Goal: Entertainment & Leisure: Consume media (video, audio)

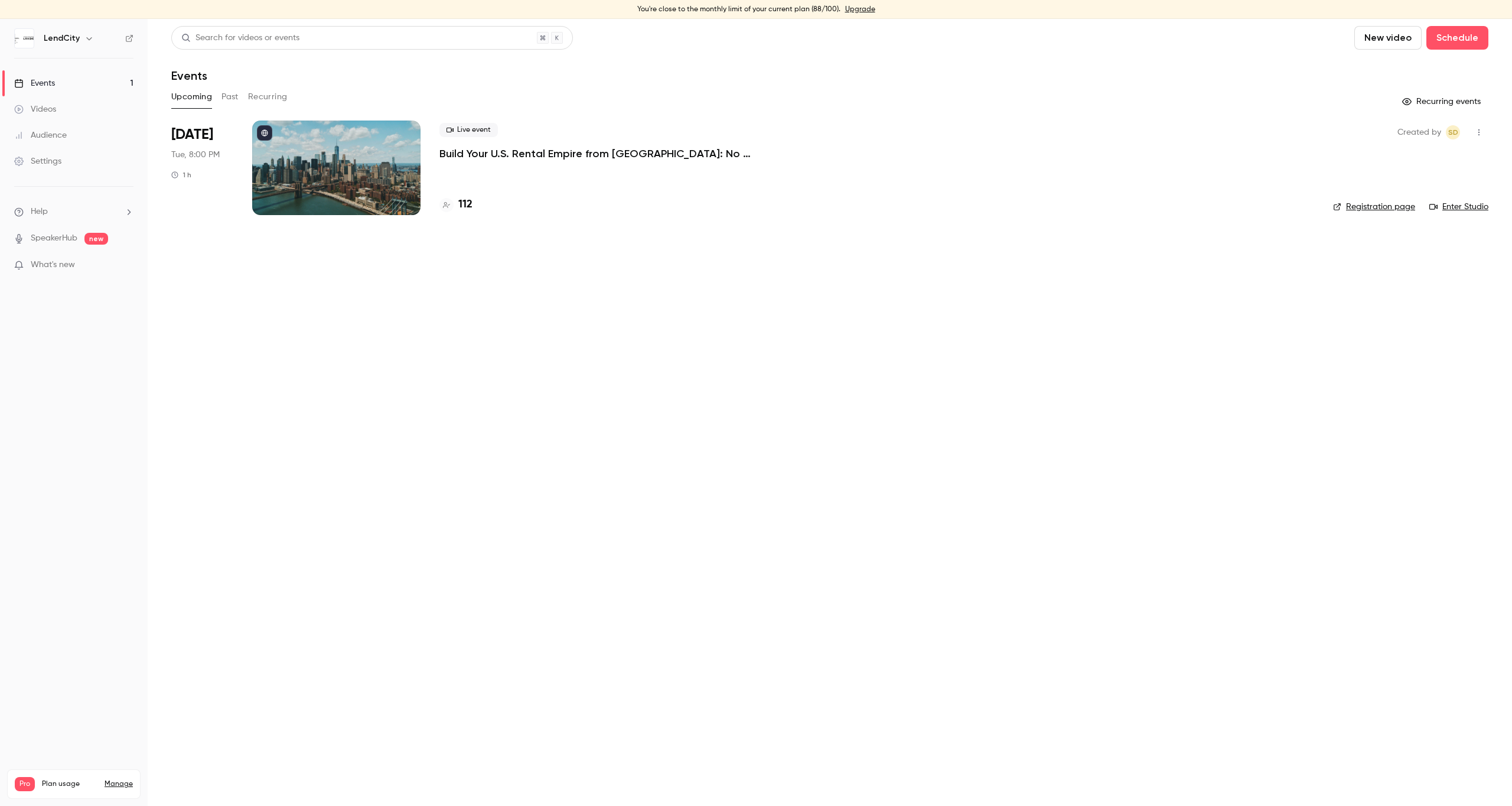
click at [89, 268] on p "What's new" at bounding box center [64, 264] width 101 height 13
click at [76, 84] on div at bounding box center [756, 403] width 1512 height 806
click at [33, 79] on div "Events" at bounding box center [34, 84] width 41 height 12
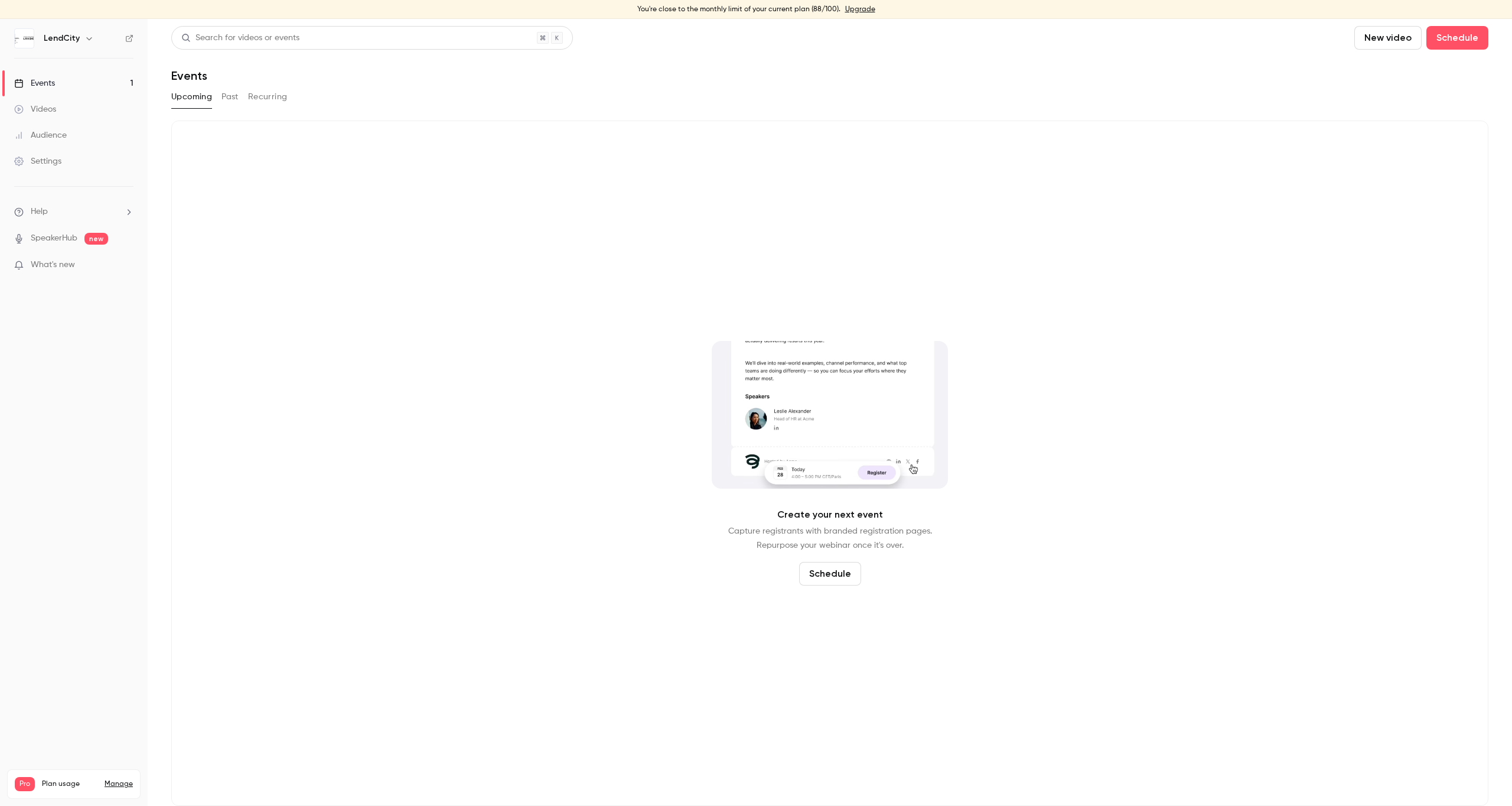
click at [226, 101] on button "Past" at bounding box center [230, 97] width 17 height 19
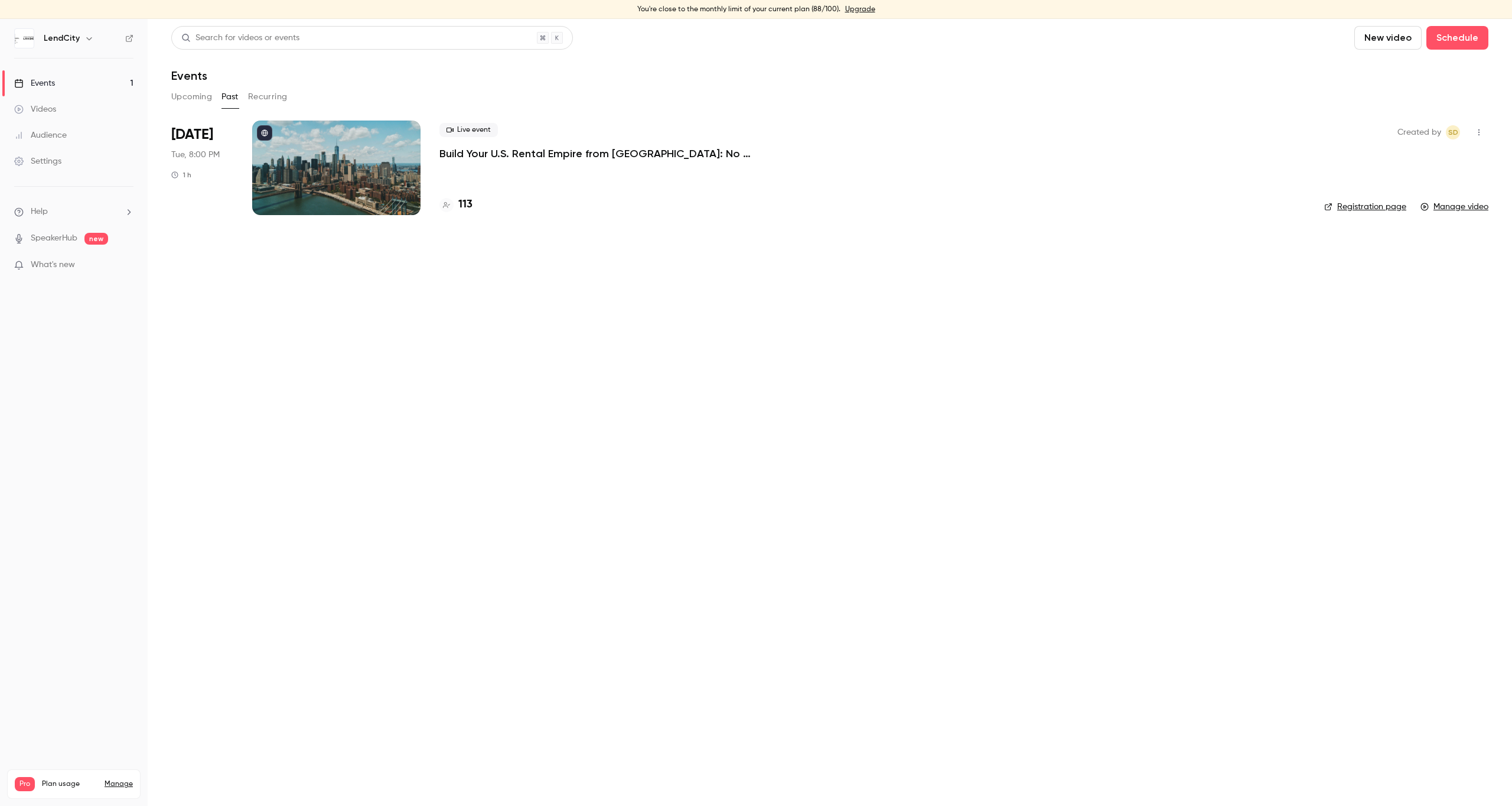
click at [651, 155] on p "Build Your U.S. Rental Empire from [GEOGRAPHIC_DATA]: No Headaches, Step-by-Step" at bounding box center [616, 153] width 354 height 14
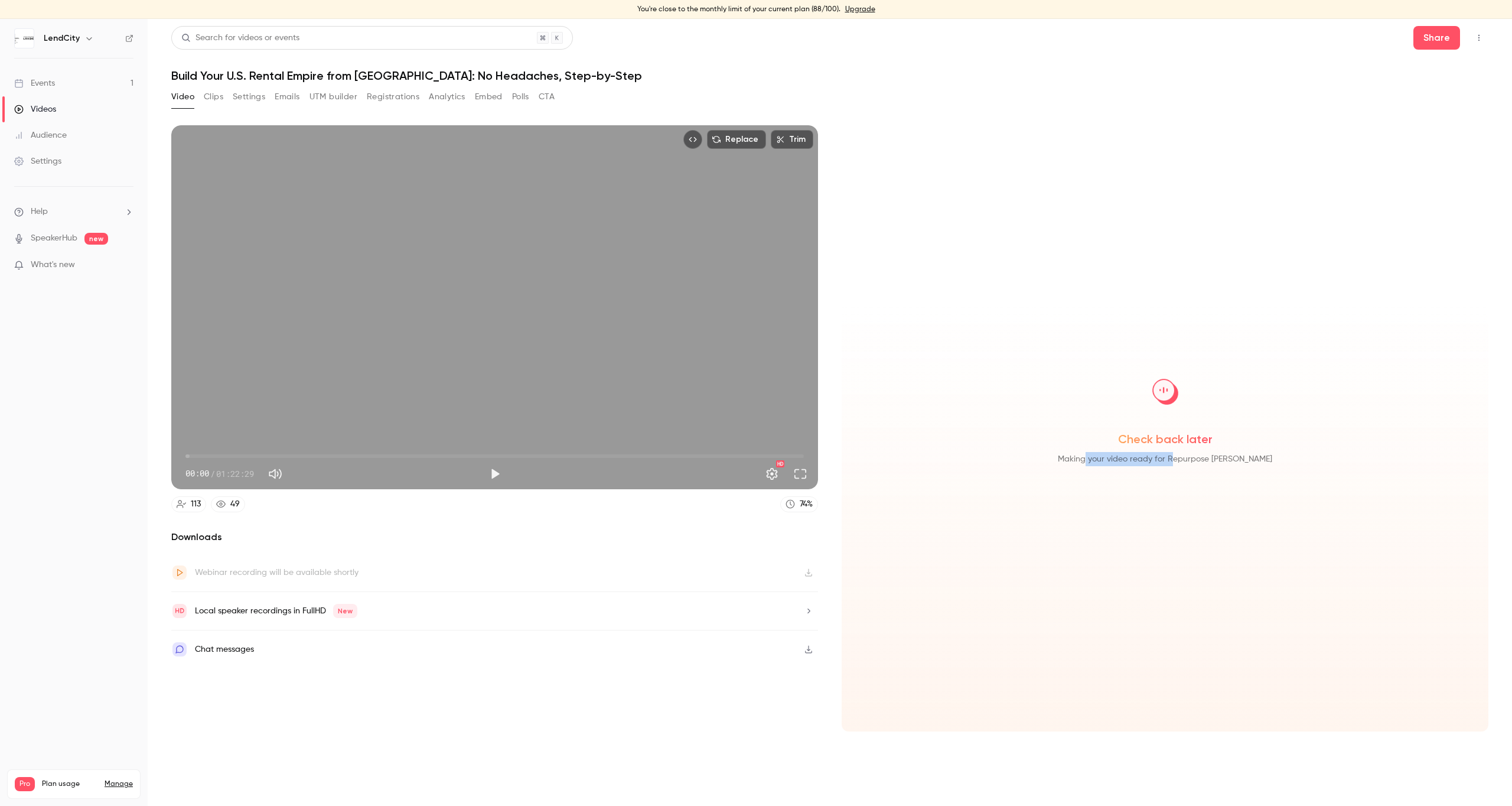
drag, startPoint x: 1112, startPoint y: 463, endPoint x: 1197, endPoint y: 462, distance: 85.0
click at [1197, 462] on span "Making your video ready for Repurpose Ai" at bounding box center [1165, 459] width 215 height 14
drag, startPoint x: 1146, startPoint y: 461, endPoint x: 1217, endPoint y: 460, distance: 71.0
click at [1217, 460] on span "Making your video ready for Repurpose Ai" at bounding box center [1165, 459] width 215 height 14
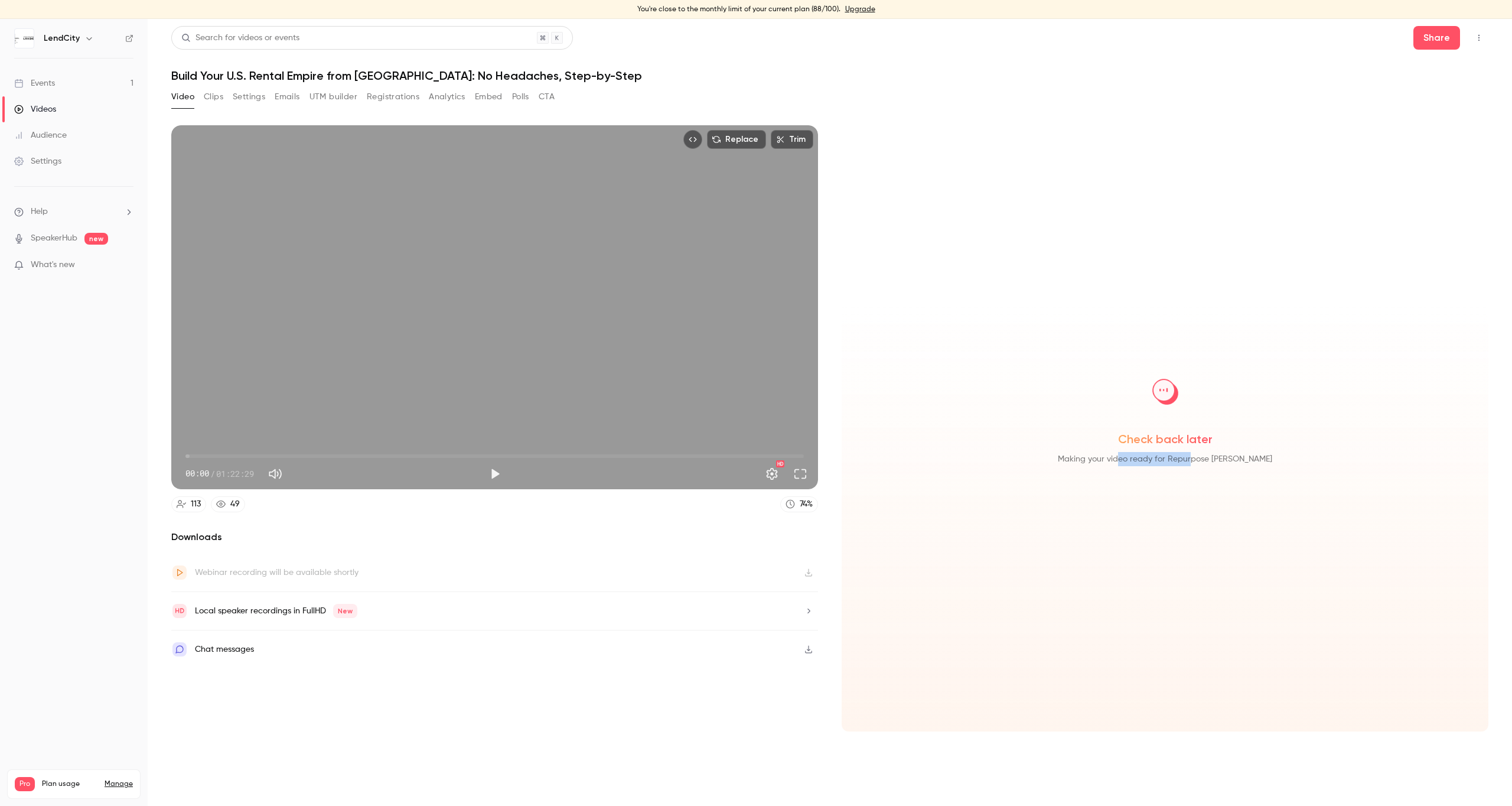
click at [1218, 460] on span "Making your video ready for Repurpose Ai" at bounding box center [1165, 459] width 215 height 14
click at [474, 608] on div "Local speaker recordings in FullHD New" at bounding box center [495, 611] width 647 height 38
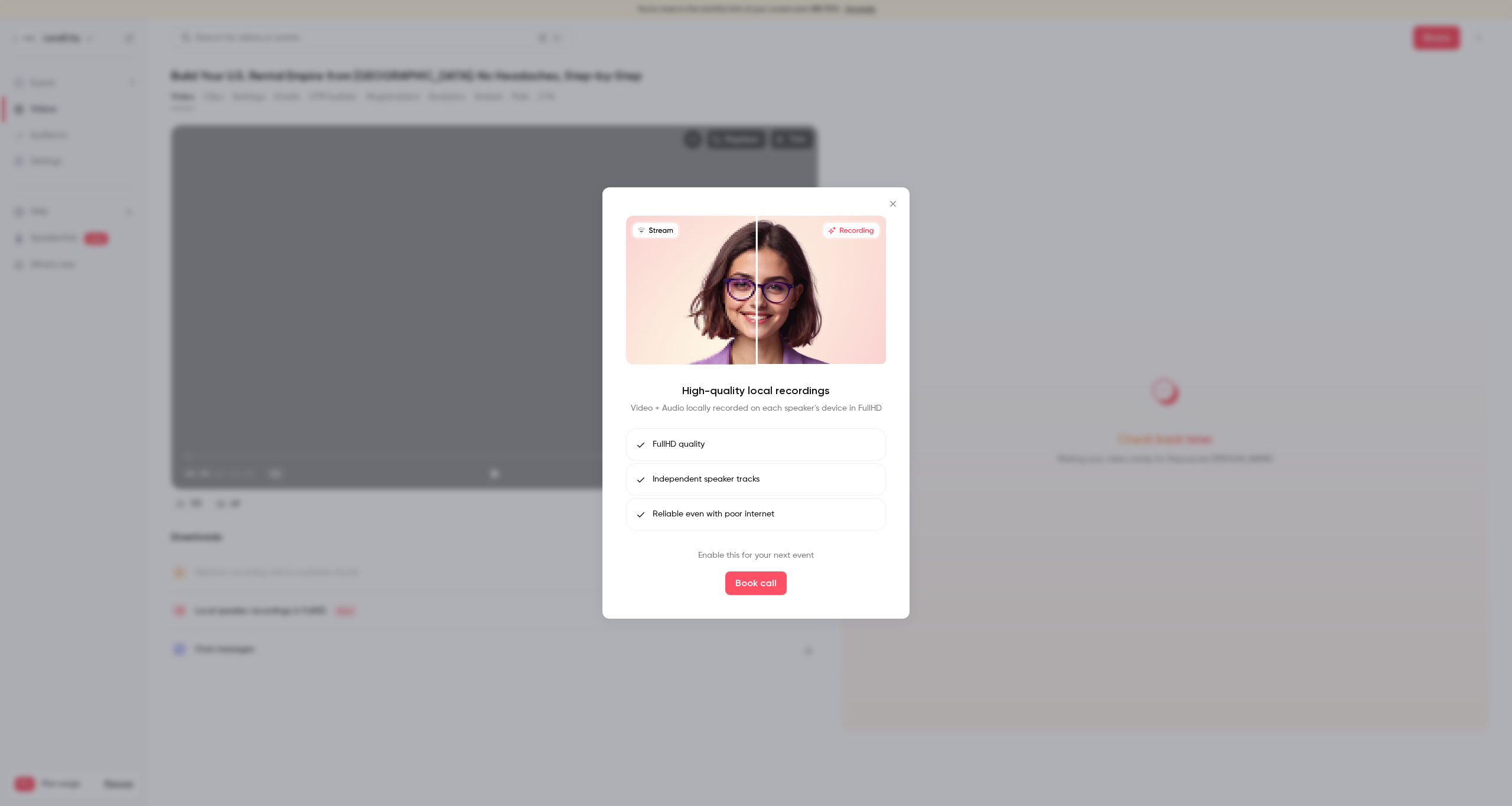
click at [896, 203] on icon "Close" at bounding box center [892, 203] width 14 height 9
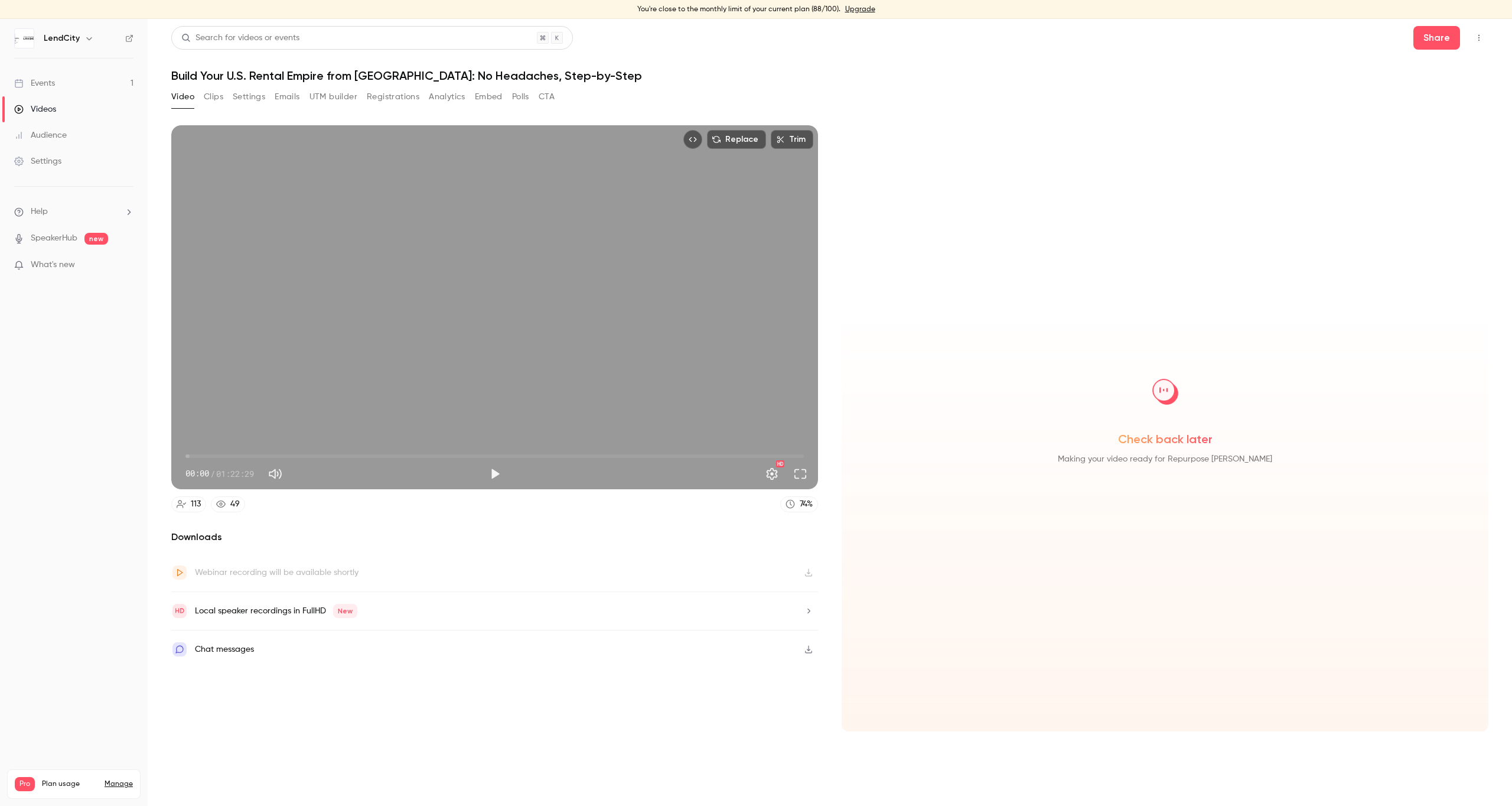
click at [280, 610] on div "Local speaker recordings in FullHD New" at bounding box center [276, 610] width 162 height 14
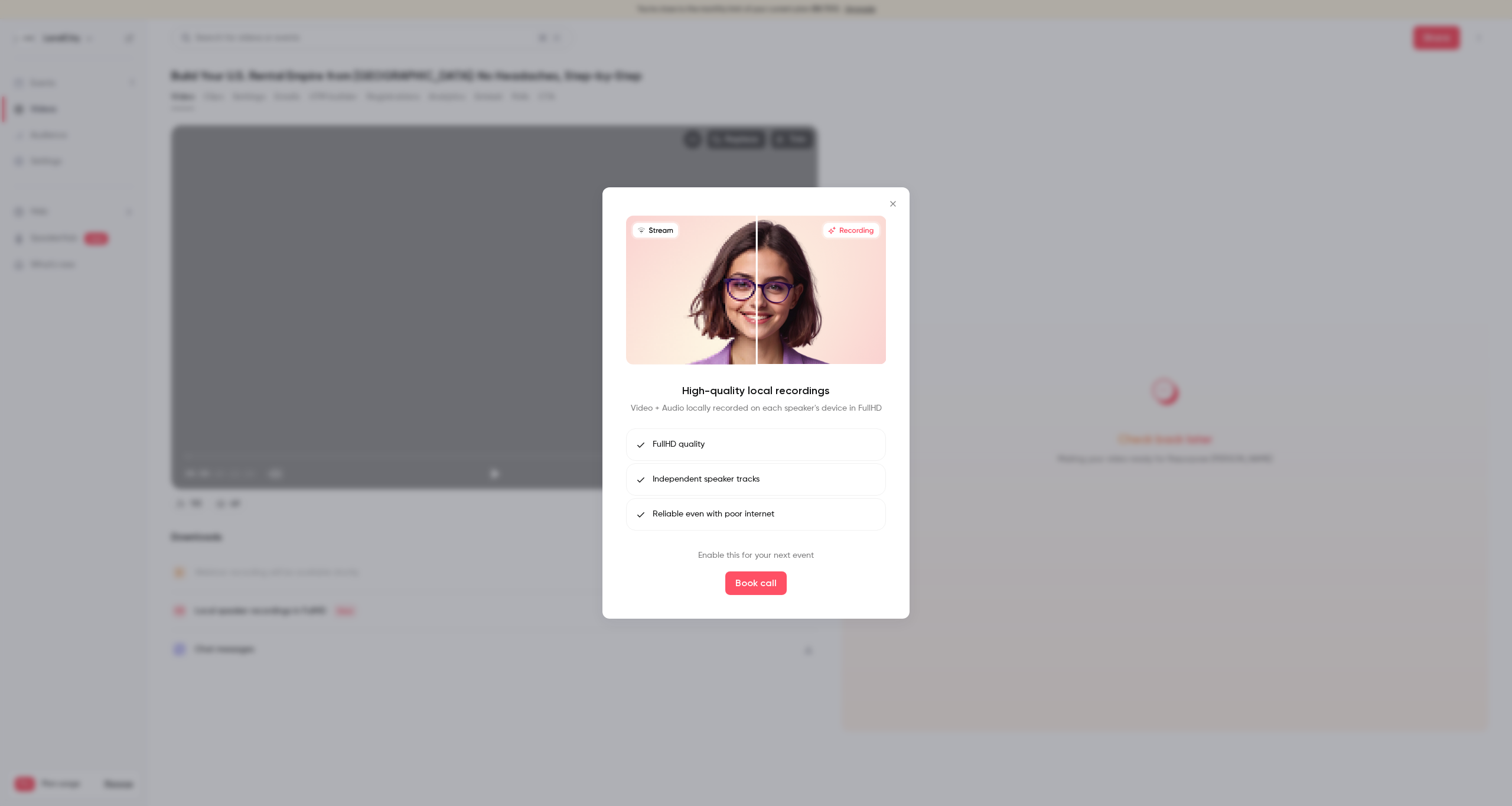
click at [892, 204] on icon "Close" at bounding box center [892, 203] width 14 height 9
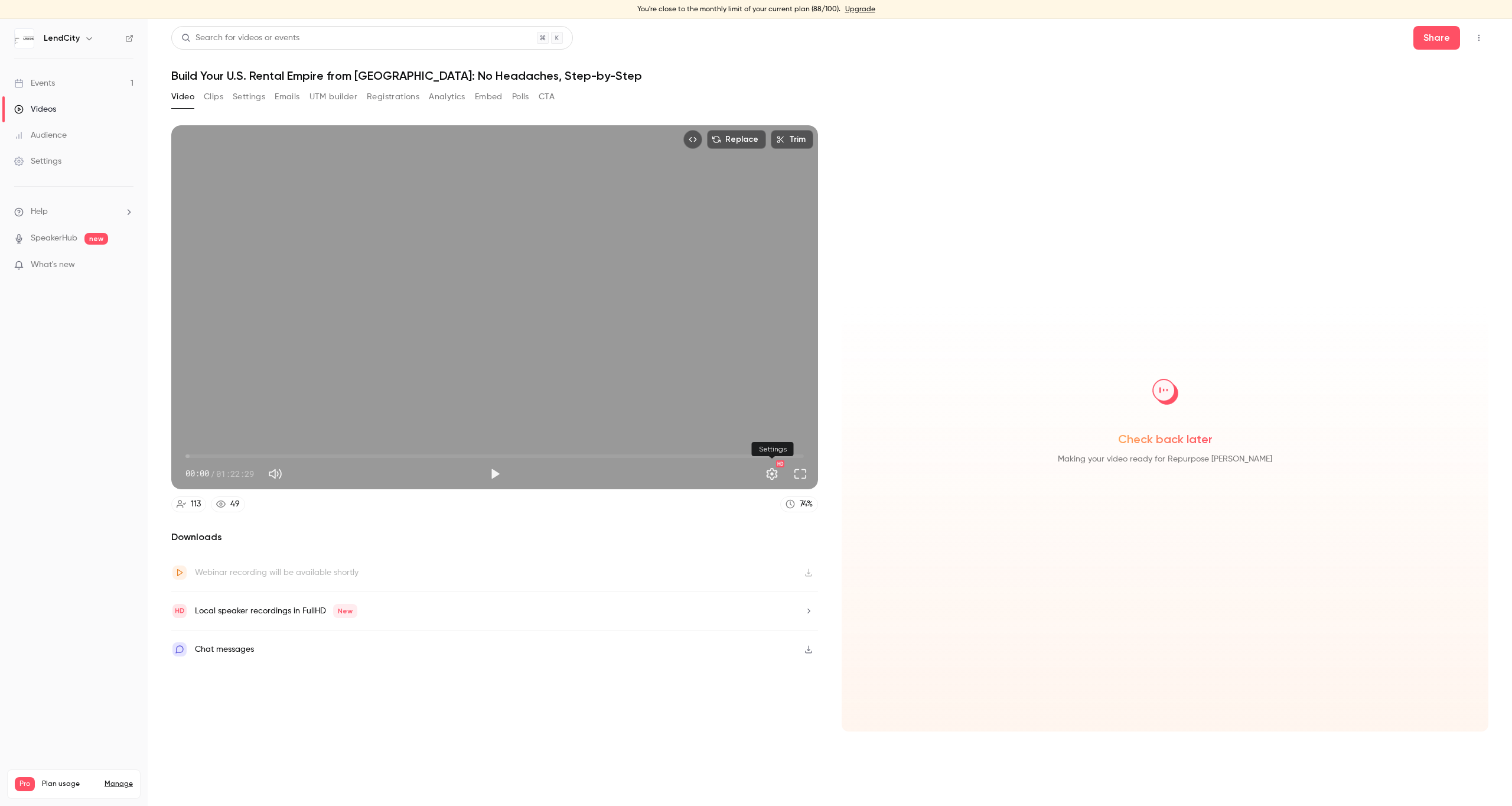
click at [775, 480] on button "Settings" at bounding box center [772, 474] width 24 height 24
click at [498, 473] on div at bounding box center [756, 403] width 1512 height 806
click at [492, 475] on button "Play" at bounding box center [495, 474] width 24 height 24
click at [317, 453] on span "17:34" at bounding box center [494, 456] width 618 height 19
click at [204, 451] on span "17:35" at bounding box center [494, 456] width 618 height 19
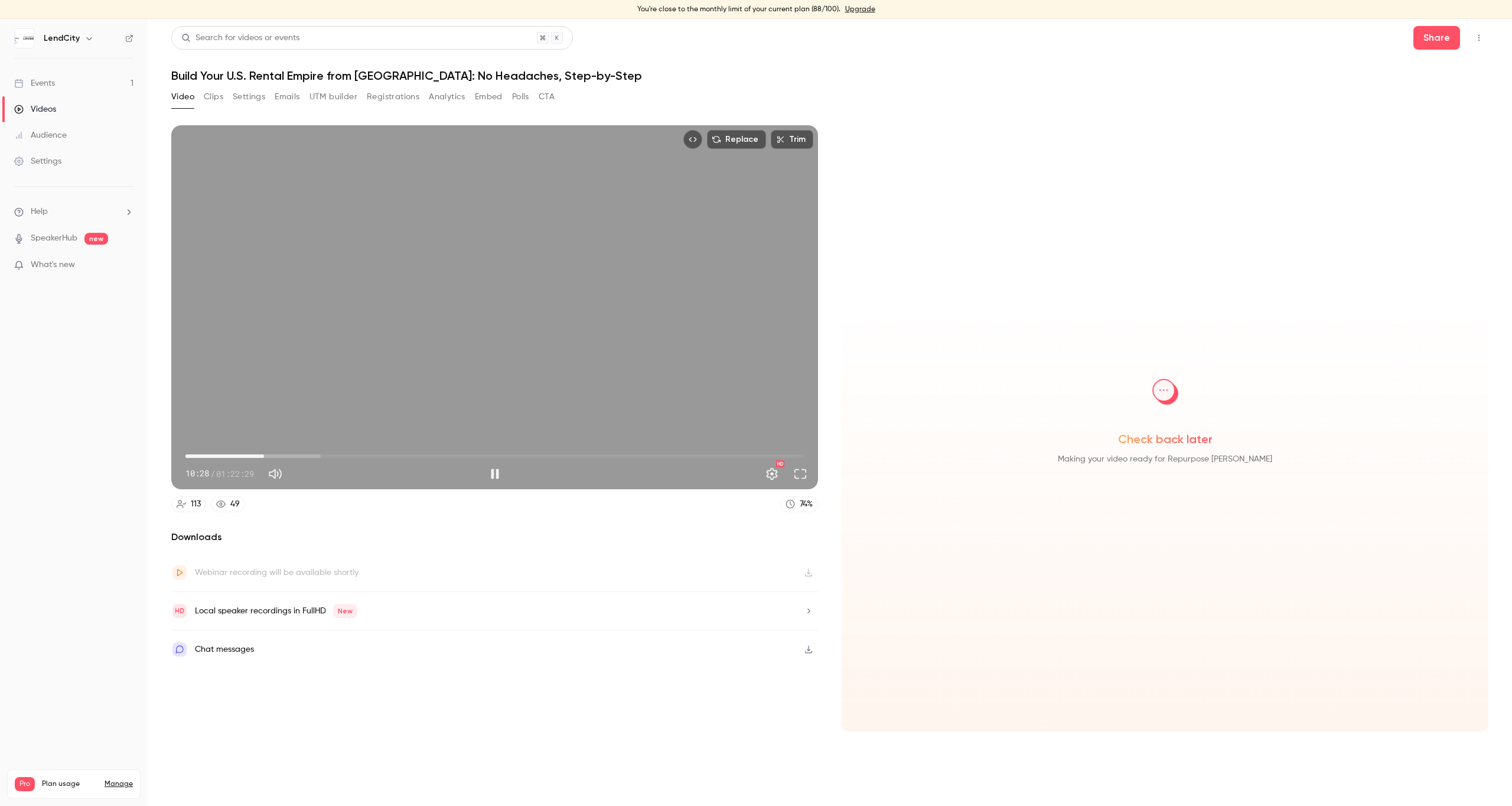
click at [264, 459] on span "10:28" at bounding box center [494, 456] width 618 height 19
click at [323, 454] on span "10:29" at bounding box center [494, 456] width 618 height 19
click at [393, 454] on span "18:17" at bounding box center [494, 456] width 618 height 19
click at [451, 453] on span "27:39" at bounding box center [494, 456] width 618 height 19
click at [552, 446] on div "35:23 35:23 / 01:22:29 HD" at bounding box center [495, 464] width 647 height 50
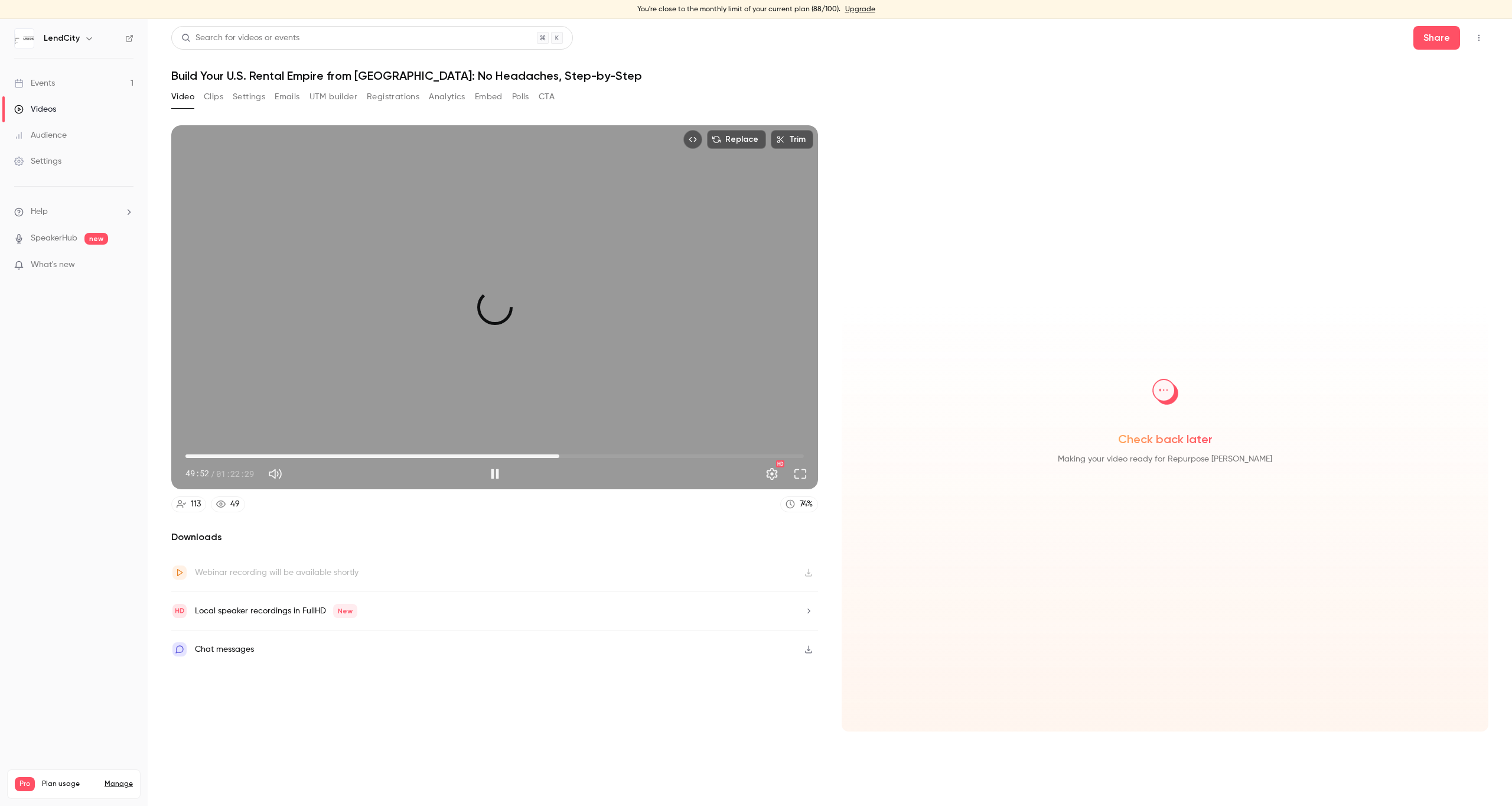
click at [560, 451] on span "49:52" at bounding box center [494, 456] width 618 height 19
drag, startPoint x: 637, startPoint y: 454, endPoint x: 649, endPoint y: 455, distance: 12.0
click at [637, 454] on span "01:00:11" at bounding box center [494, 456] width 618 height 19
click at [698, 457] on span "01:00:11" at bounding box center [494, 456] width 618 height 19
click at [741, 455] on span "01:08:23" at bounding box center [494, 456] width 618 height 19
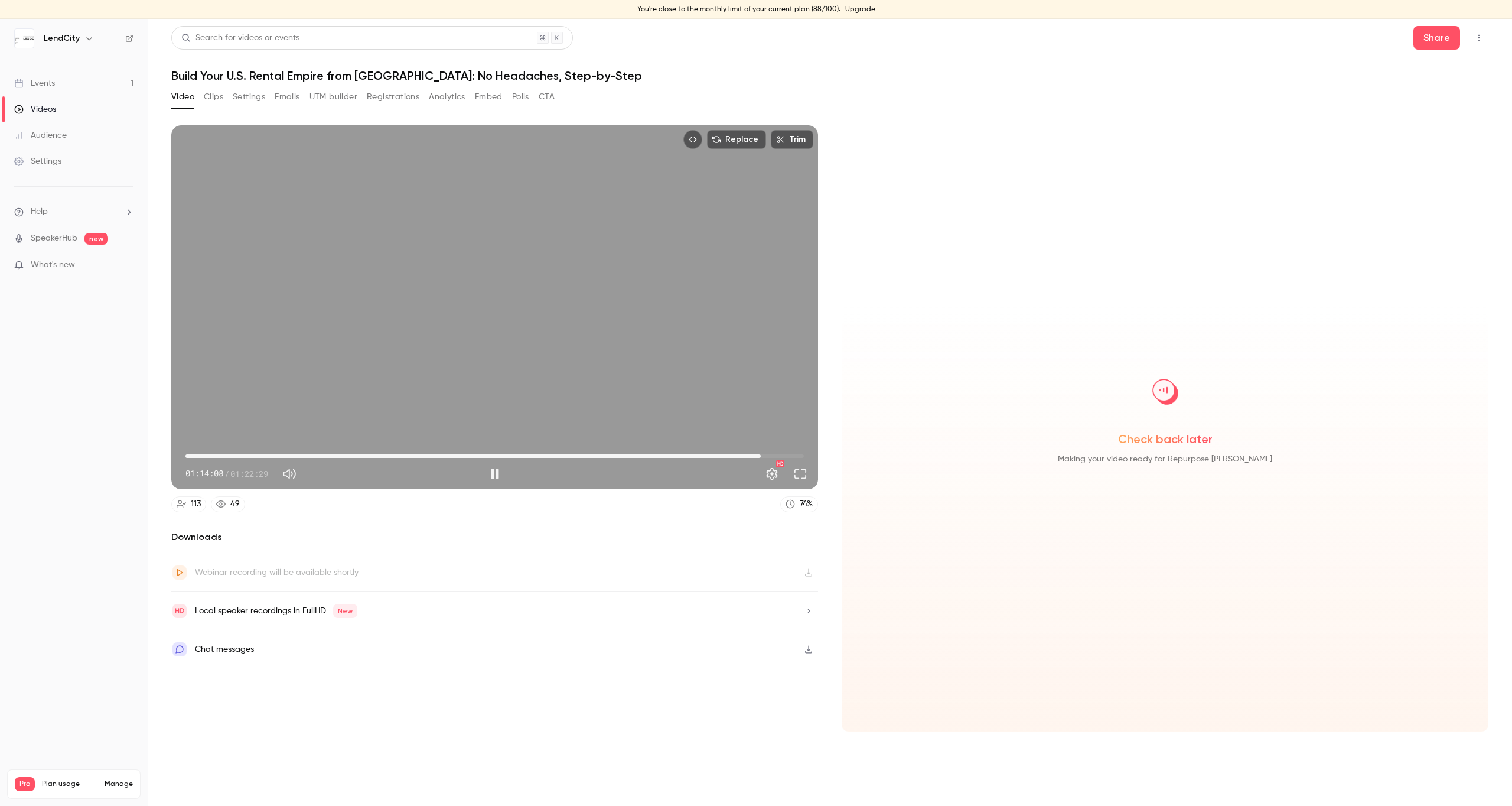
click at [761, 455] on span "01:16:44" at bounding box center [494, 456] width 618 height 19
click at [790, 454] on span "01:16:44" at bounding box center [494, 456] width 618 height 19
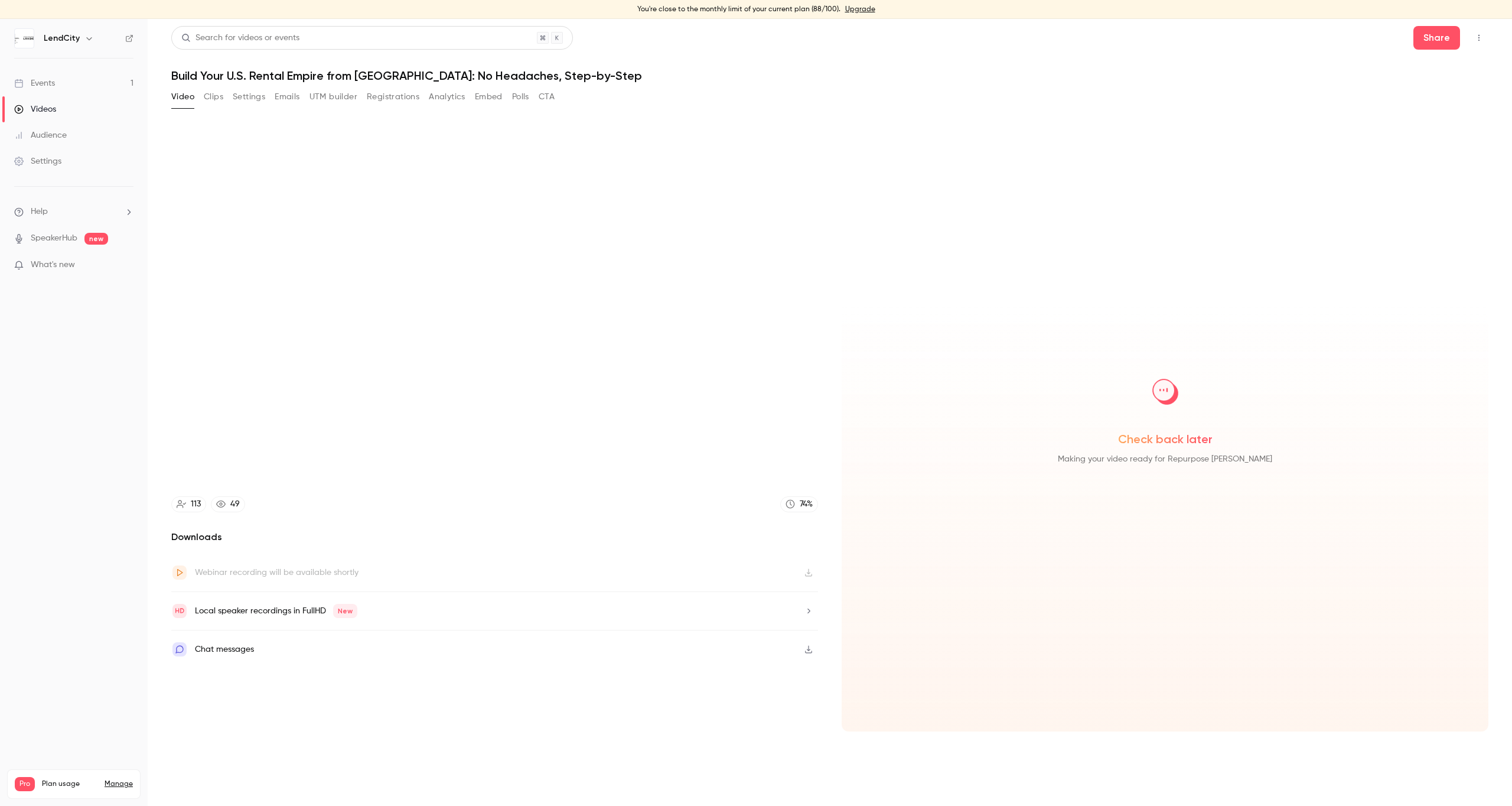
click at [1478, 40] on icon "Top Bar Actions" at bounding box center [1479, 38] width 1 height 7
click at [215, 96] on div at bounding box center [756, 403] width 1512 height 806
type input "******"
click at [215, 97] on button "Clips" at bounding box center [213, 97] width 19 height 19
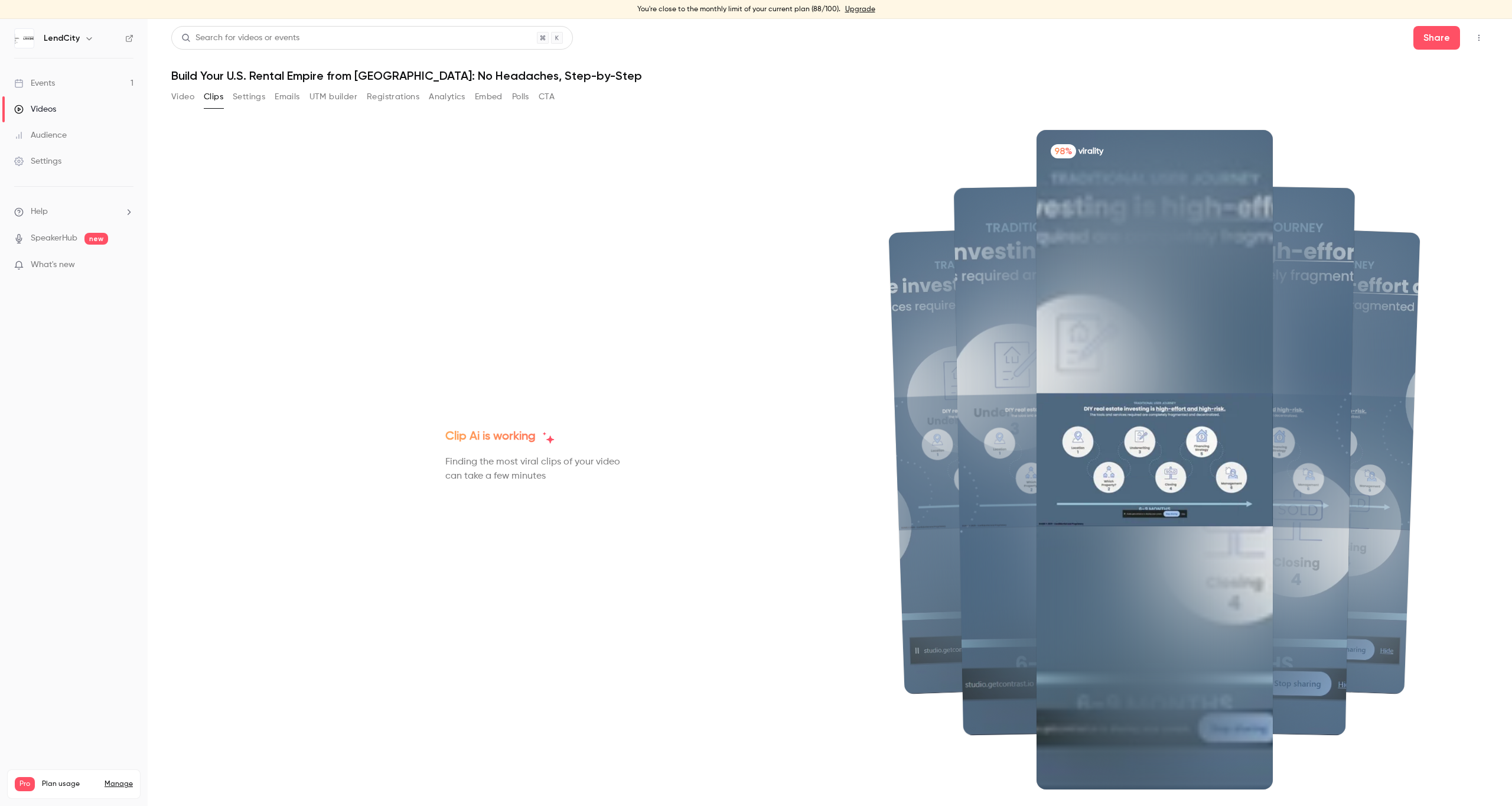
click at [242, 101] on button "Settings" at bounding box center [248, 97] width 32 height 19
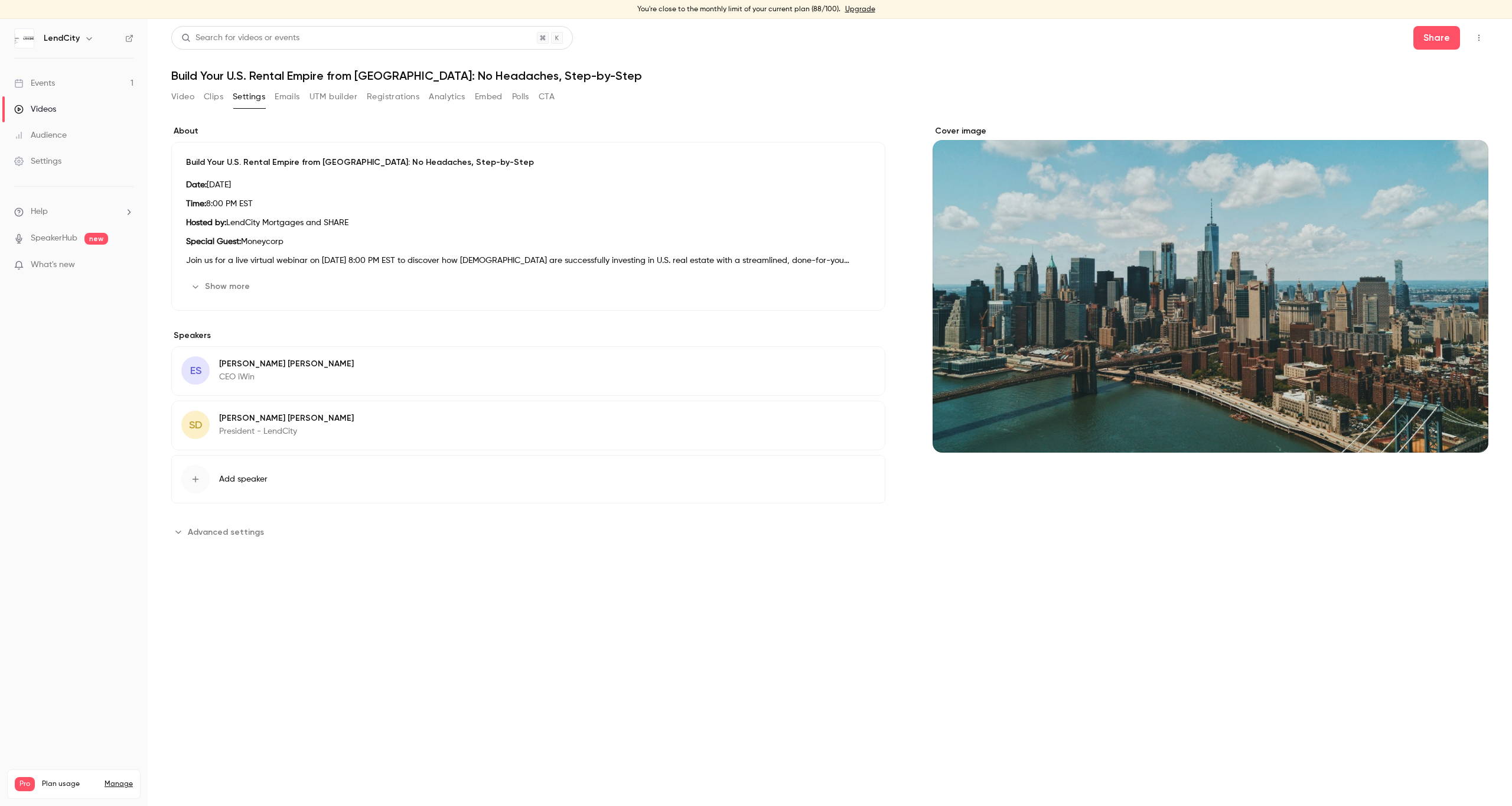
click at [38, 153] on link "Settings" at bounding box center [74, 161] width 148 height 26
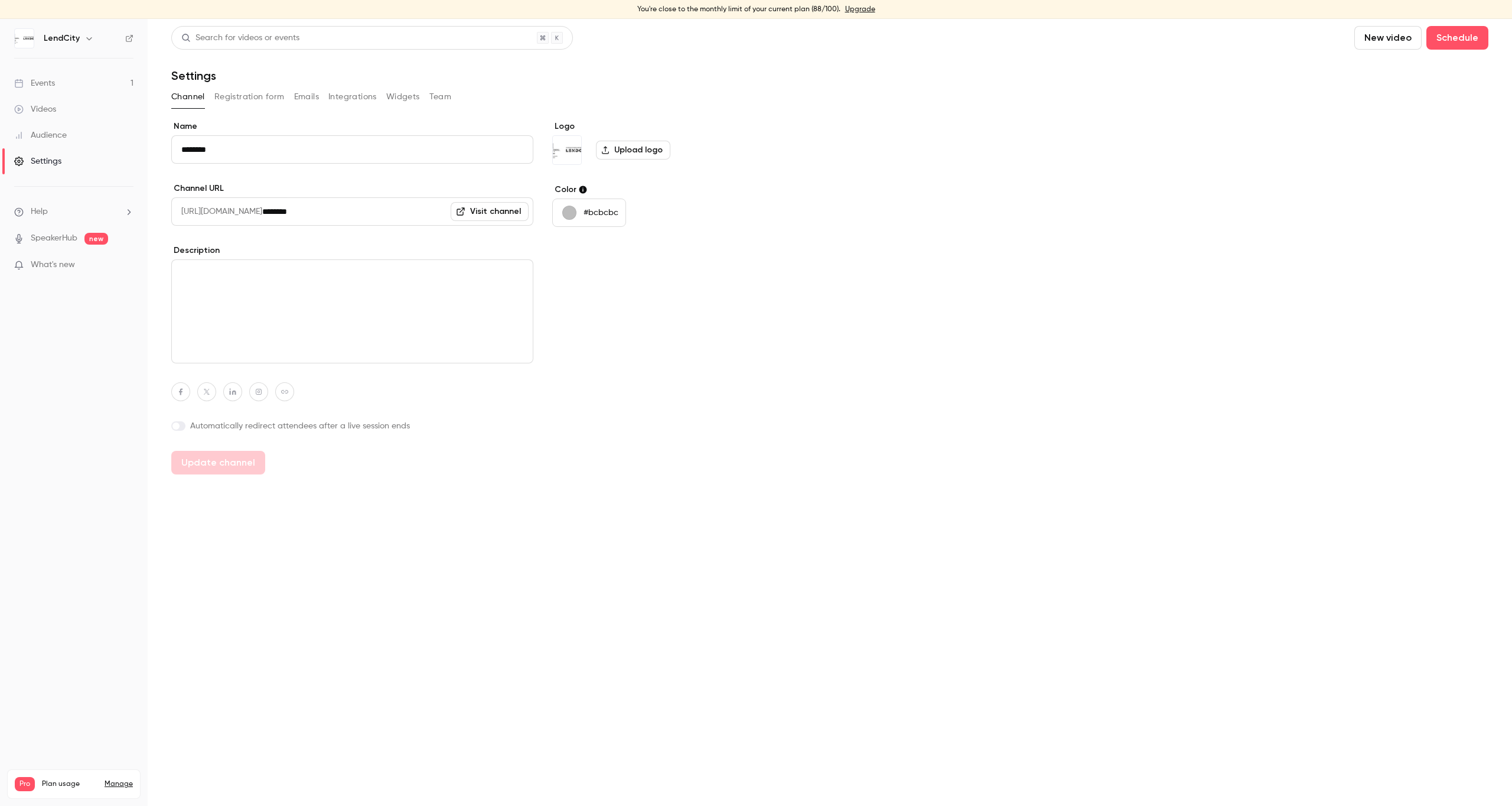
click at [261, 101] on button "Registration form" at bounding box center [250, 97] width 70 height 19
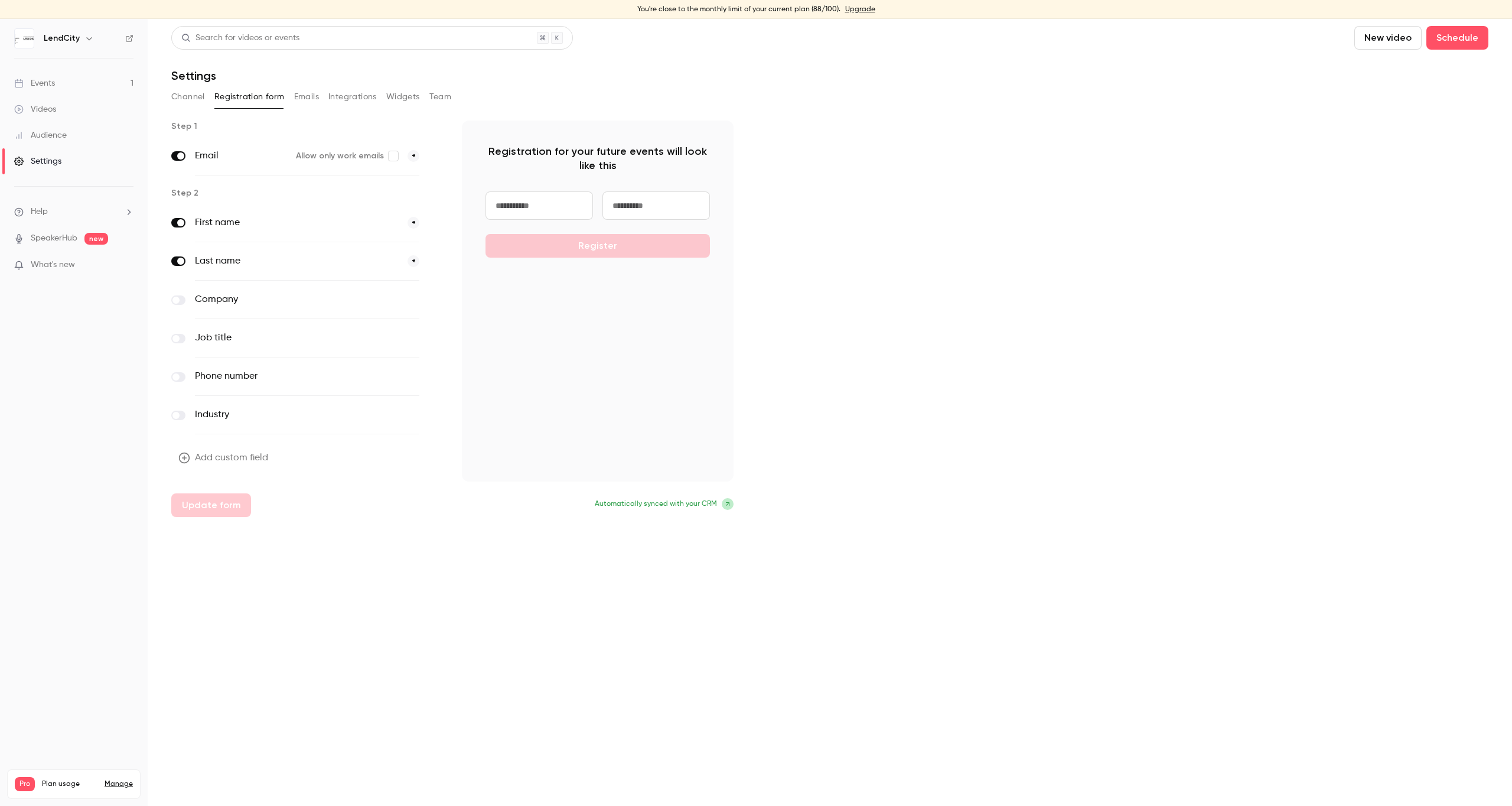
click at [311, 98] on button "Emails" at bounding box center [306, 97] width 25 height 19
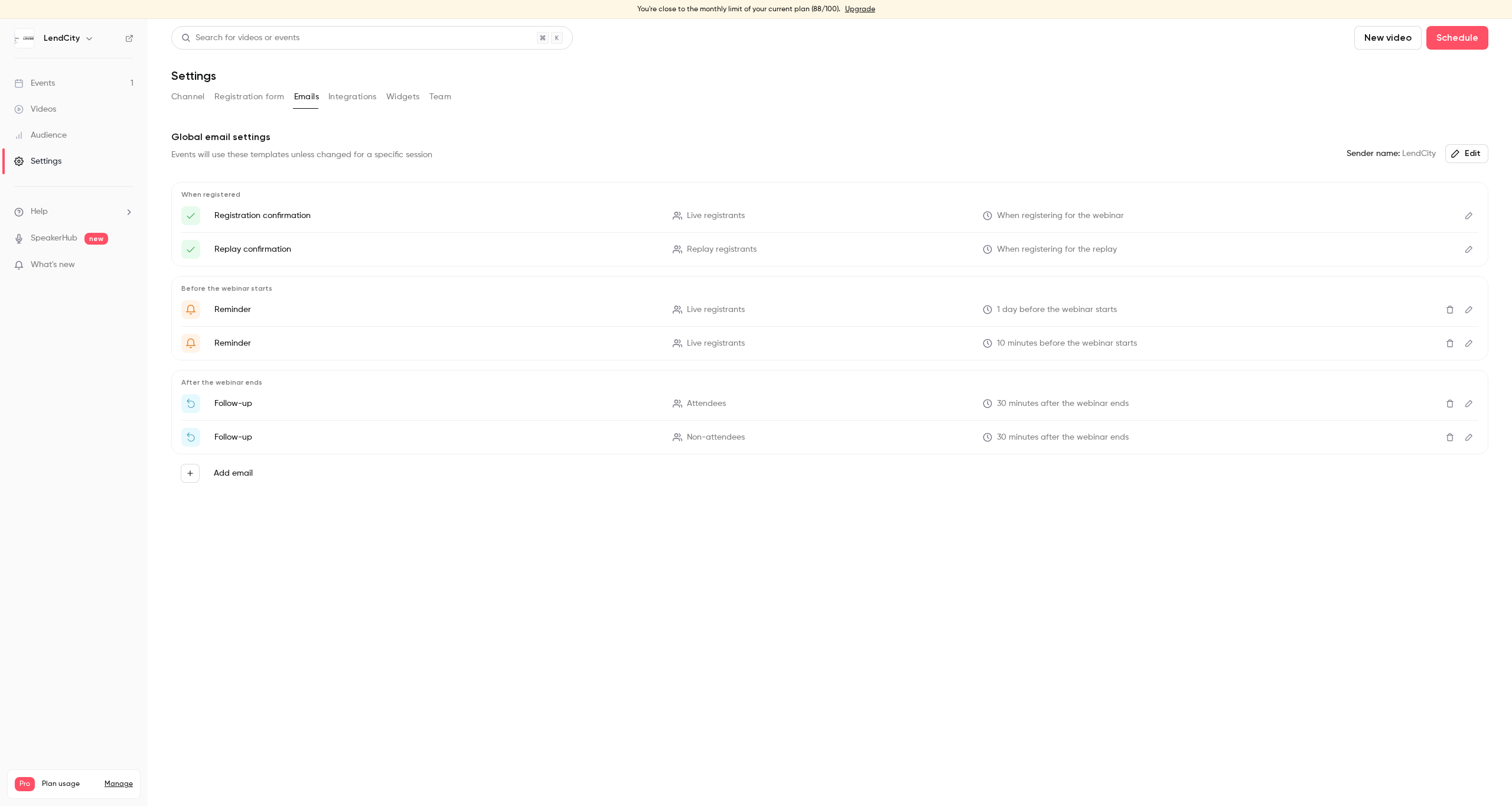
click at [345, 100] on button "Integrations" at bounding box center [352, 97] width 48 height 19
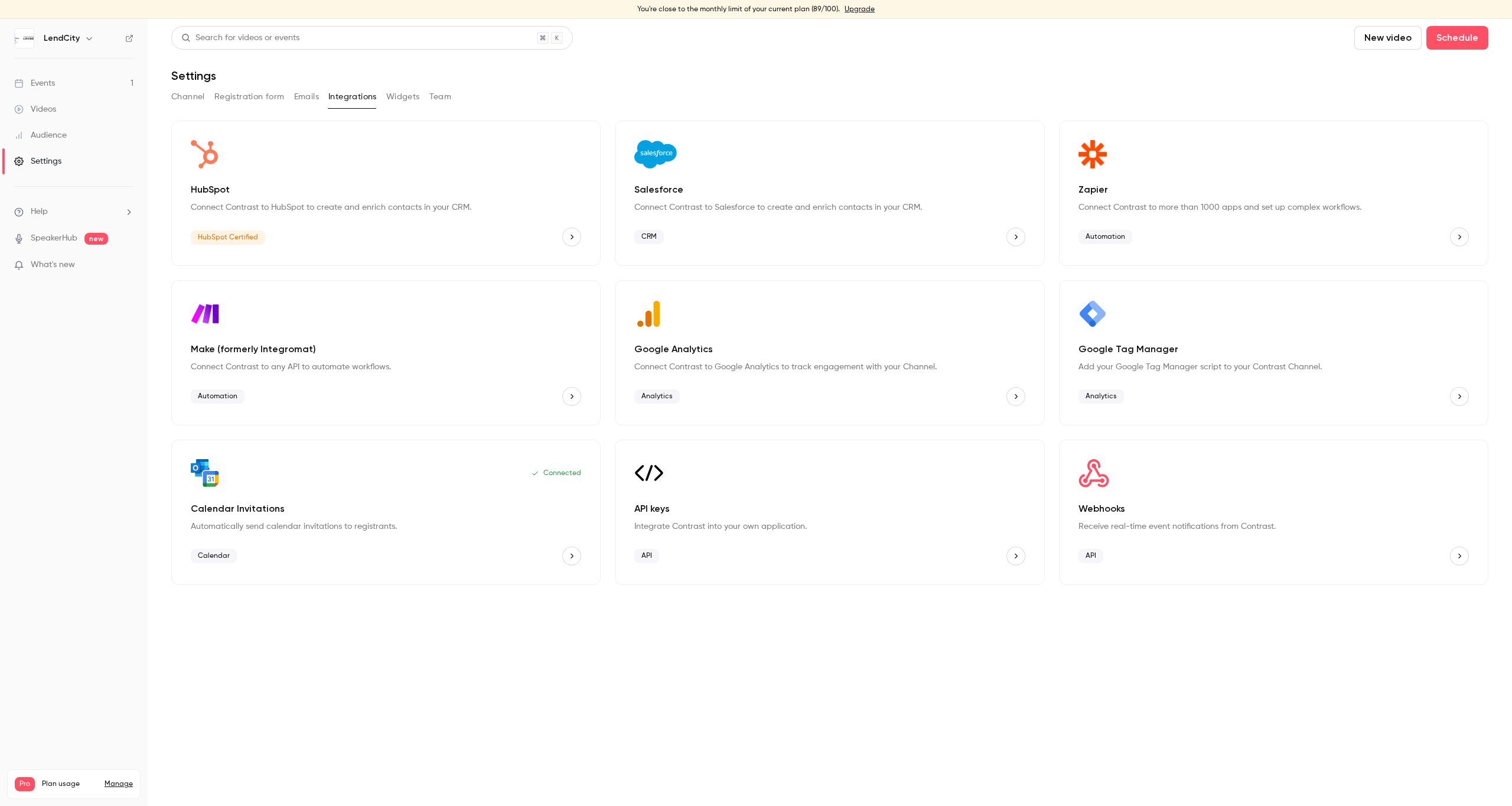
click at [402, 98] on button "Widgets" at bounding box center [403, 97] width 34 height 19
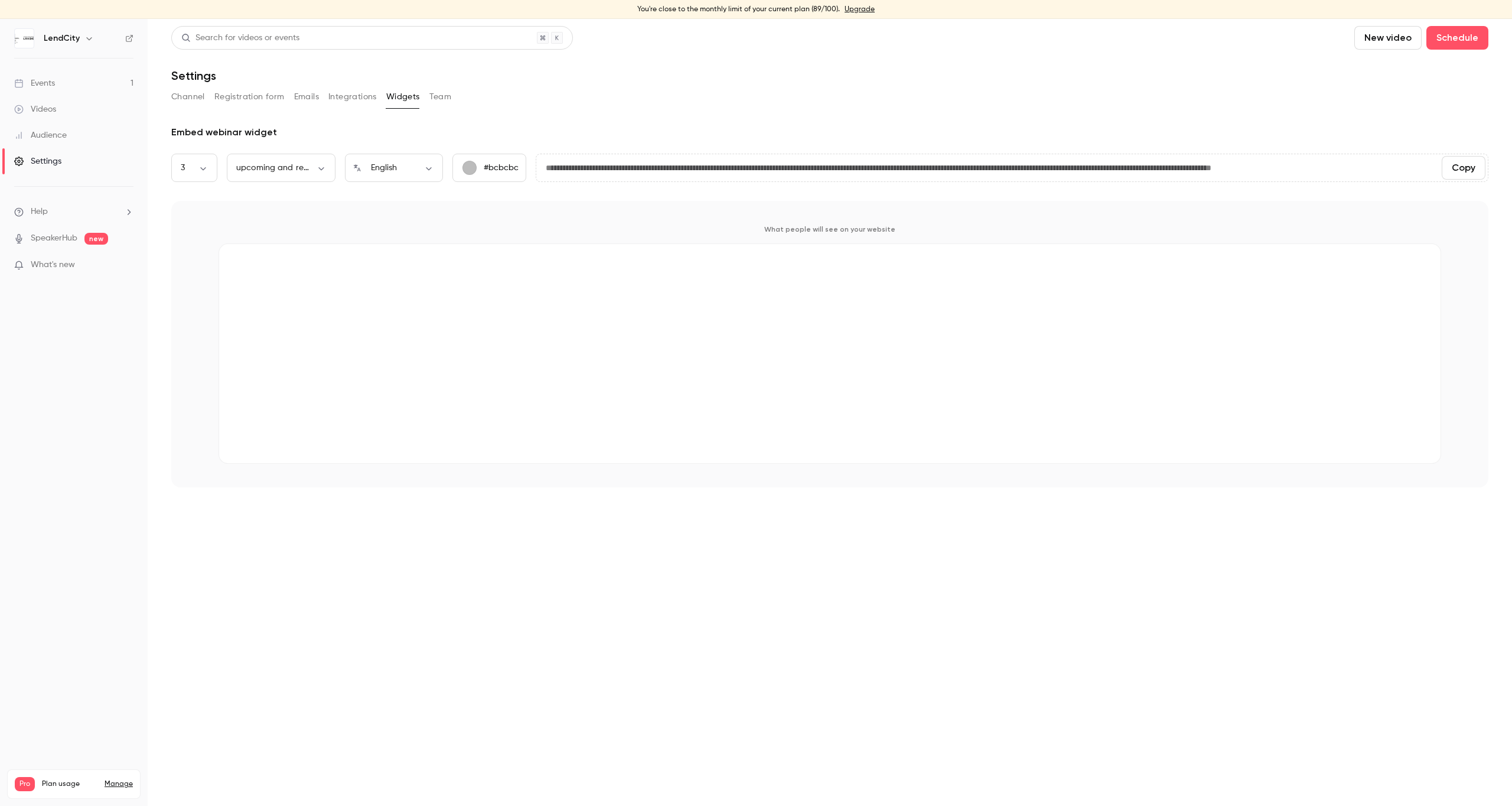
click at [443, 97] on button "Team" at bounding box center [441, 97] width 23 height 19
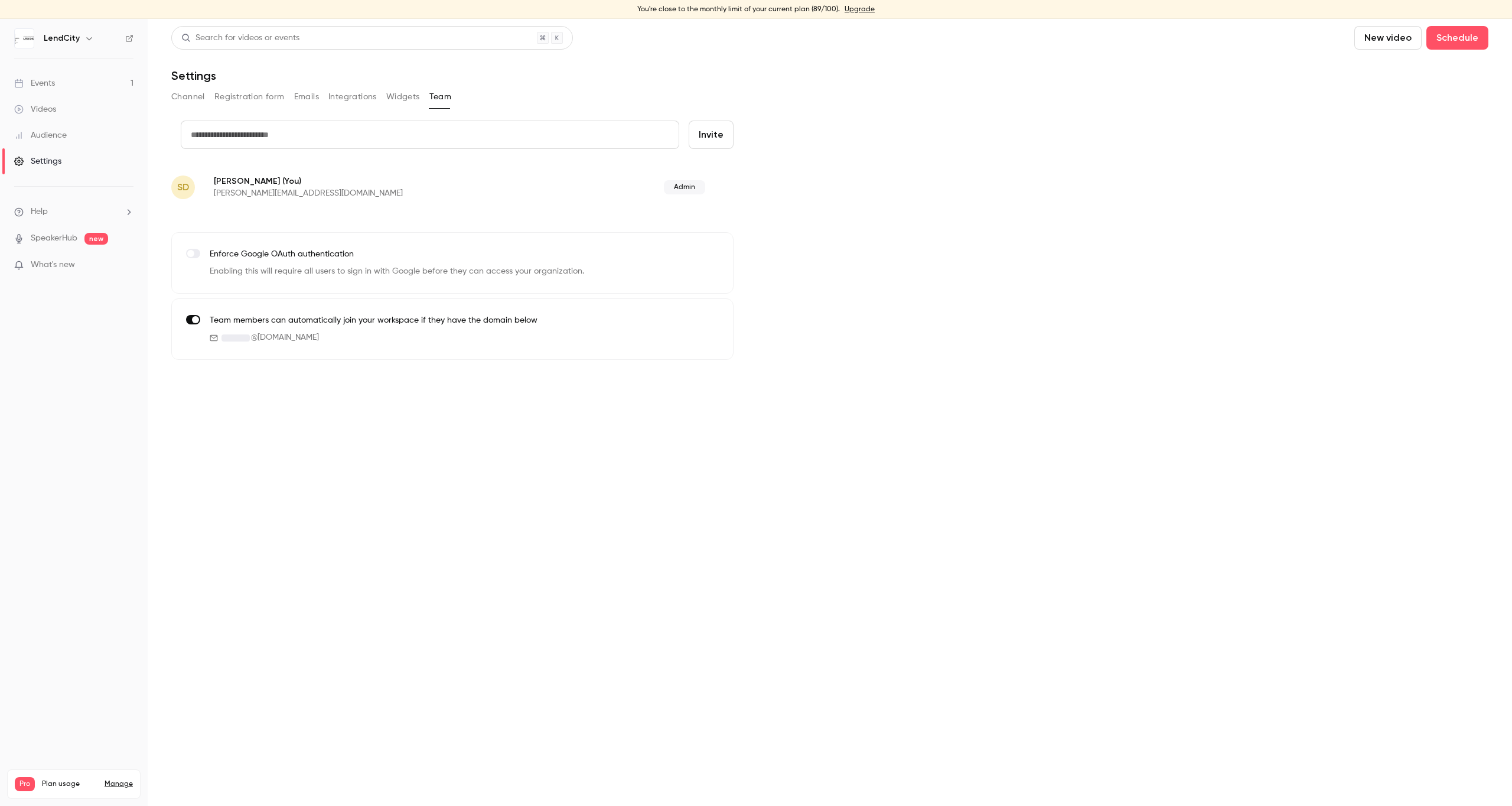
scroll to position [0, 1]
click at [188, 96] on button "Channel" at bounding box center [188, 97] width 34 height 19
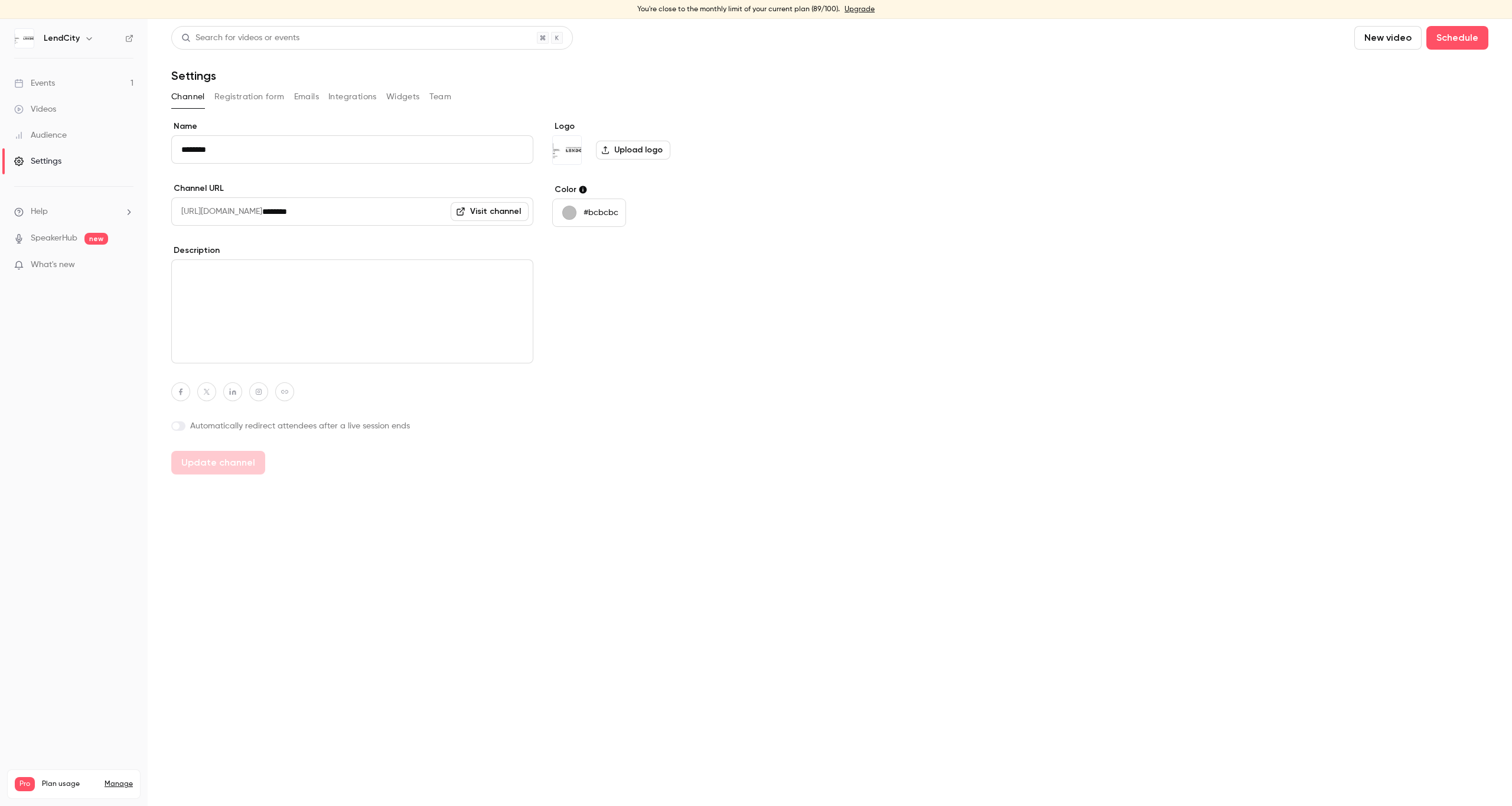
click at [234, 94] on button "Registration form" at bounding box center [250, 97] width 70 height 19
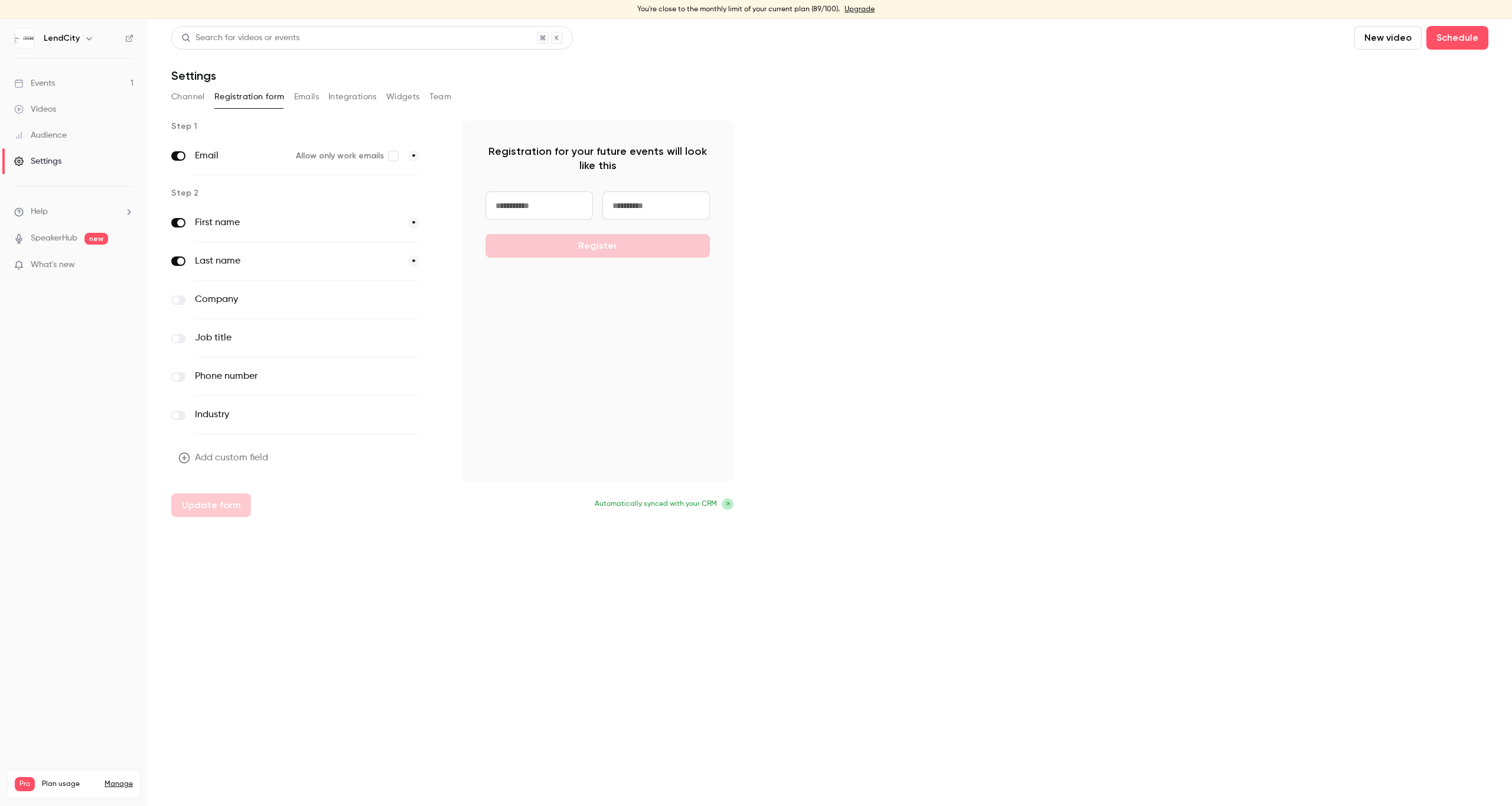
click at [85, 87] on link "Events 1" at bounding box center [74, 83] width 148 height 26
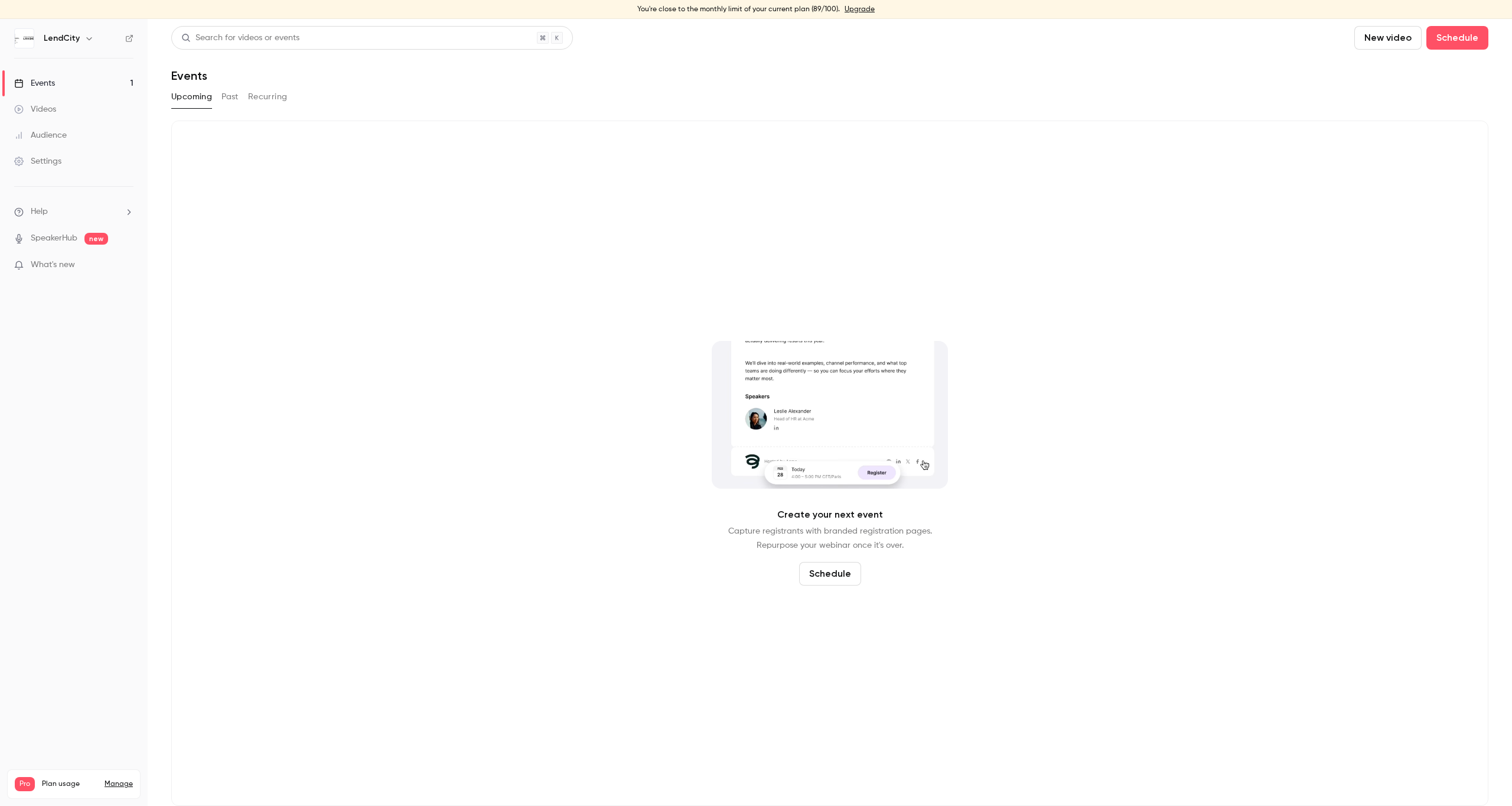
click at [231, 95] on button "Past" at bounding box center [230, 97] width 17 height 19
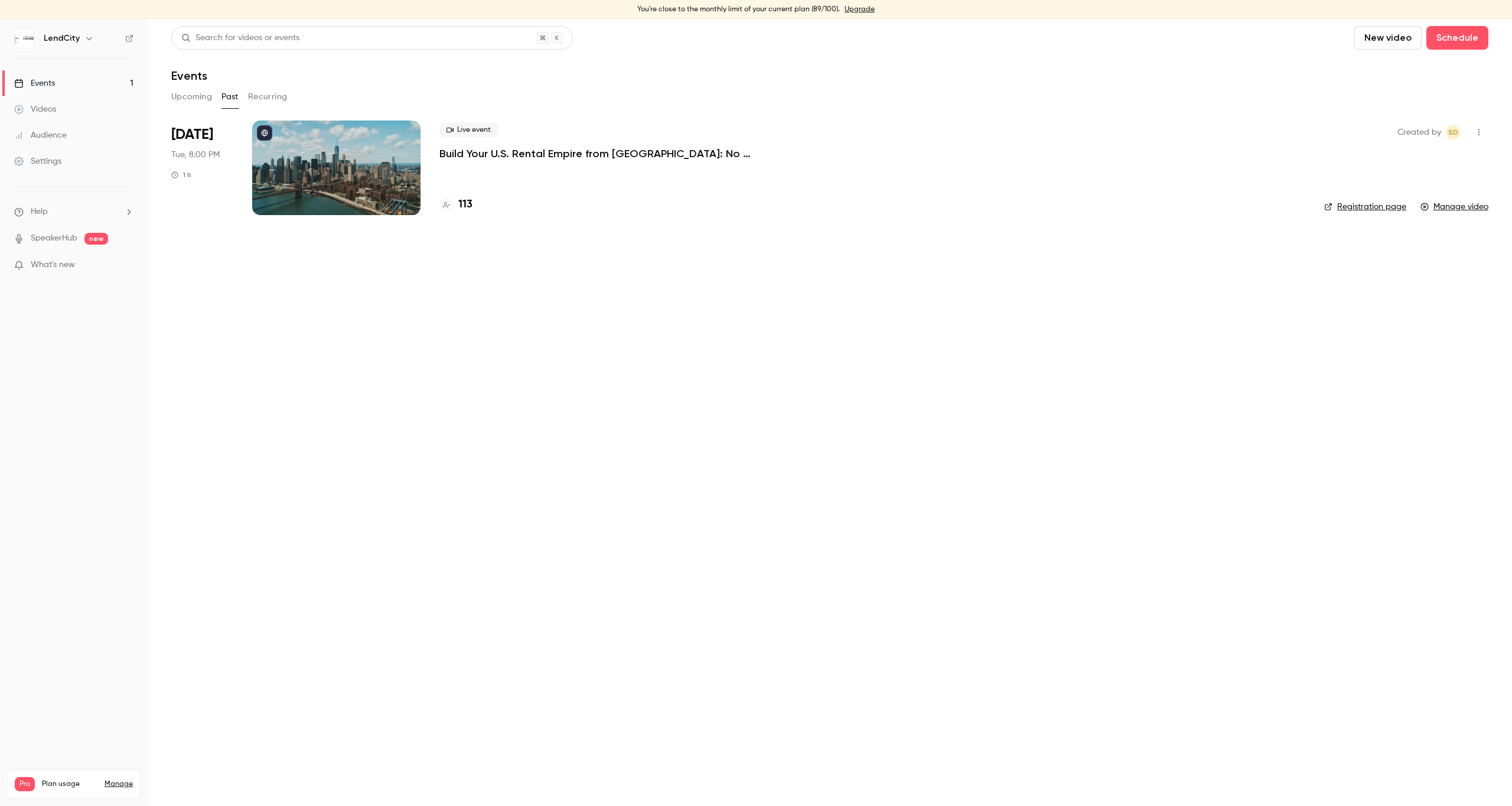
click at [590, 155] on p "Build Your U.S. Rental Empire from [GEOGRAPHIC_DATA]: No Headaches, Step-by-Step" at bounding box center [616, 153] width 354 height 14
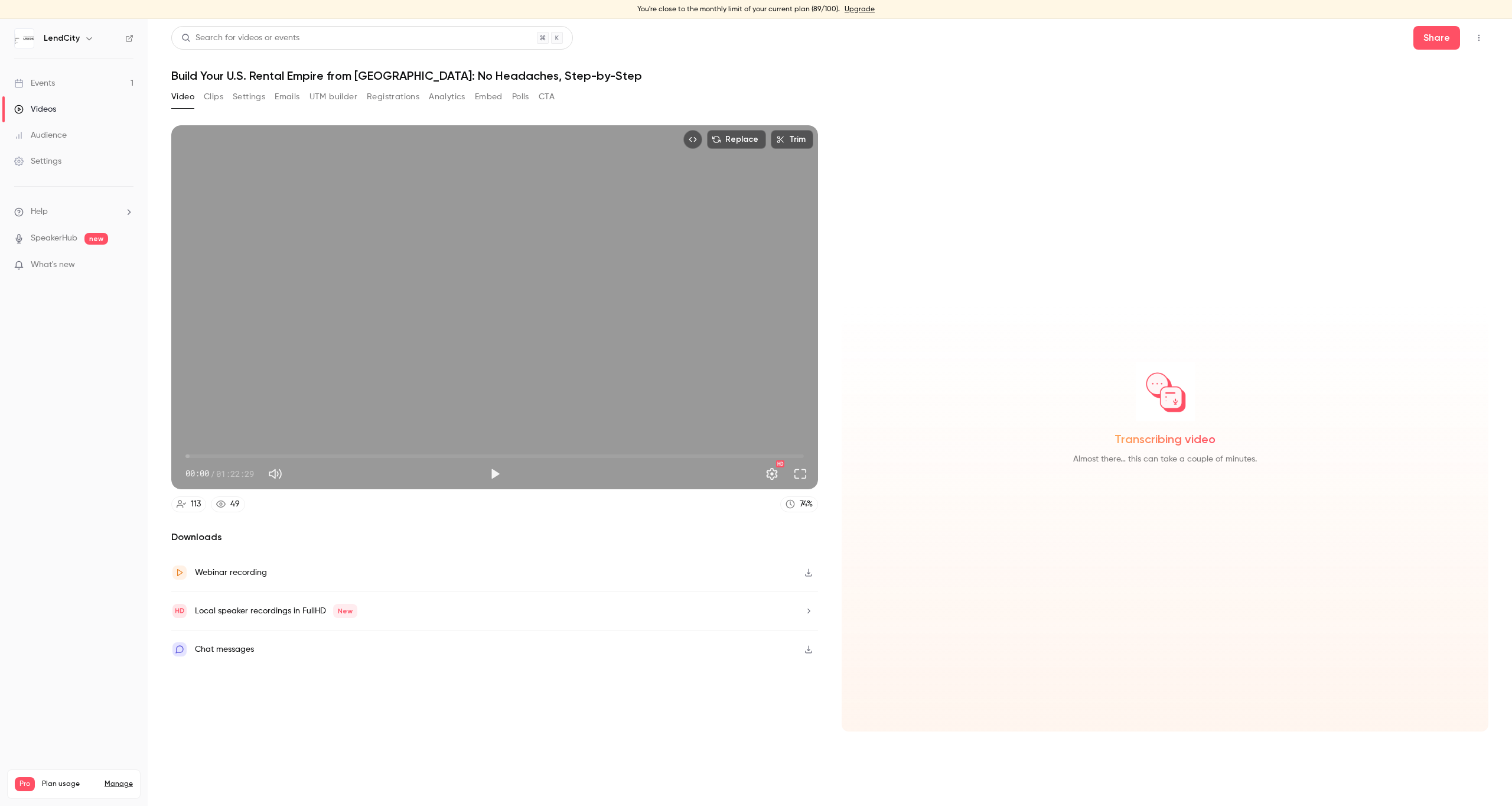
click at [211, 97] on button "Clips" at bounding box center [213, 97] width 19 height 19
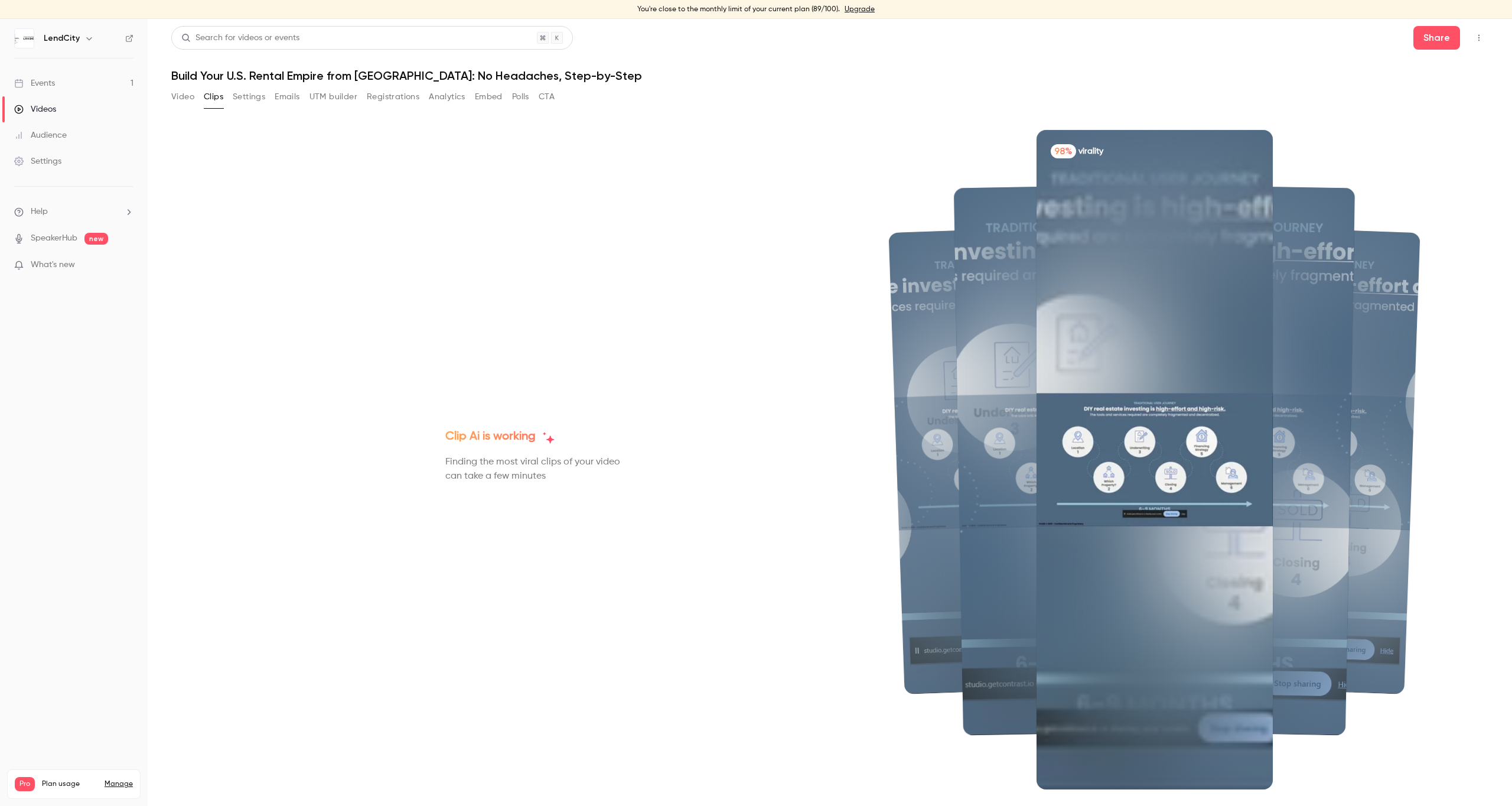
click at [184, 99] on button "Video" at bounding box center [183, 97] width 23 height 19
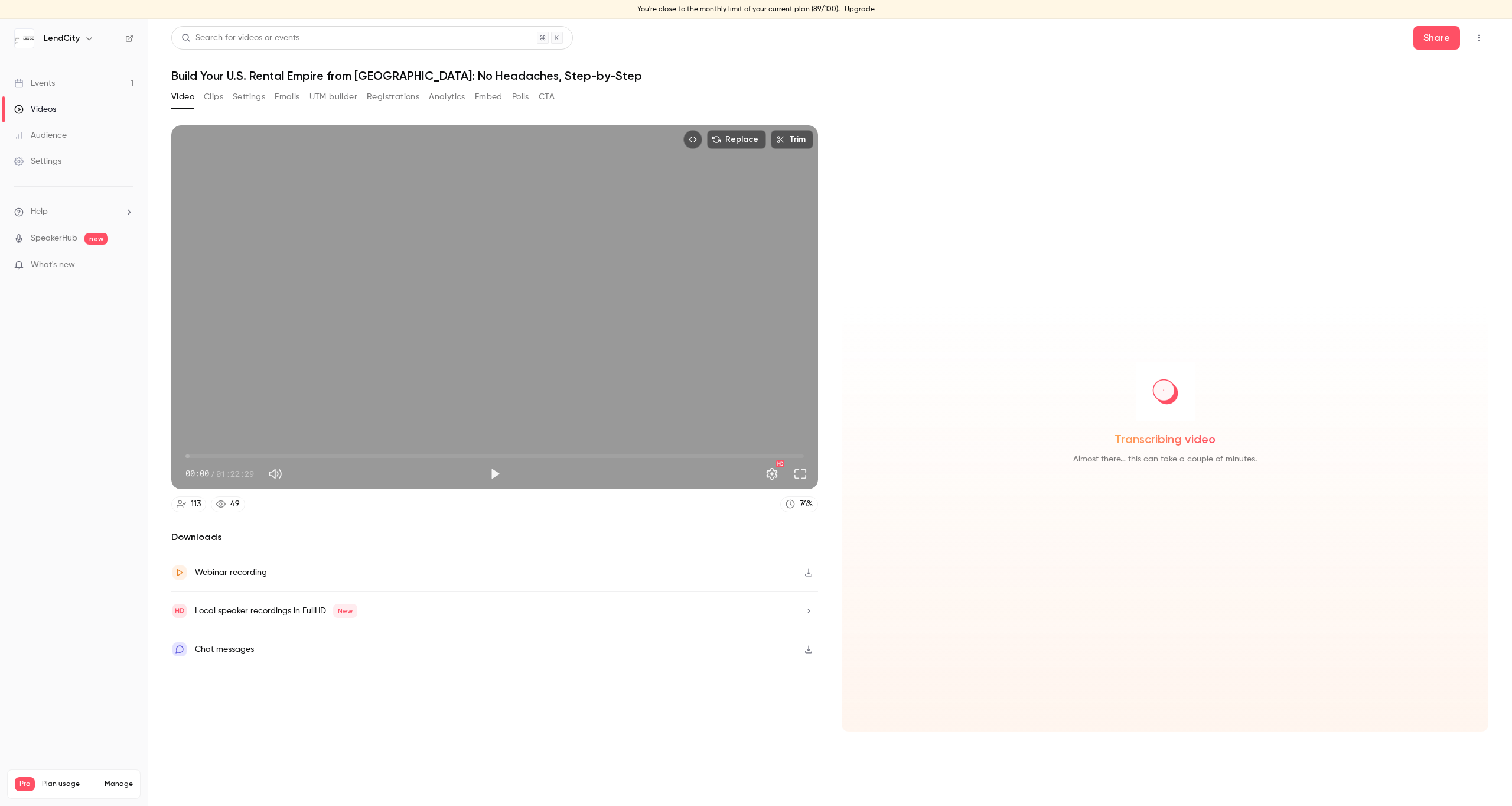
scroll to position [1, 0]
click at [121, 779] on link "Manage" at bounding box center [119, 784] width 28 height 9
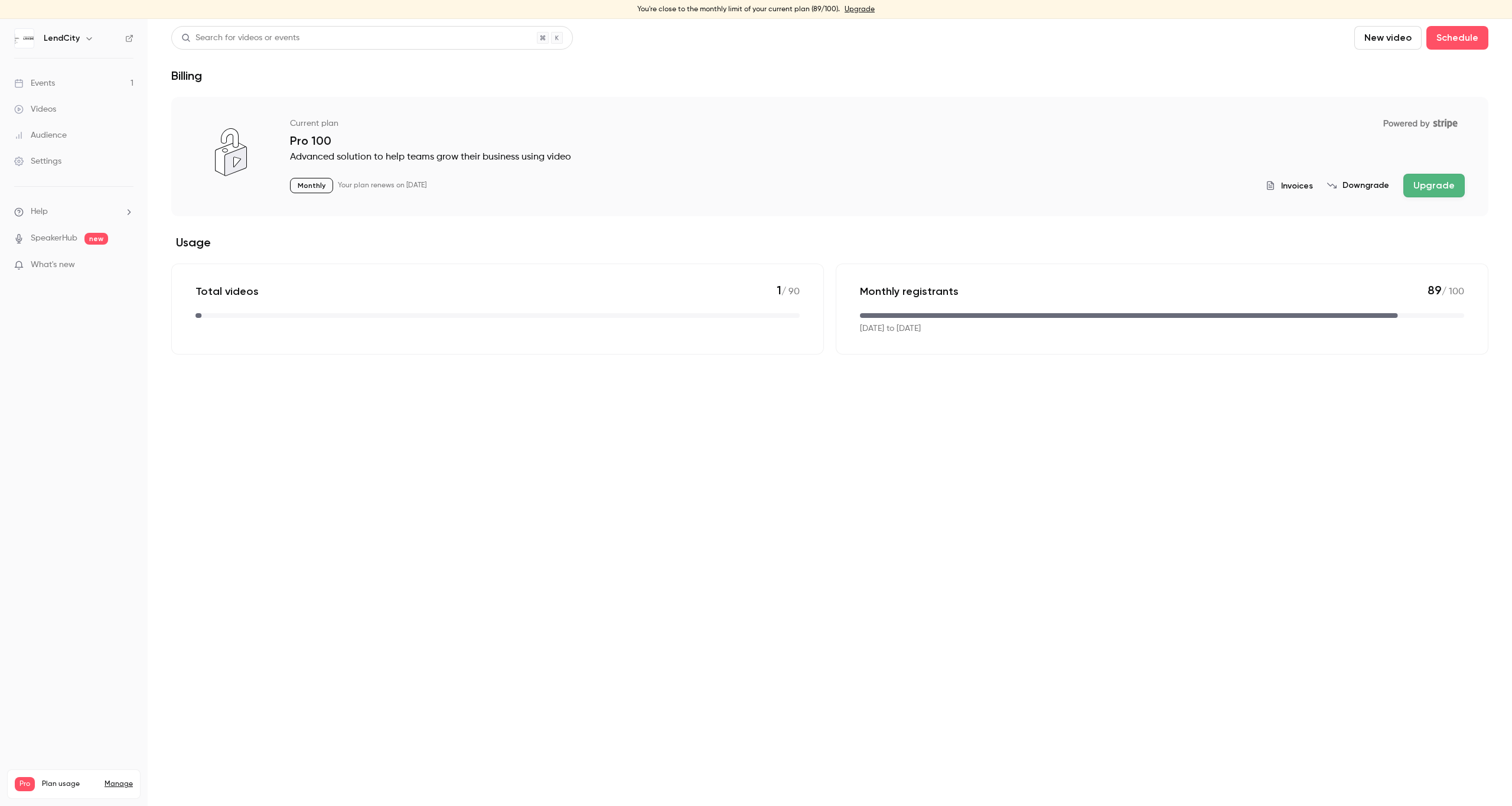
click at [308, 188] on p "Monthly" at bounding box center [311, 185] width 43 height 15
drag, startPoint x: 361, startPoint y: 188, endPoint x: 443, endPoint y: 188, distance: 82.0
click at [427, 188] on p "Your plan renews on [DATE]" at bounding box center [382, 186] width 89 height 9
click at [1444, 187] on button "Upgrade" at bounding box center [1434, 186] width 62 height 24
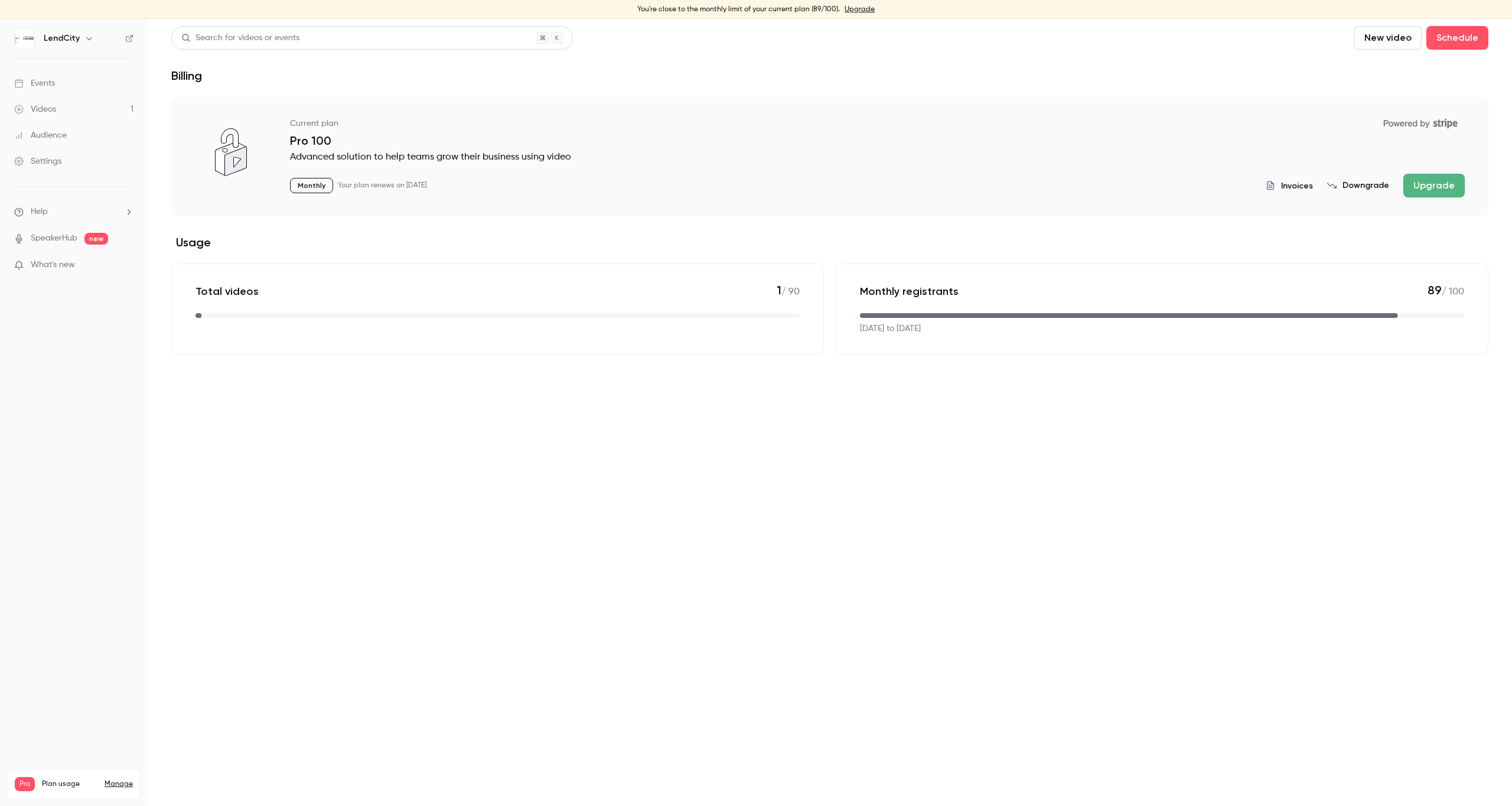
click at [55, 106] on div "Videos" at bounding box center [34, 109] width 42 height 12
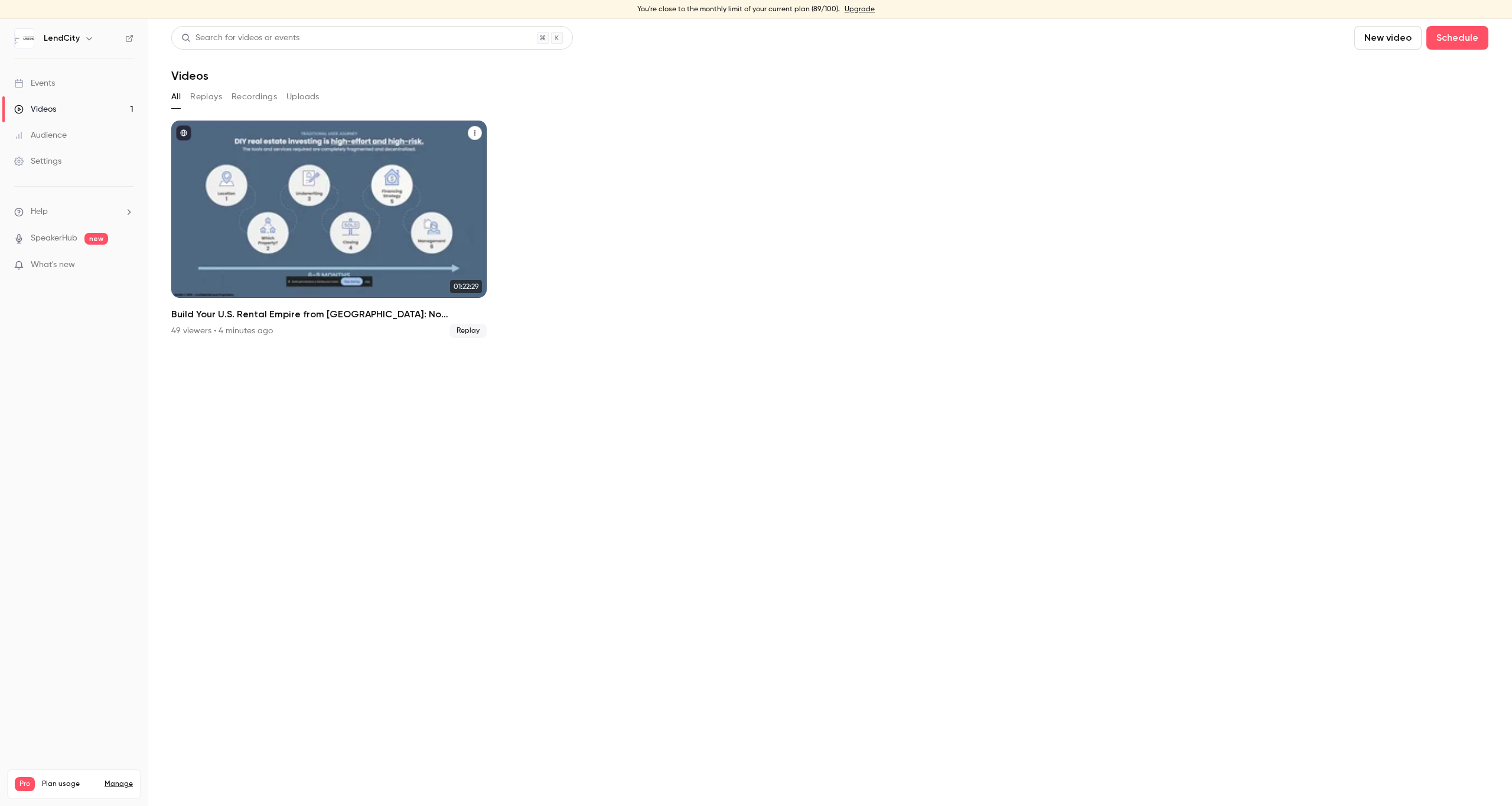
click at [329, 225] on div "Build Your U.S. Rental Empire from Canada: No Headaches, Step-by-Step" at bounding box center [329, 209] width 315 height 177
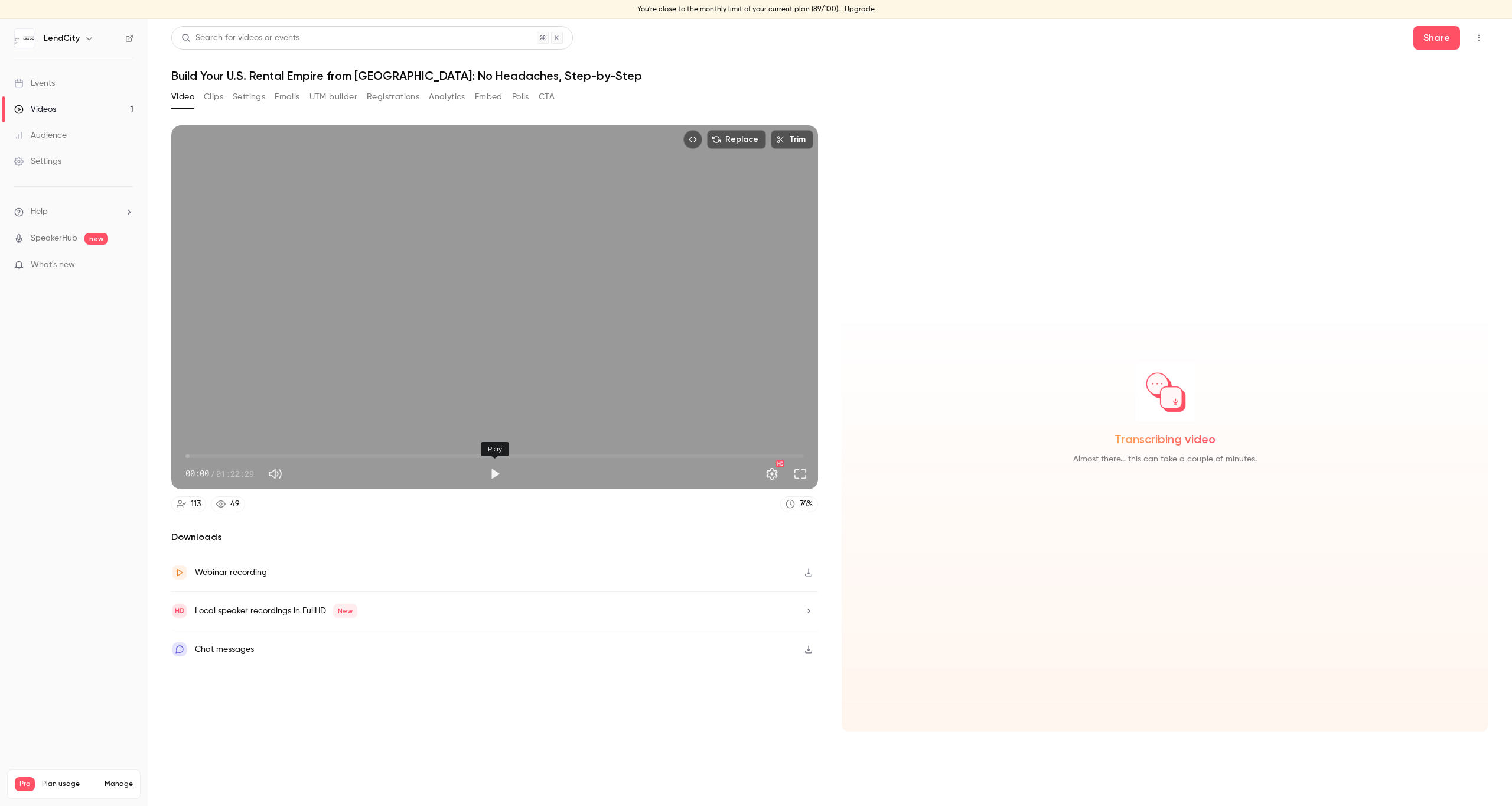
click at [498, 473] on button "Play" at bounding box center [495, 474] width 24 height 24
drag, startPoint x: 219, startPoint y: 476, endPoint x: 299, endPoint y: 485, distance: 80.5
click at [299, 483] on div "00:55 00:55 / 01:22:29 HD" at bounding box center [495, 464] width 647 height 50
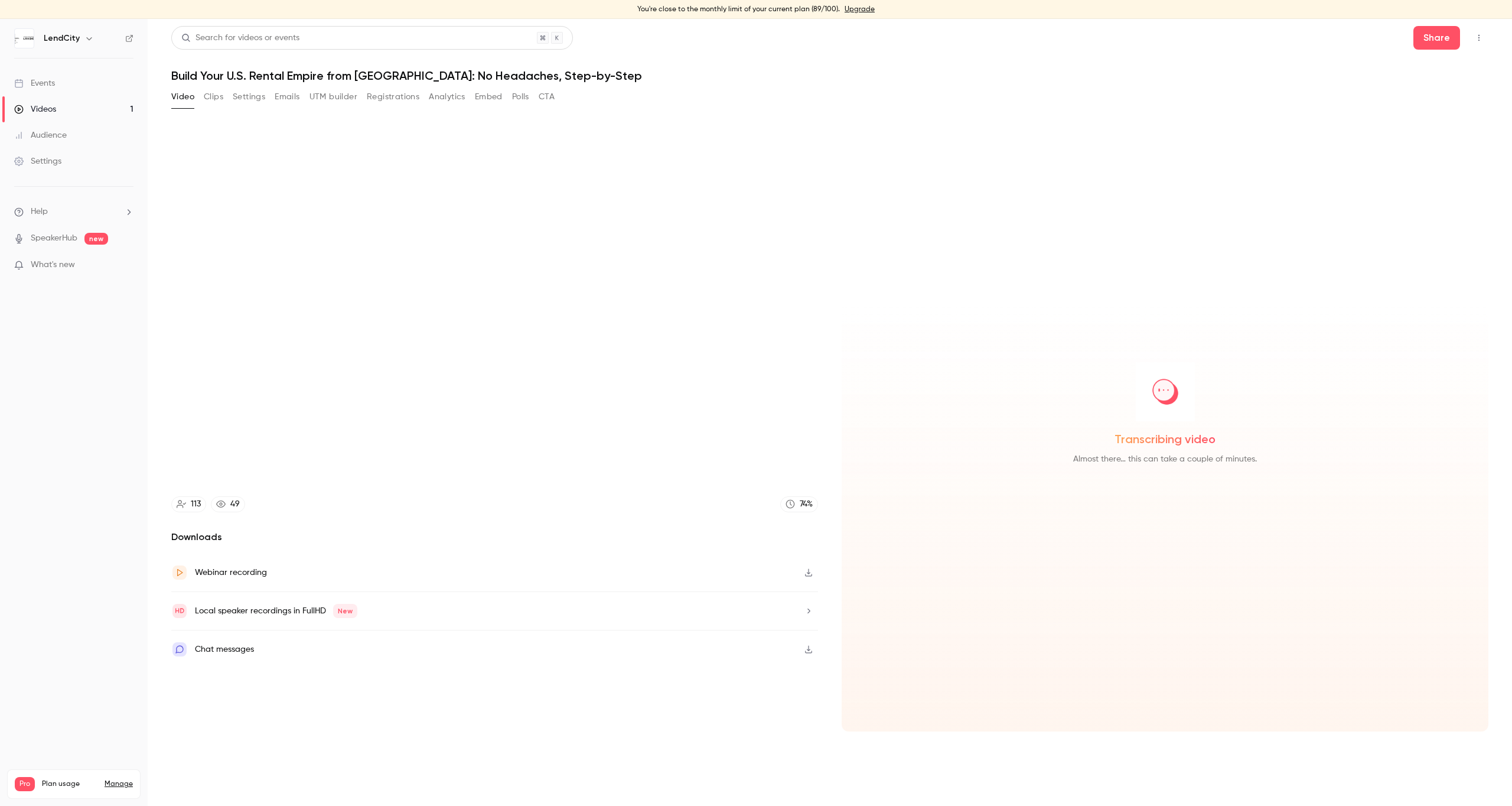
type input "****"
click at [498, 99] on button "Embed" at bounding box center [489, 97] width 28 height 19
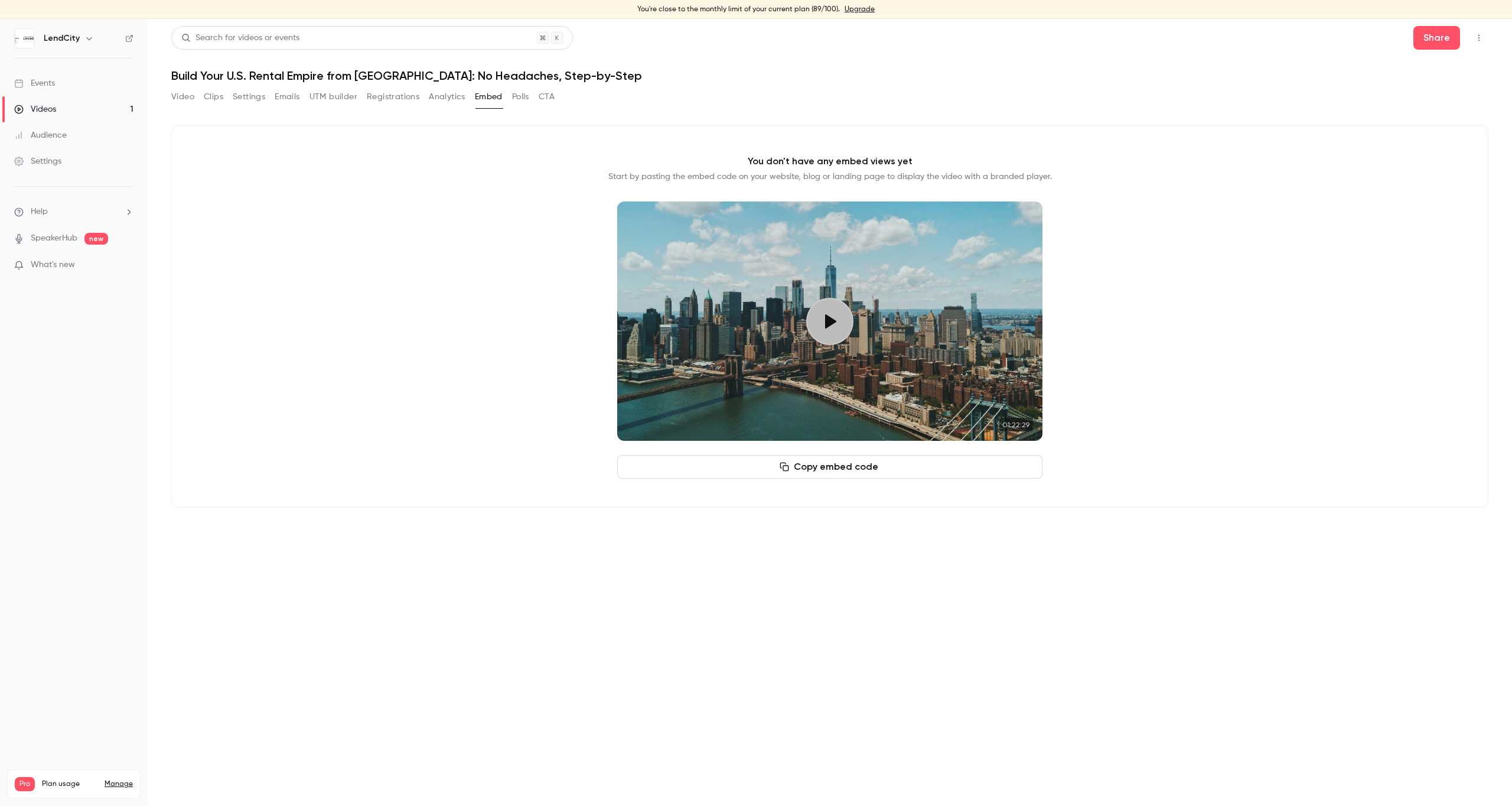
click at [194, 96] on div "Video Clips Settings Emails UTM builder Registrations Analytics Embed Polls CTA" at bounding box center [363, 97] width 384 height 19
drag, startPoint x: 698, startPoint y: 172, endPoint x: 840, endPoint y: 172, distance: 142.0
click at [840, 172] on p "Start by pasting the embed code on your website, blog or landing page to displa…" at bounding box center [830, 177] width 443 height 12
drag, startPoint x: 720, startPoint y: 178, endPoint x: 876, endPoint y: 178, distance: 156.0
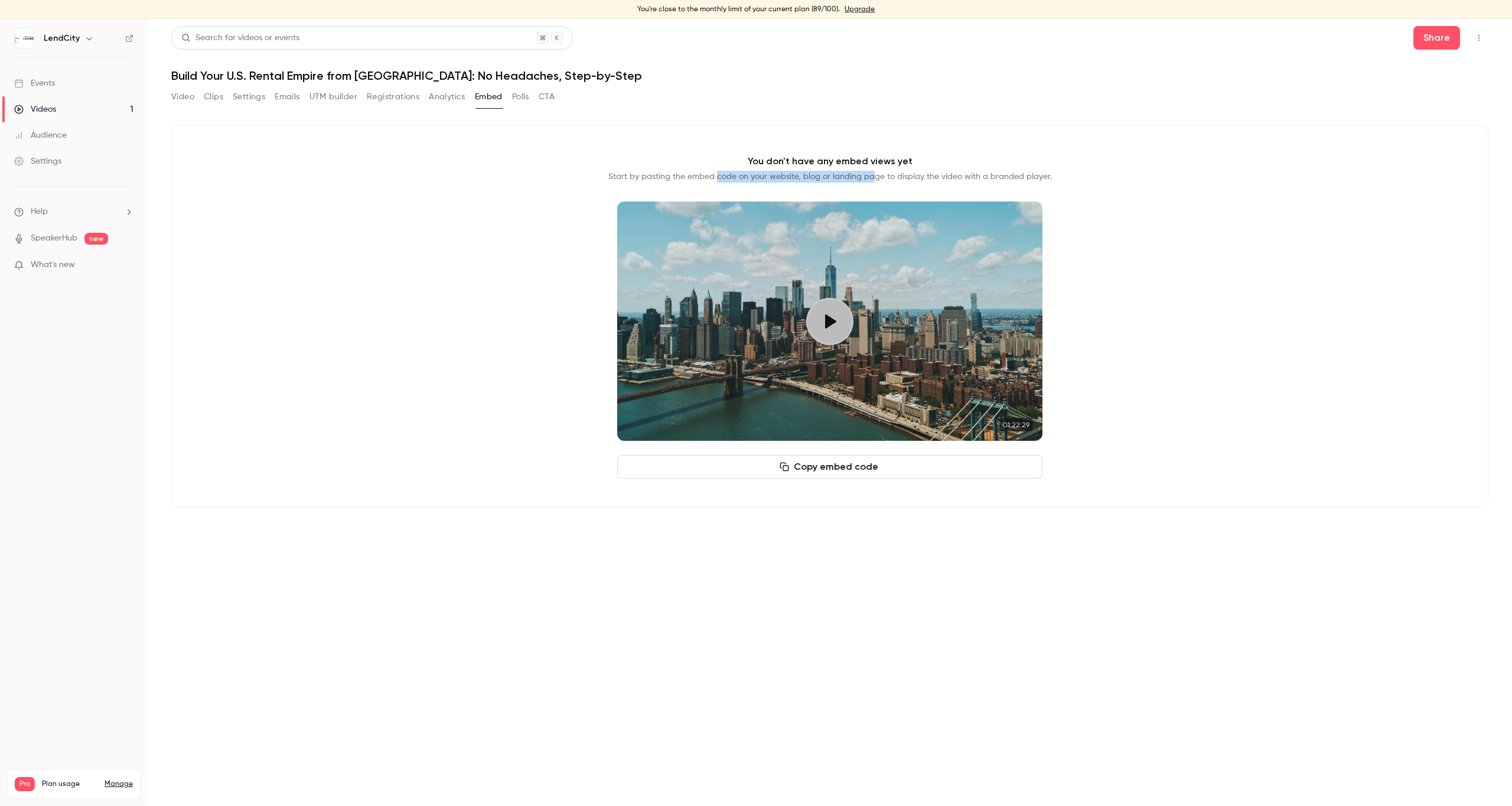
click at [876, 178] on p "Start by pasting the embed code on your website, blog or landing page to displa…" at bounding box center [830, 177] width 443 height 12
click at [177, 92] on button "Video" at bounding box center [183, 97] width 23 height 19
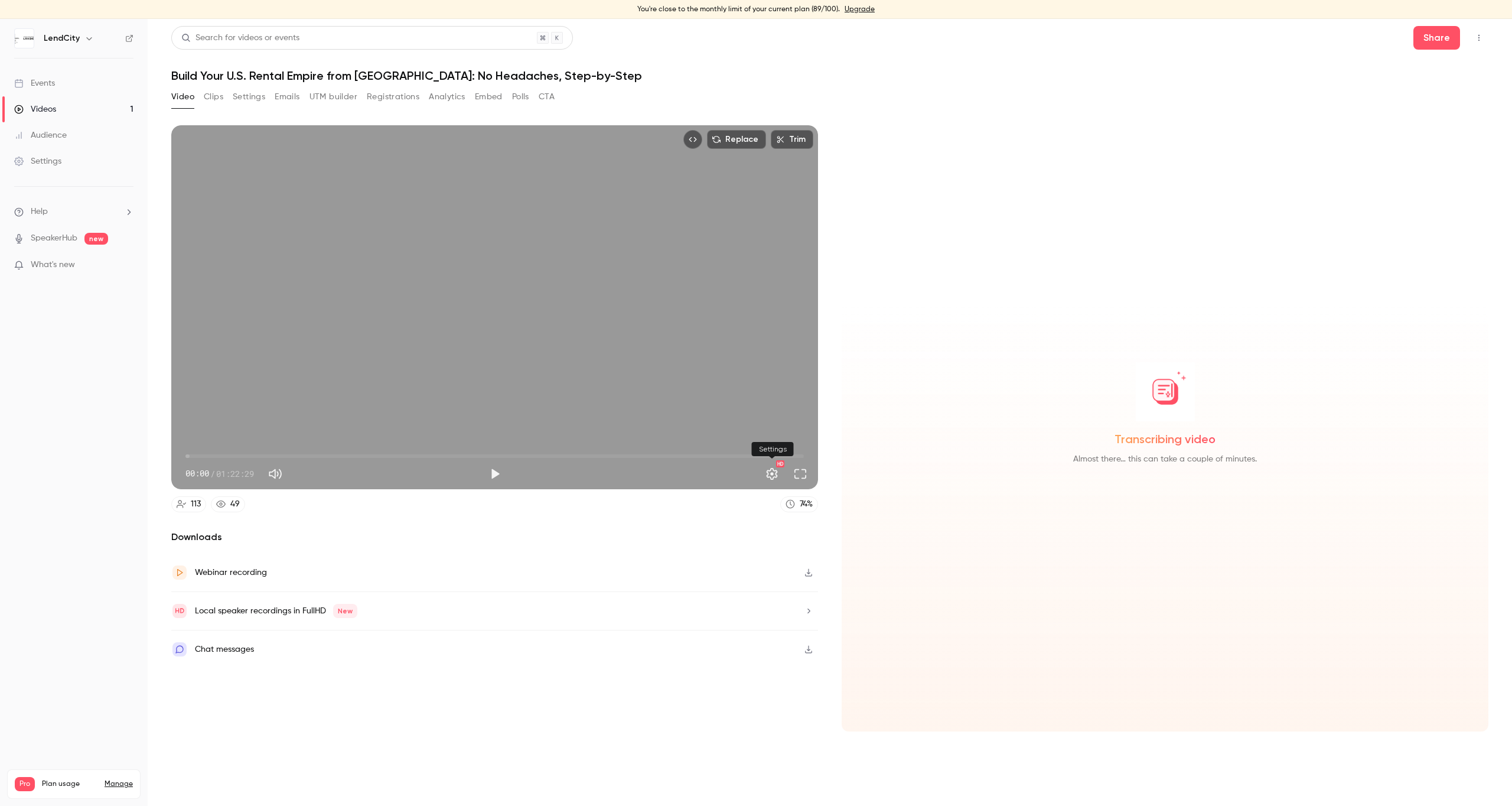
click at [768, 471] on button "Settings" at bounding box center [772, 474] width 24 height 24
click at [859, 444] on div at bounding box center [756, 403] width 1512 height 806
click at [214, 94] on button "Clips" at bounding box center [213, 97] width 19 height 19
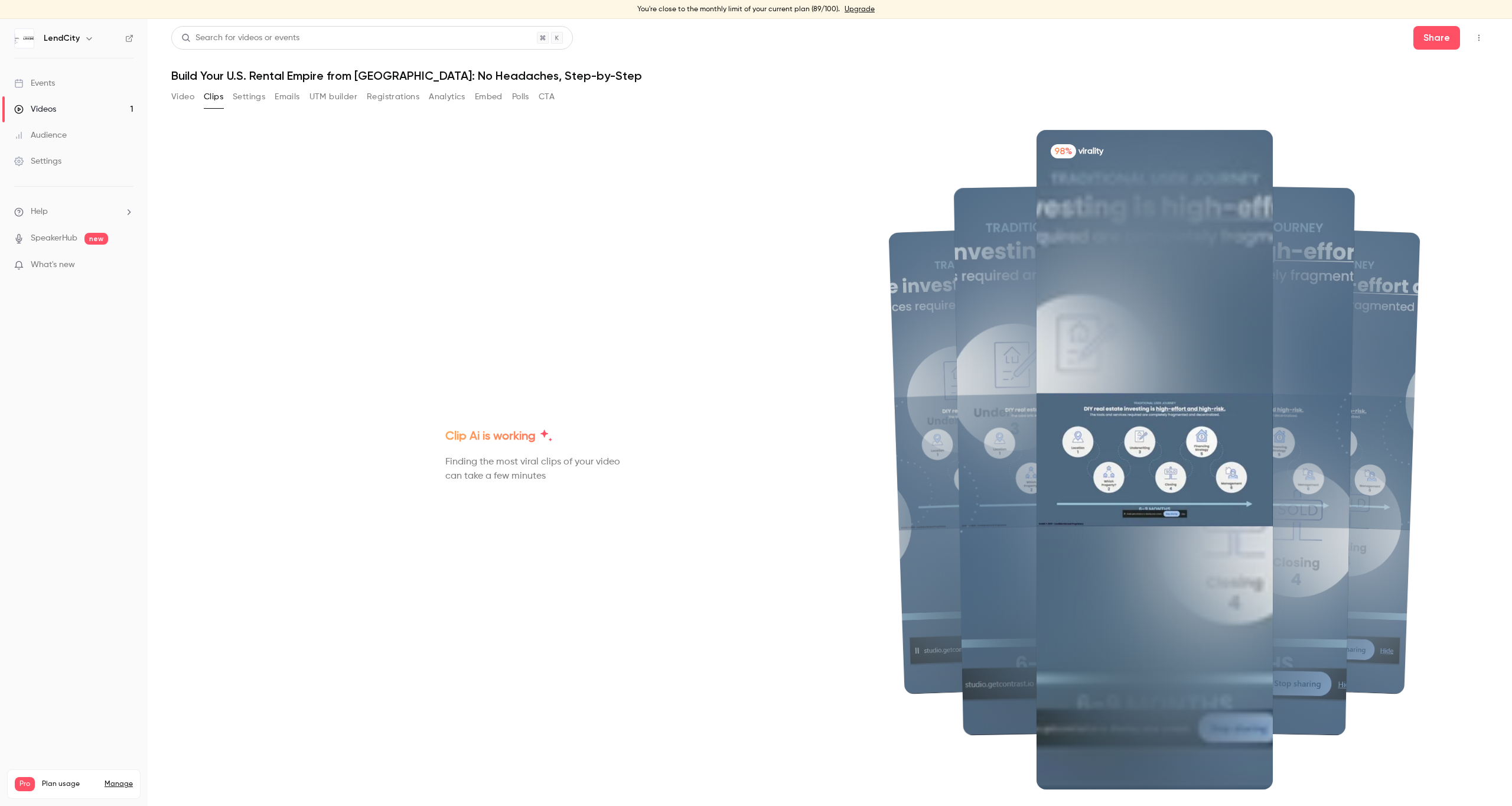
click at [188, 95] on button "Video" at bounding box center [183, 97] width 23 height 19
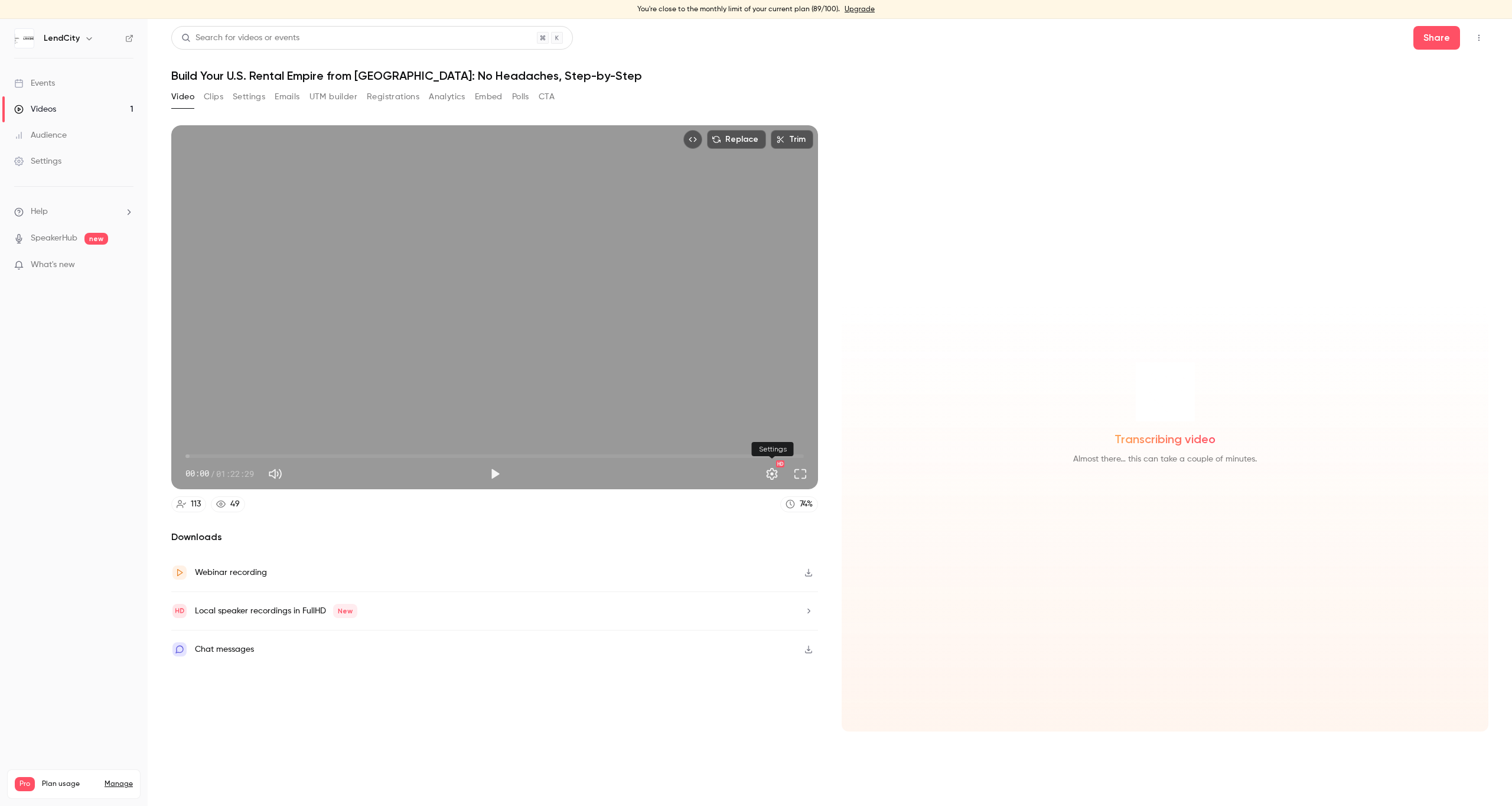
click at [767, 475] on button "Settings" at bounding box center [772, 474] width 24 height 24
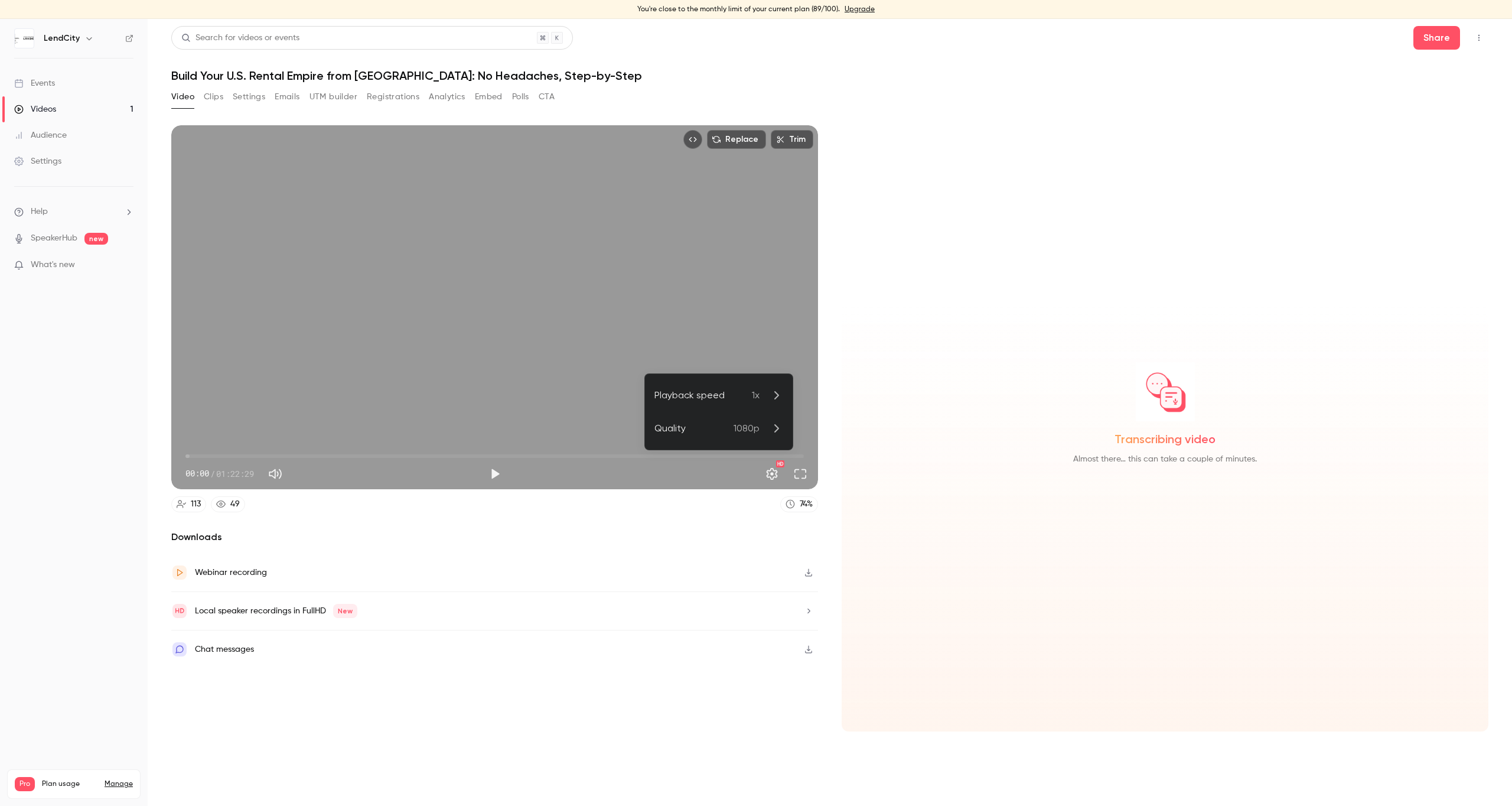
click at [767, 475] on div at bounding box center [756, 403] width 1512 height 806
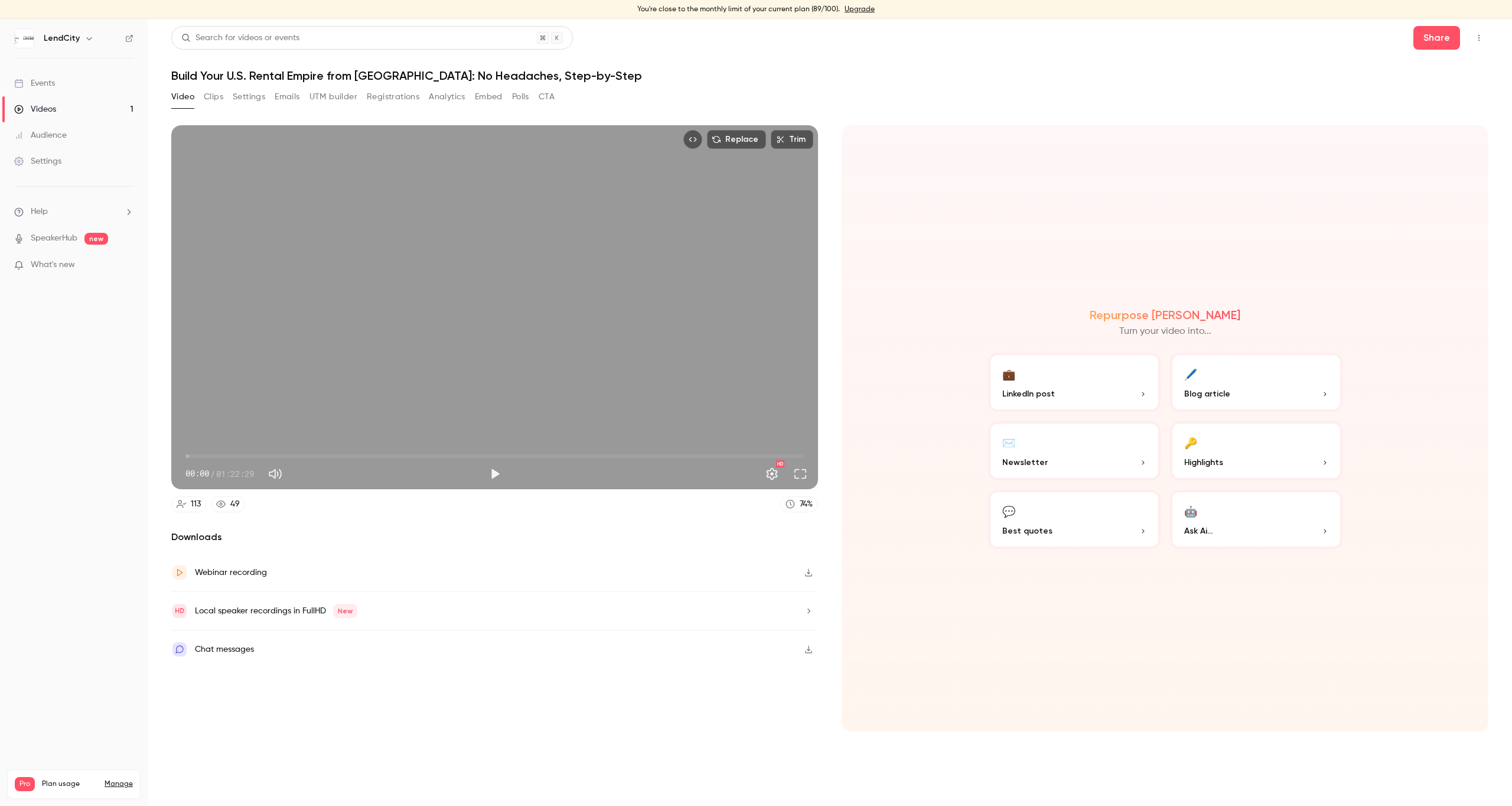
click at [213, 95] on button "Clips" at bounding box center [213, 97] width 19 height 19
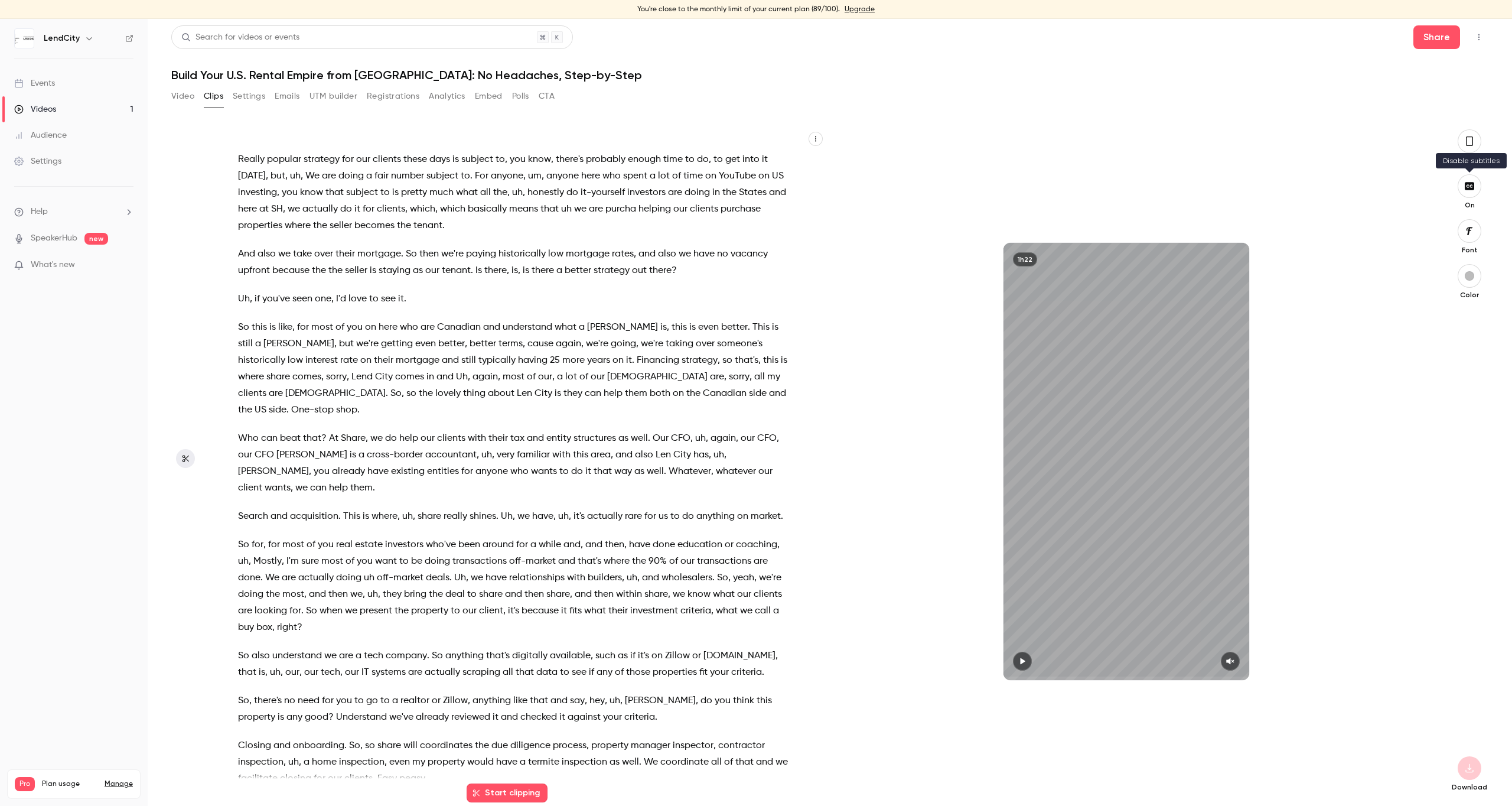
scroll to position [8460, 0]
click at [176, 95] on button "Video" at bounding box center [183, 96] width 23 height 19
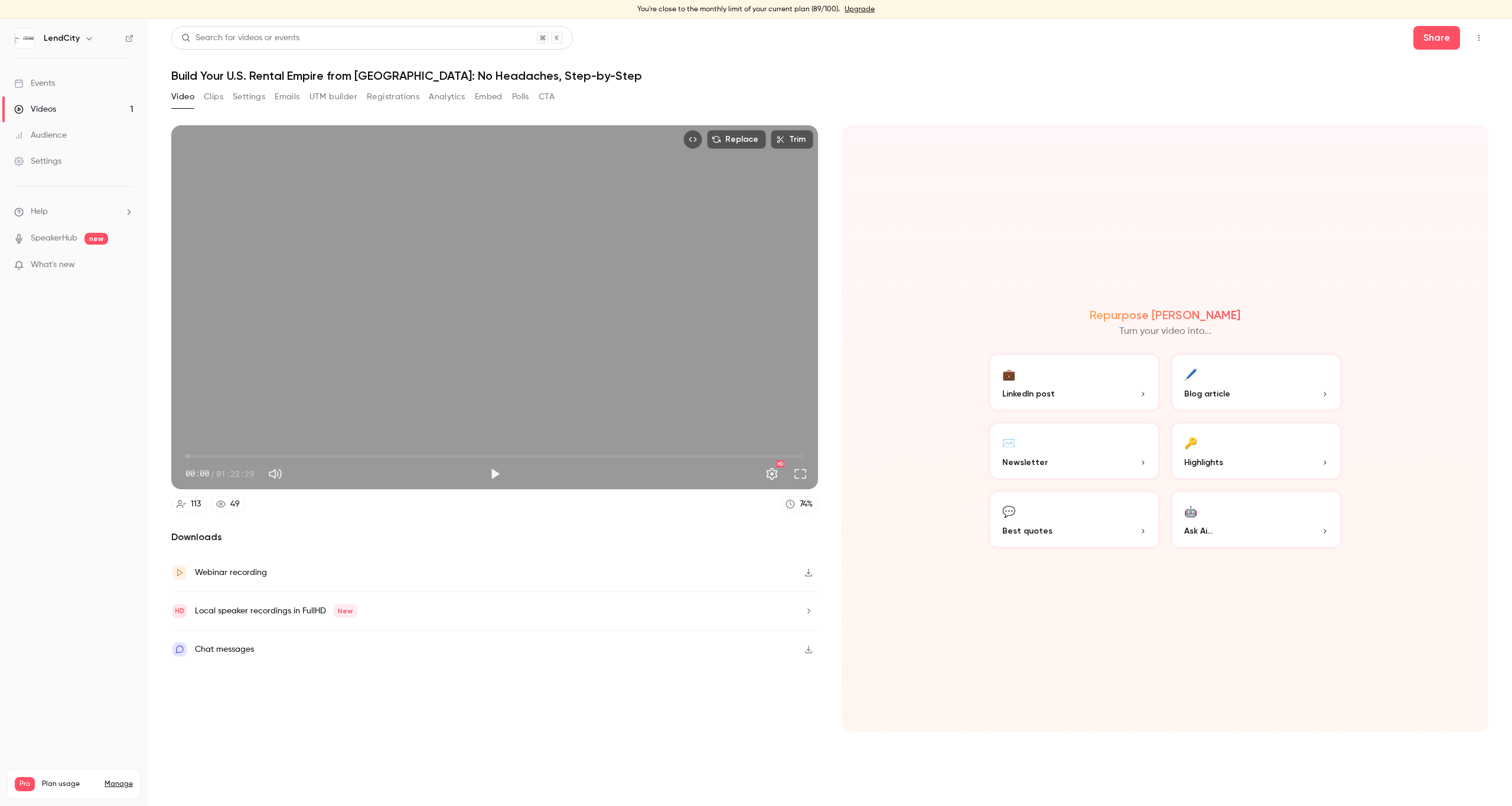
click at [216, 95] on button "Clips" at bounding box center [213, 97] width 19 height 19
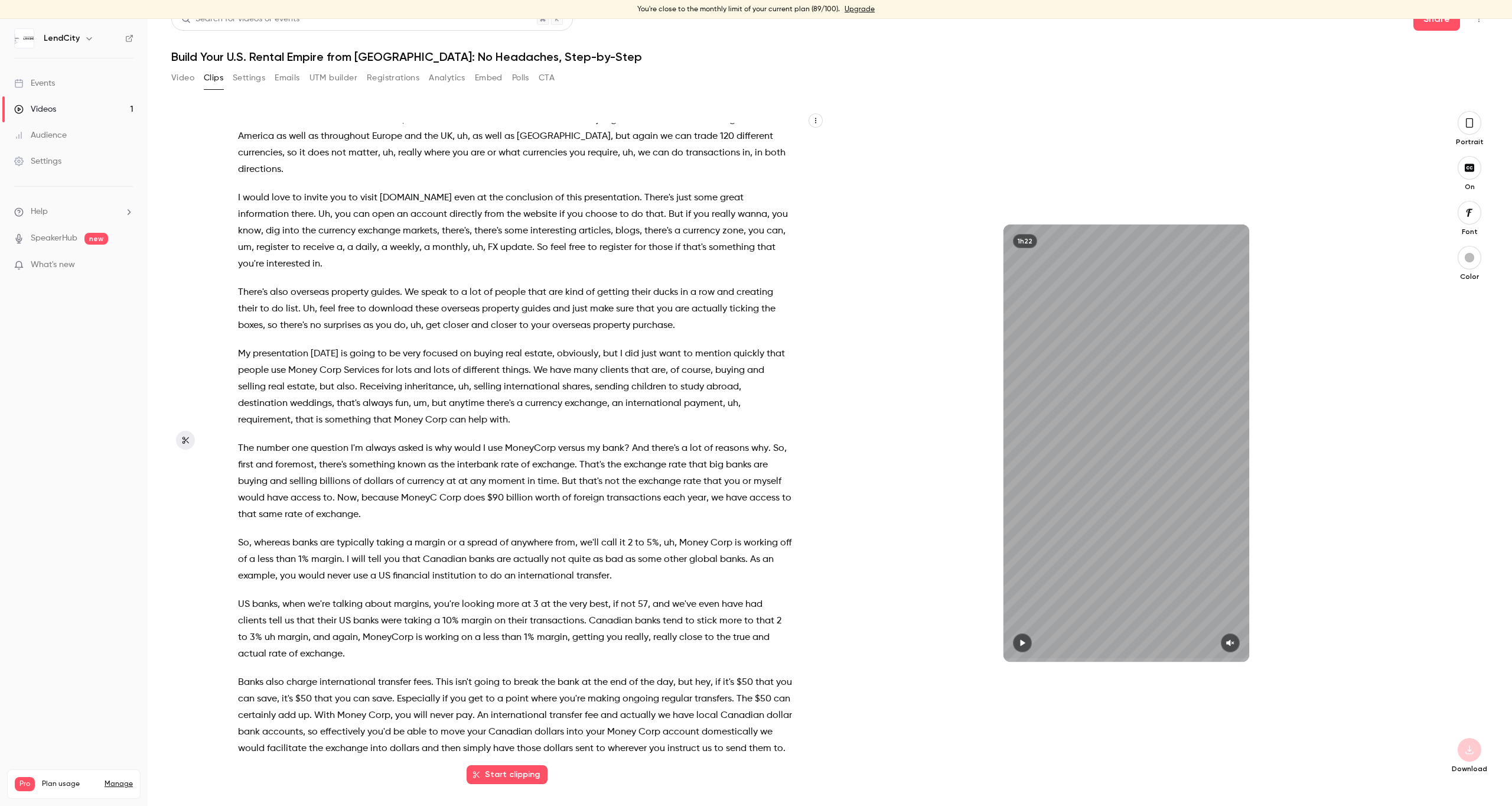
scroll to position [2556, 0]
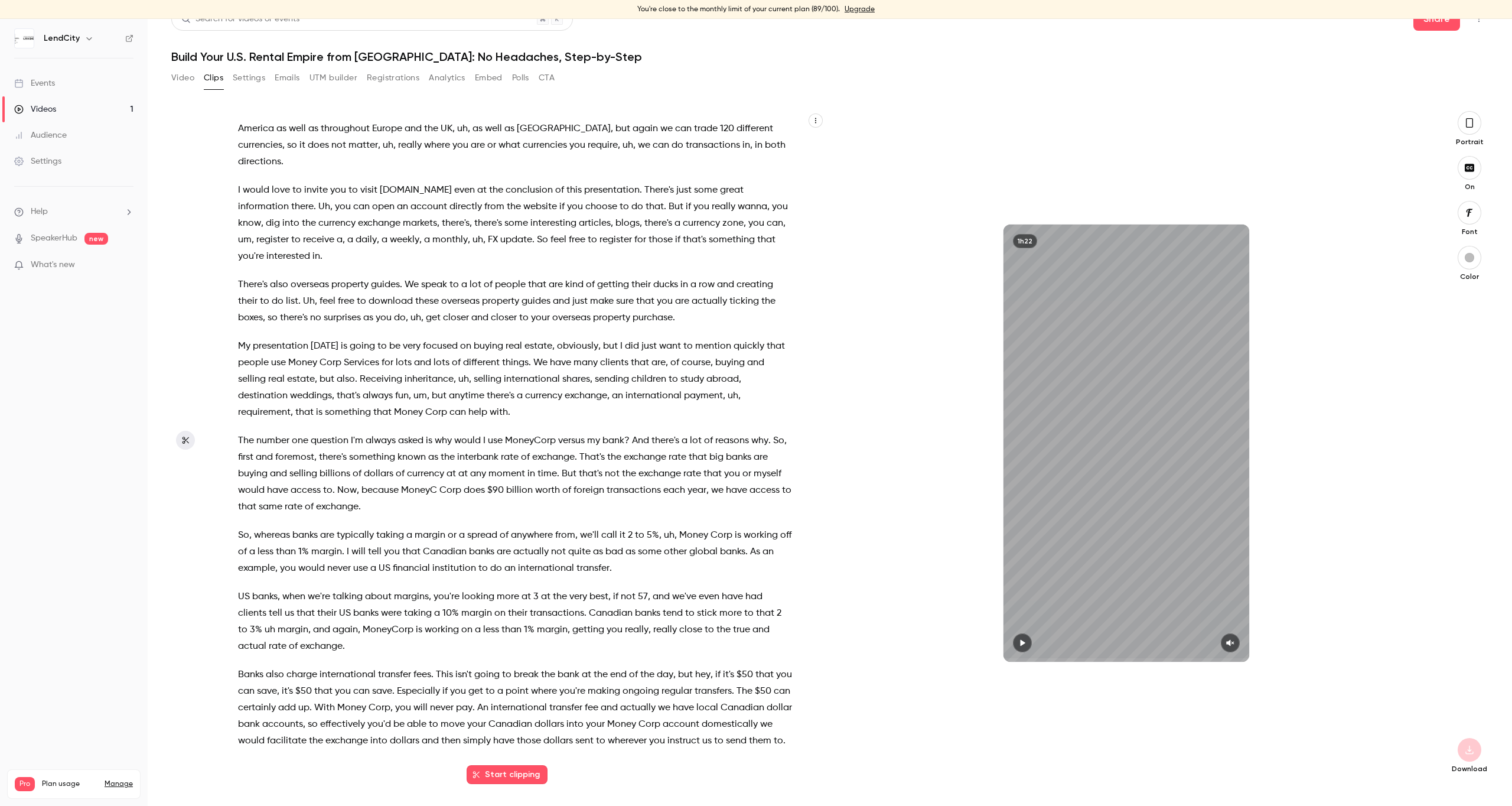
click at [179, 95] on div "Welcome , everybody . Thank you for taking the time out to come and , and meet …" at bounding box center [830, 449] width 1317 height 714
click at [182, 97] on div "Welcome , everybody . Thank you for taking the time out to come and , and meet …" at bounding box center [830, 449] width 1317 height 714
click at [187, 97] on div "Welcome , everybody . Thank you for taking the time out to come and , and meet …" at bounding box center [830, 449] width 1317 height 714
click at [188, 96] on div "Welcome , everybody . Thank you for taking the time out to come and , and meet …" at bounding box center [830, 449] width 1317 height 714
click at [187, 101] on div "Welcome , everybody . Thank you for taking the time out to come and , and meet …" at bounding box center [830, 449] width 1317 height 714
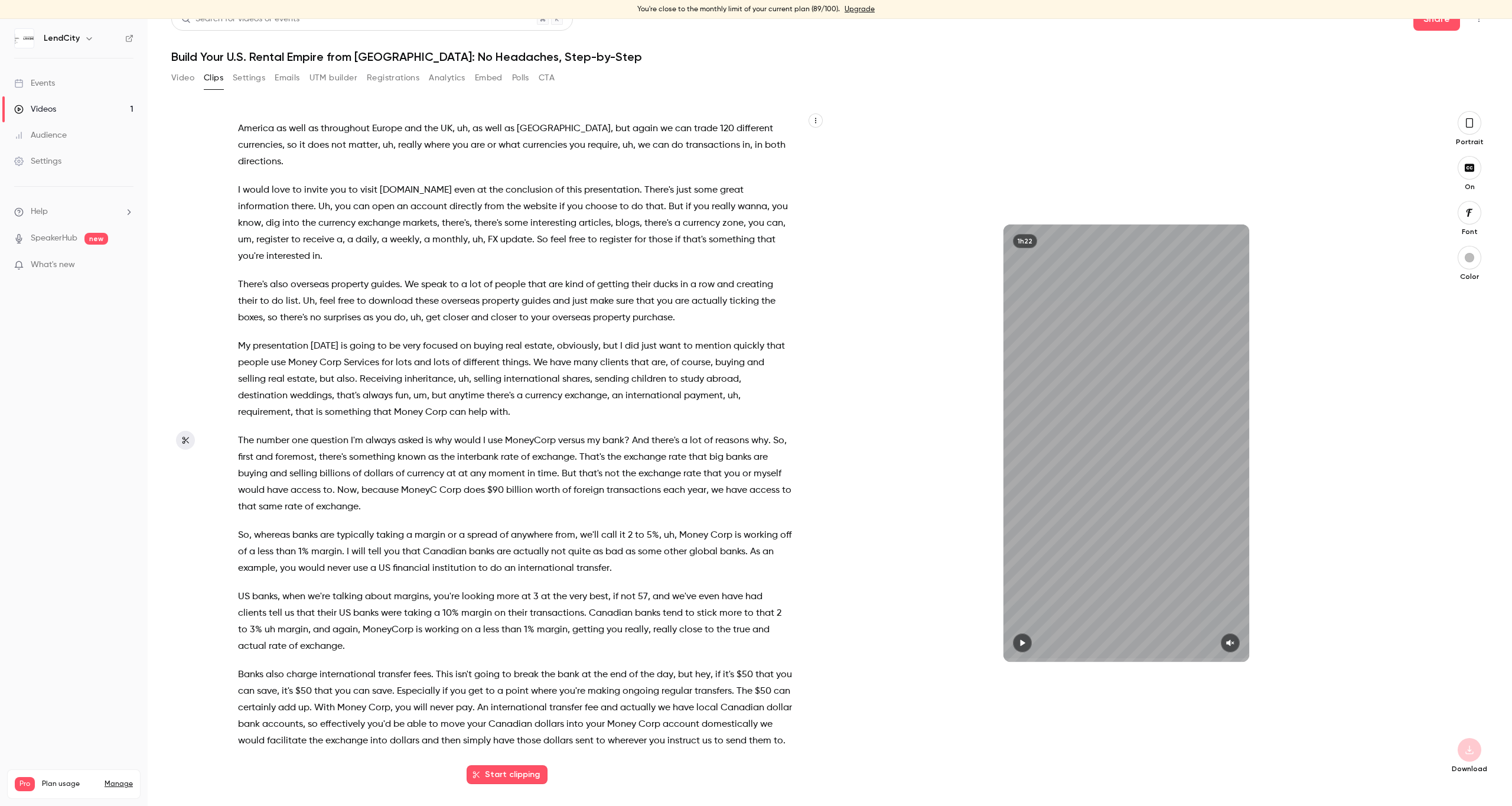
click at [254, 96] on div "Welcome , everybody . Thank you for taking the time out to come and , and meet …" at bounding box center [830, 449] width 1317 height 714
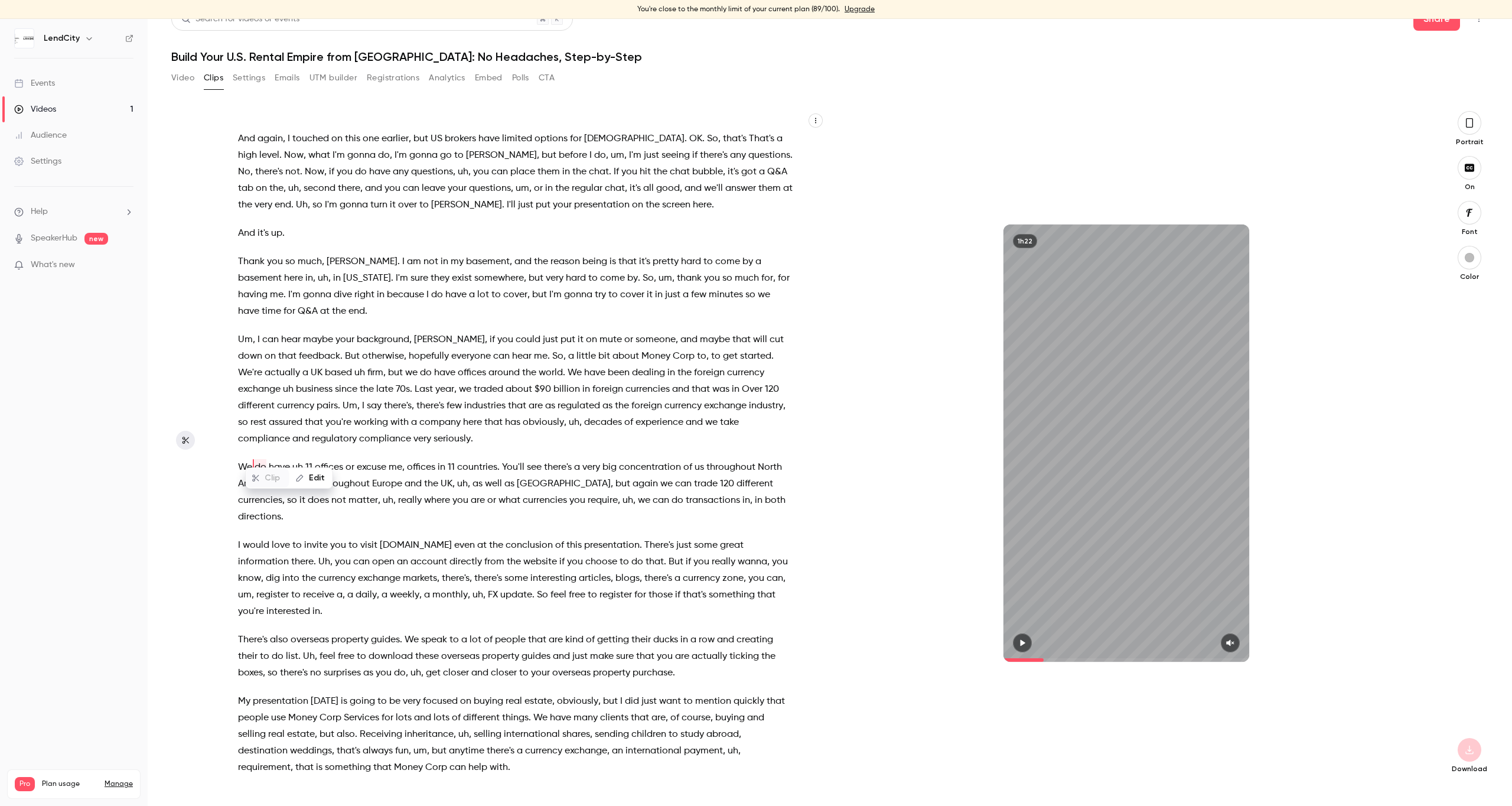
drag, startPoint x: 188, startPoint y: 97, endPoint x: 171, endPoint y: 99, distance: 17.1
click at [188, 97] on div "Welcome , everybody . Thank you for taking the time out to come and , and meet …" at bounding box center [830, 449] width 1317 height 714
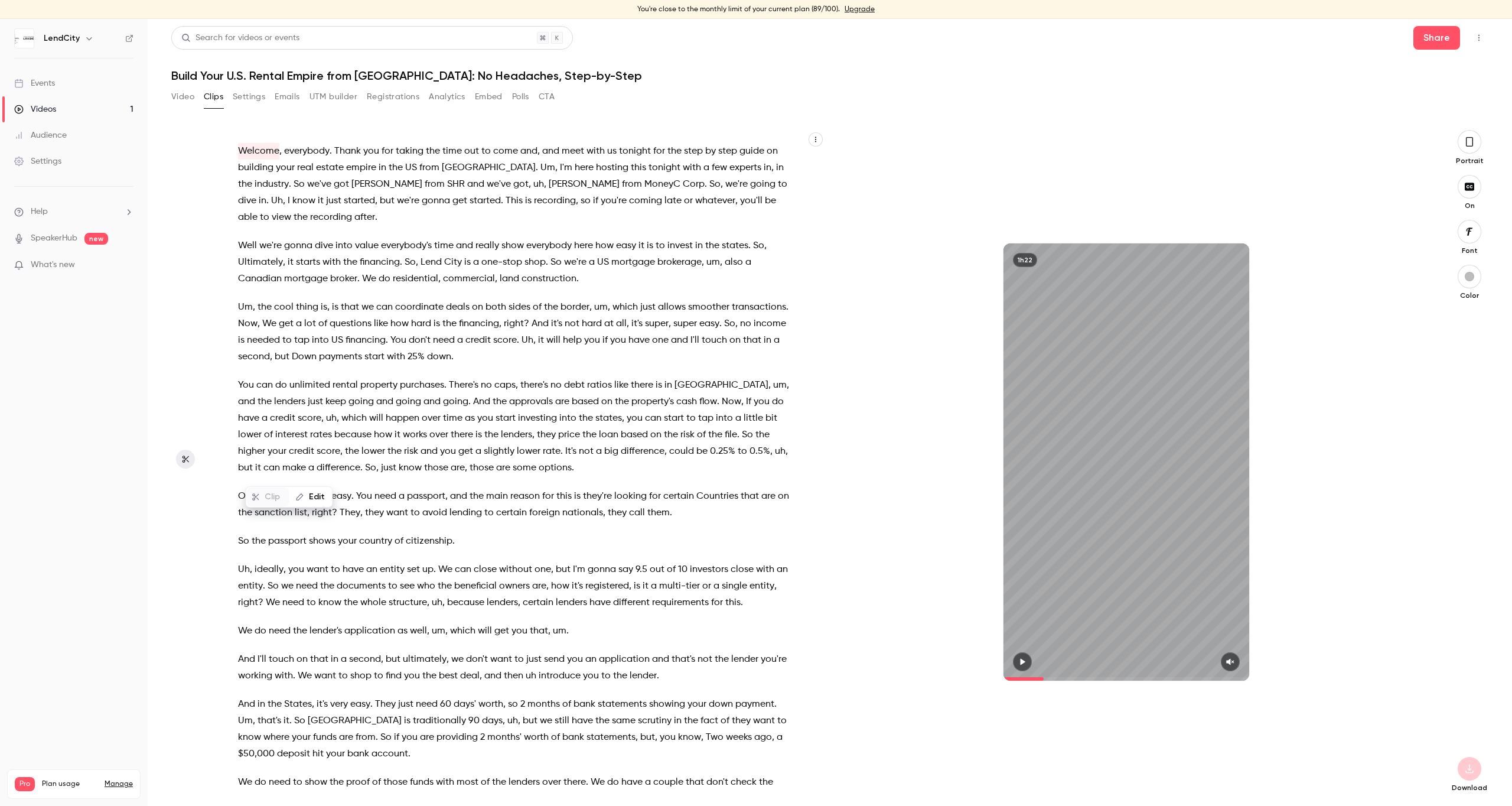
type input "*"
click at [54, 86] on div "Events" at bounding box center [34, 84] width 41 height 12
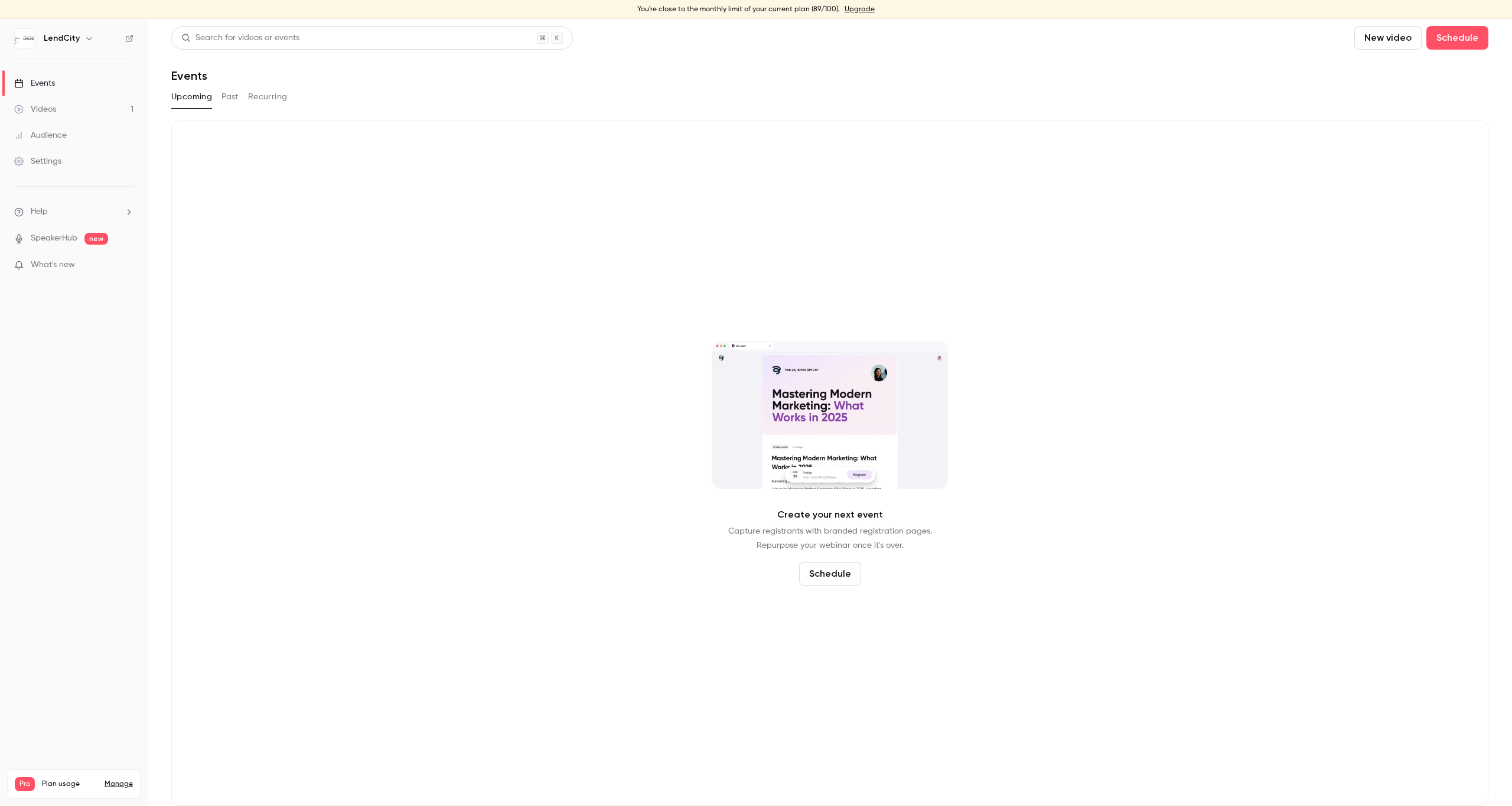
click at [234, 96] on button "Past" at bounding box center [230, 97] width 17 height 19
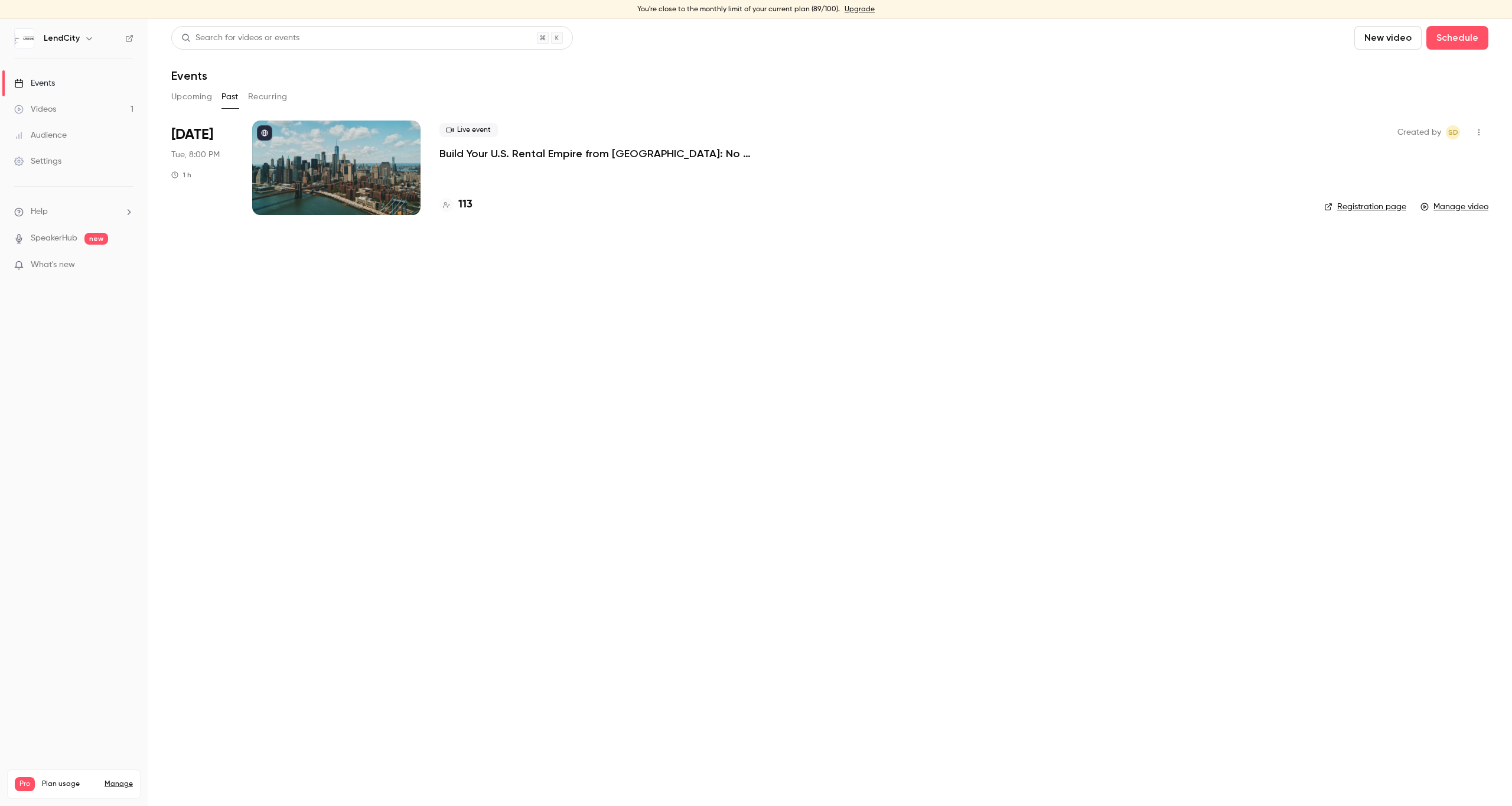
click at [320, 158] on div at bounding box center [337, 168] width 168 height 95
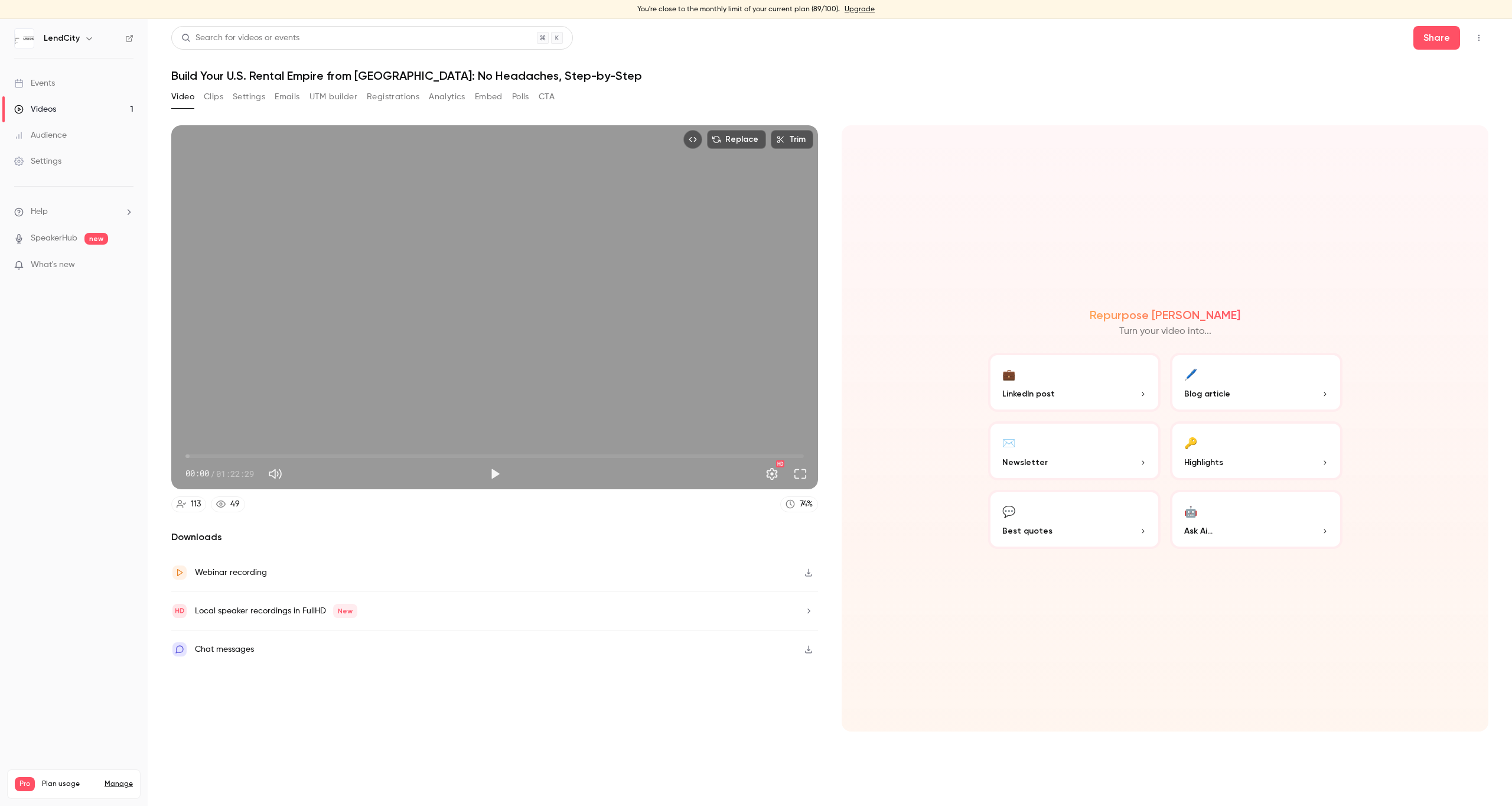
click at [1215, 449] on button "🔑 Highlights" at bounding box center [1256, 451] width 172 height 59
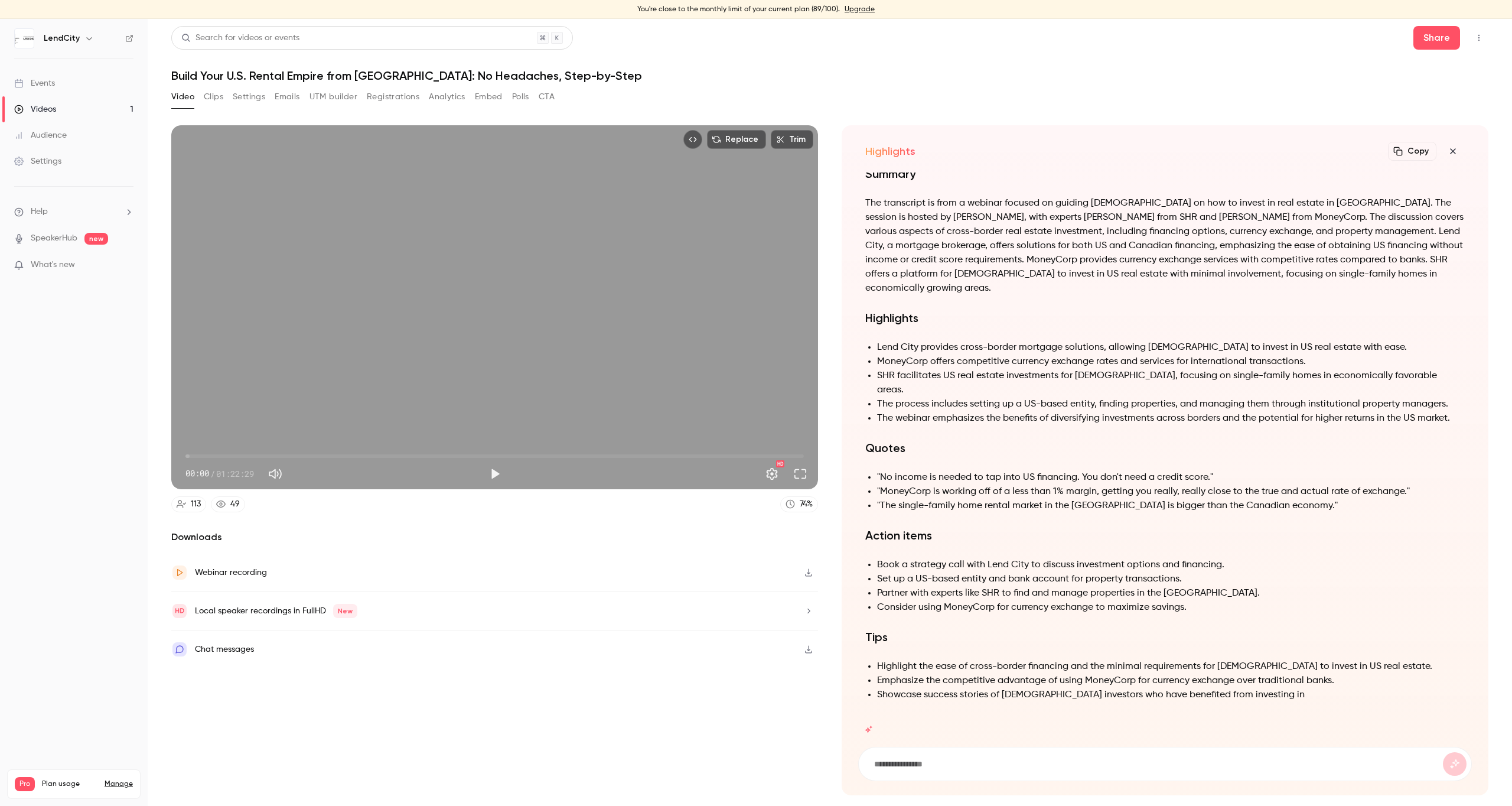
click at [215, 99] on button "Clips" at bounding box center [213, 97] width 19 height 19
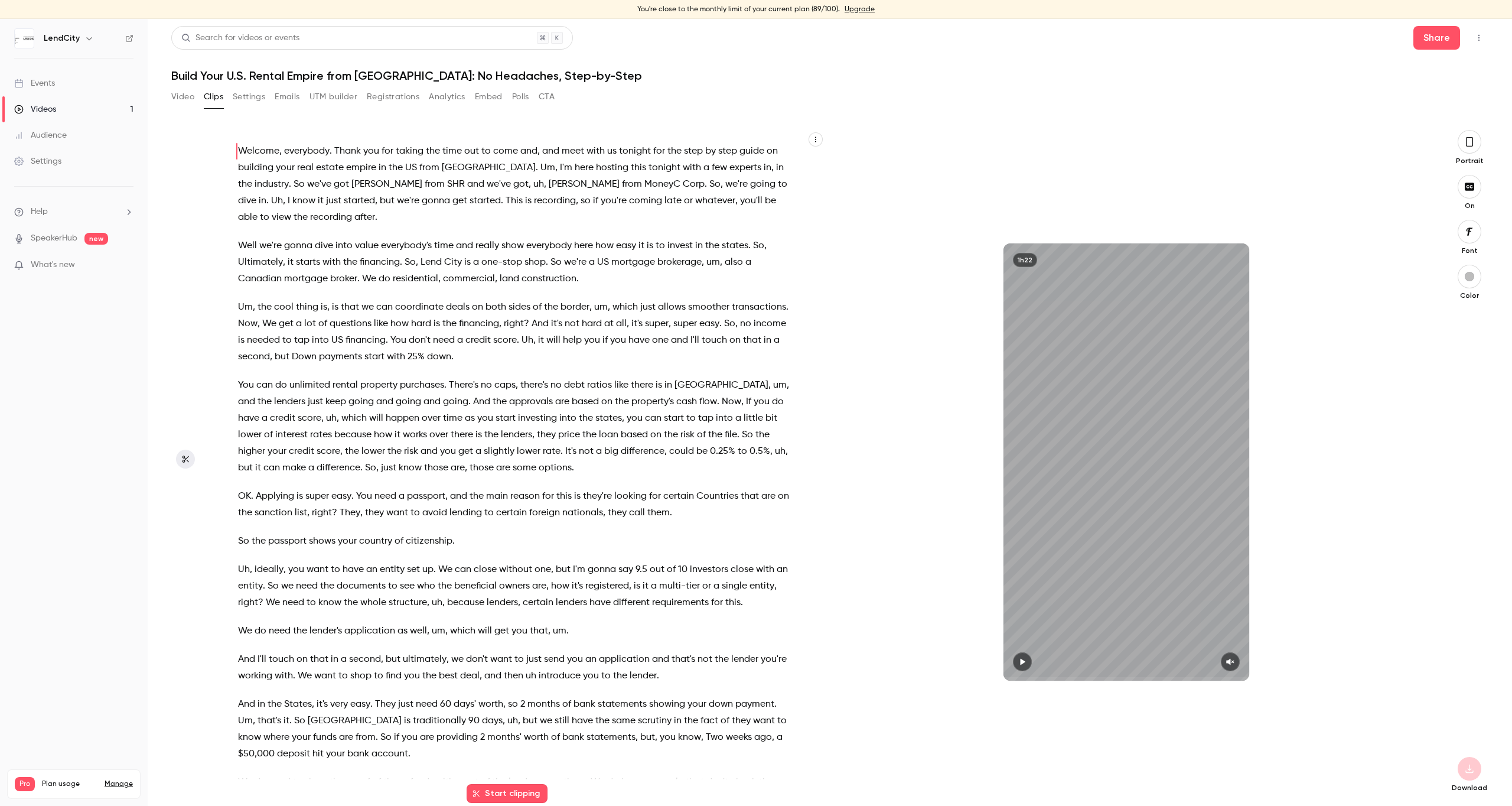
click at [1481, 34] on icon "Top Bar Actions" at bounding box center [1479, 38] width 9 height 8
click at [994, 85] on div at bounding box center [756, 403] width 1512 height 806
click at [859, 9] on link "Upgrade" at bounding box center [859, 9] width 30 height 9
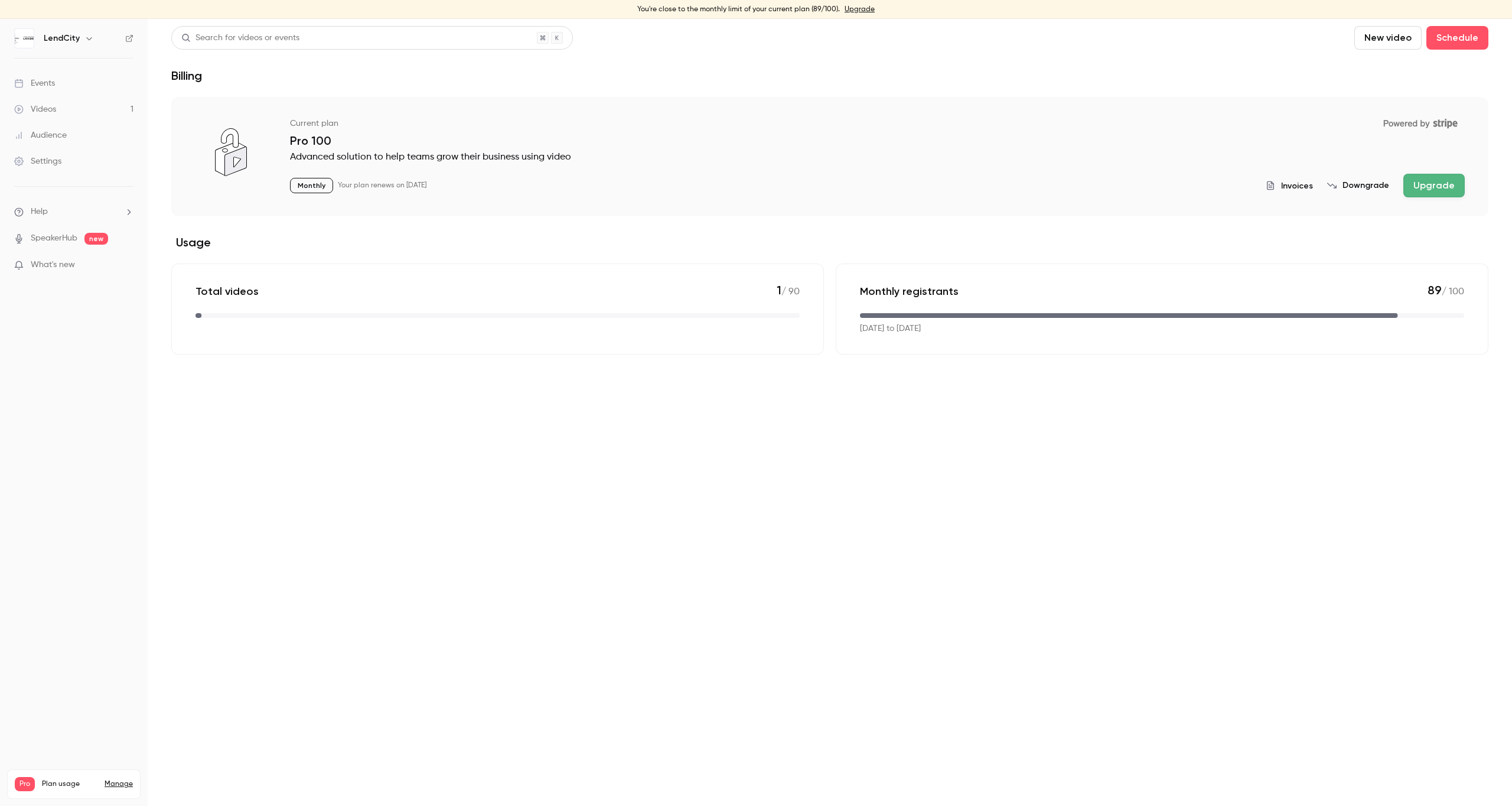
click at [352, 297] on div "Total videos 1 / 90" at bounding box center [498, 291] width 604 height 16
click at [1446, 180] on button "Upgrade" at bounding box center [1434, 186] width 62 height 24
click at [53, 105] on div "Videos" at bounding box center [34, 109] width 42 height 12
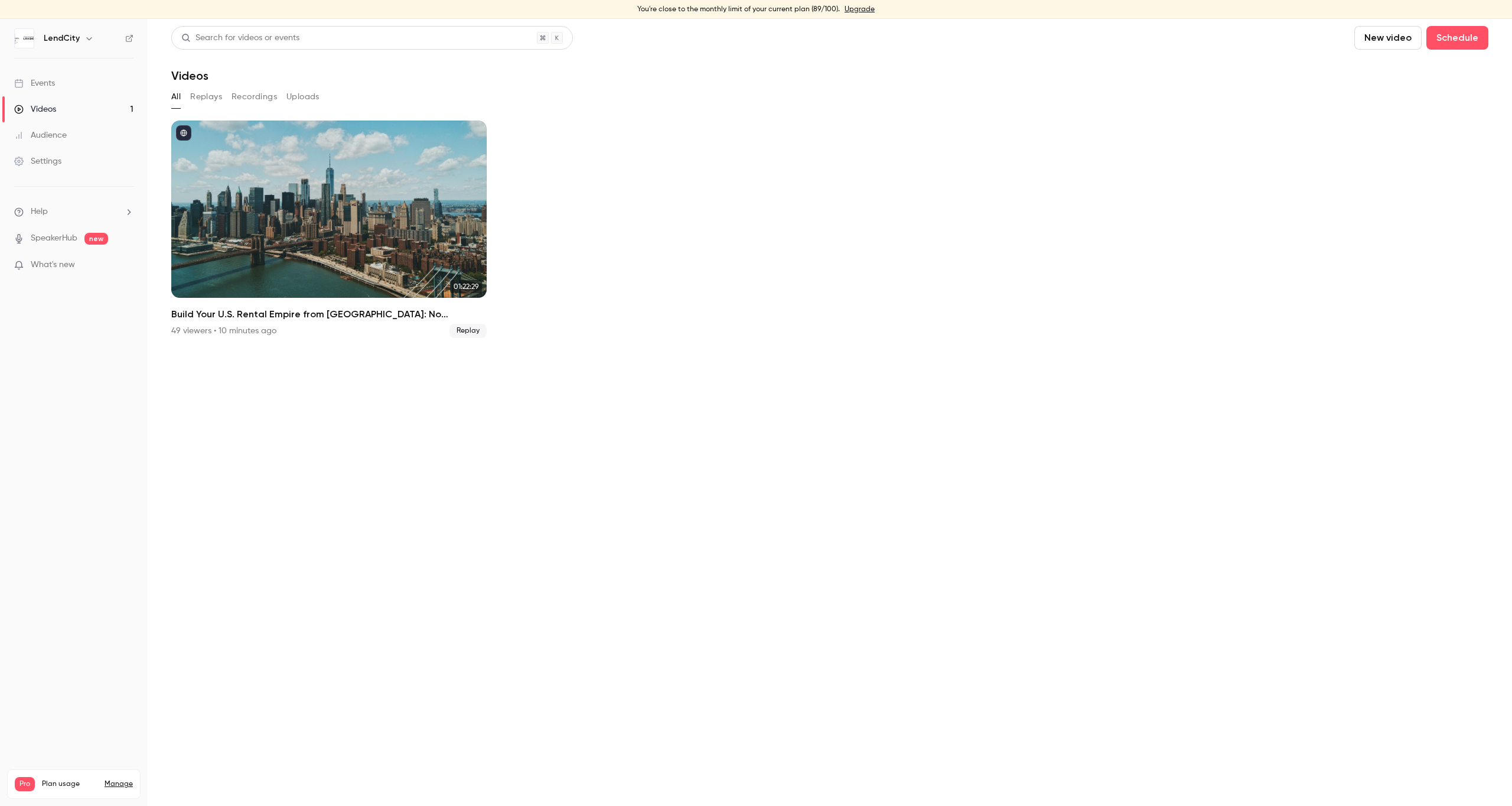
click at [172, 339] on input "topBar.uploadVideo" at bounding box center [172, 339] width 0 height 0
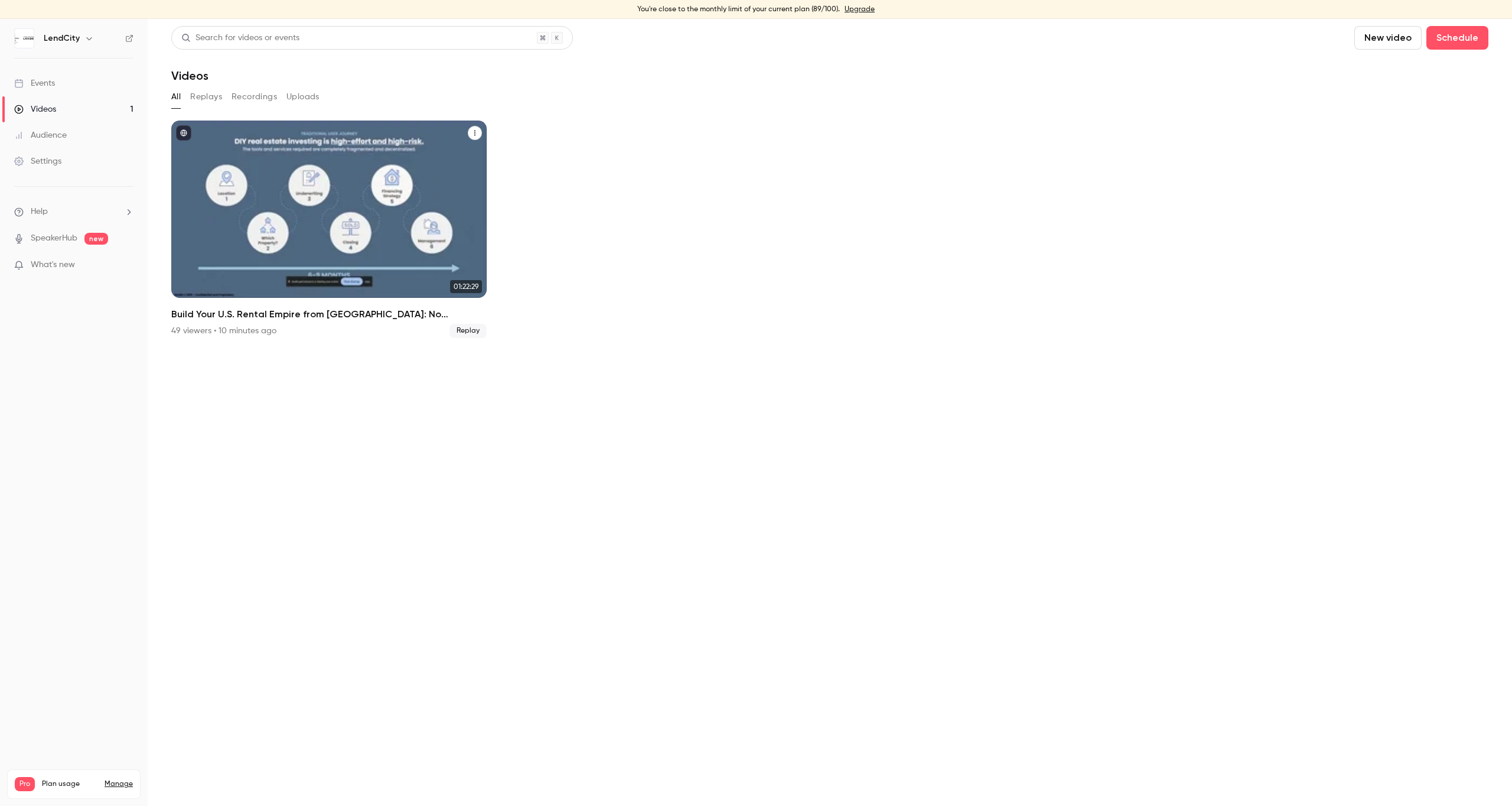
click at [462, 329] on span "Replay" at bounding box center [468, 330] width 37 height 14
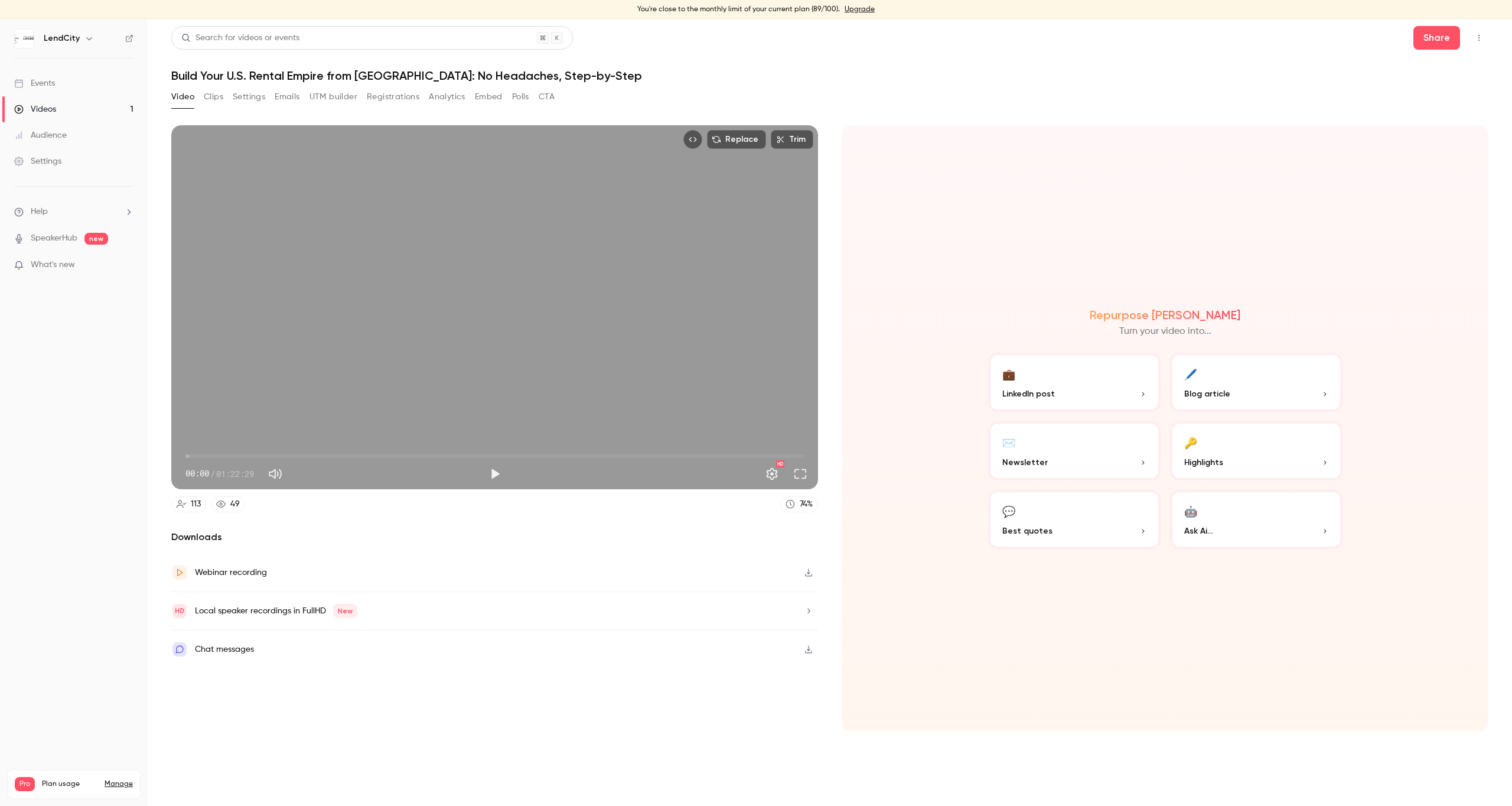
click at [1222, 530] on p "Ask Ai..." at bounding box center [1256, 531] width 144 height 13
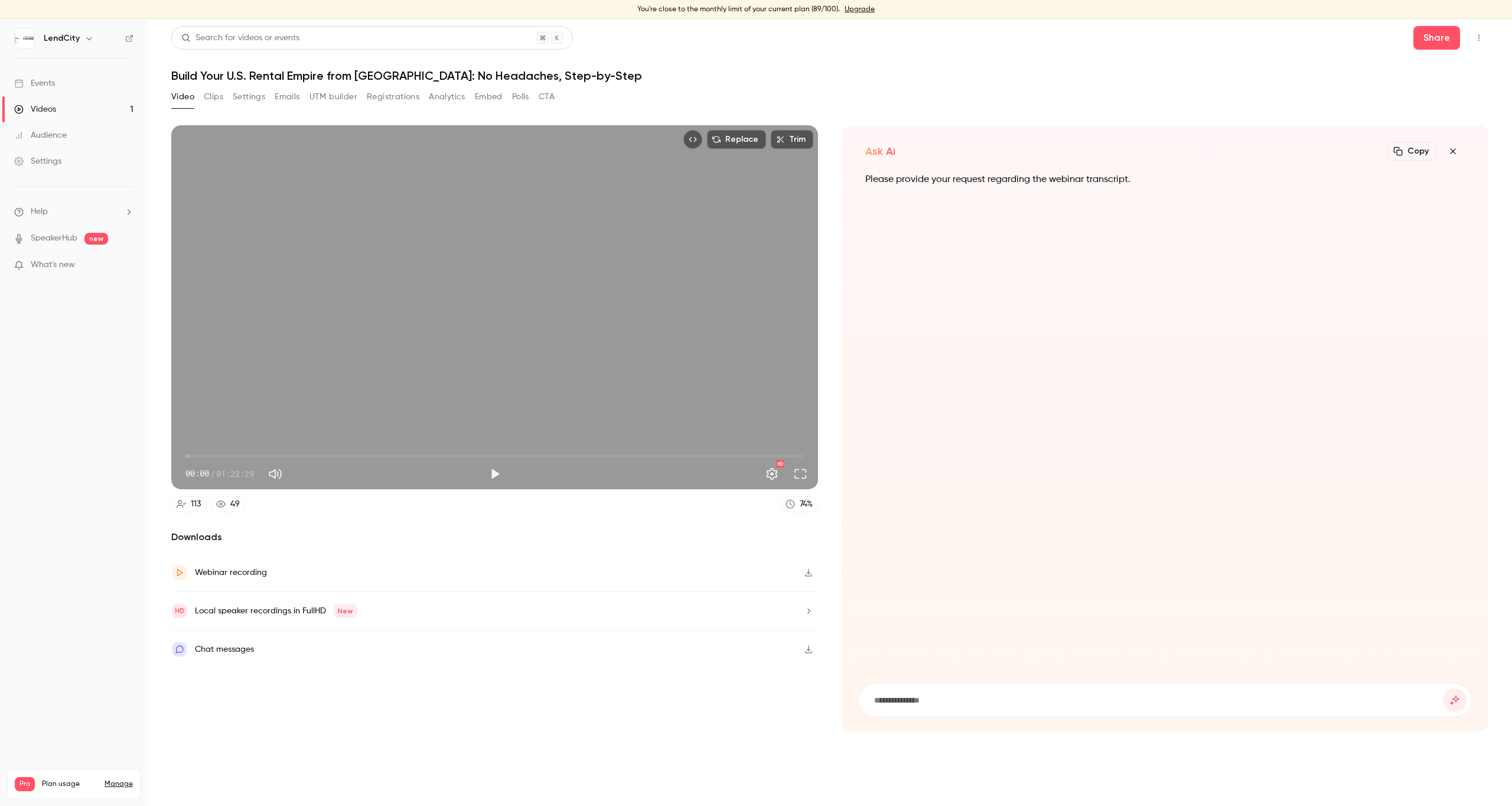
click at [1454, 150] on icon "button" at bounding box center [1452, 151] width 14 height 9
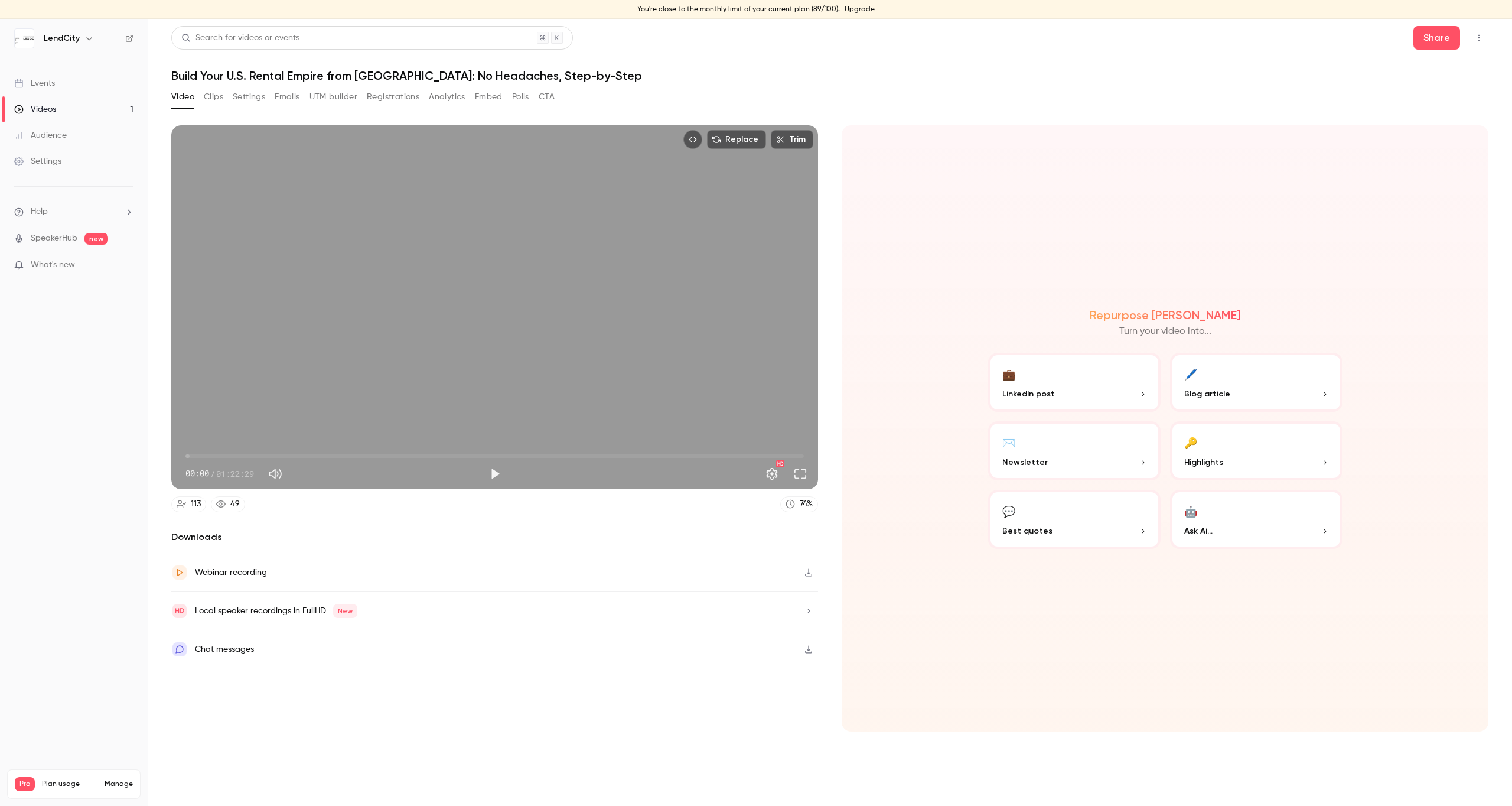
click at [810, 575] on icon "button" at bounding box center [808, 573] width 9 height 8
